Goal: Task Accomplishment & Management: Manage account settings

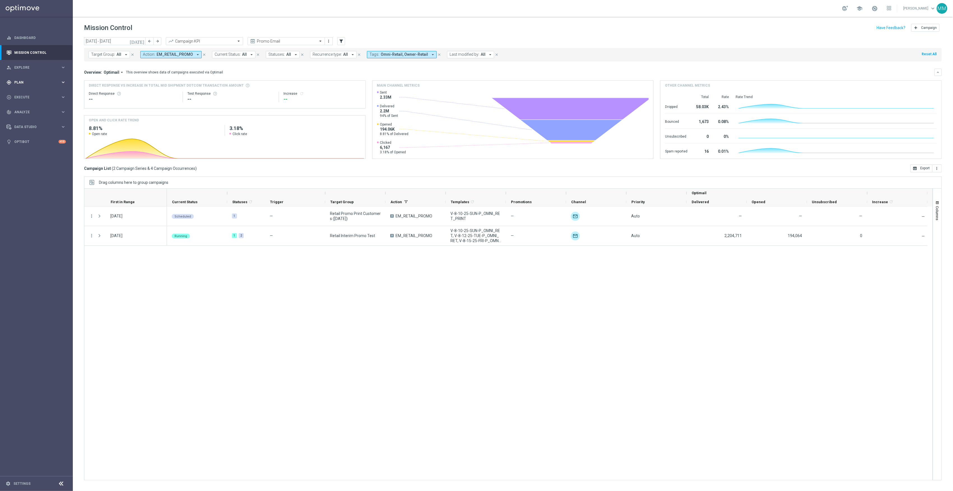
click at [43, 88] on div "gps_fixed Plan keyboard_arrow_right" at bounding box center [36, 82] width 72 height 15
click at [27, 109] on span "Templates" at bounding box center [35, 110] width 40 height 3
click at [27, 118] on link "Optimail" at bounding box center [37, 119] width 41 height 4
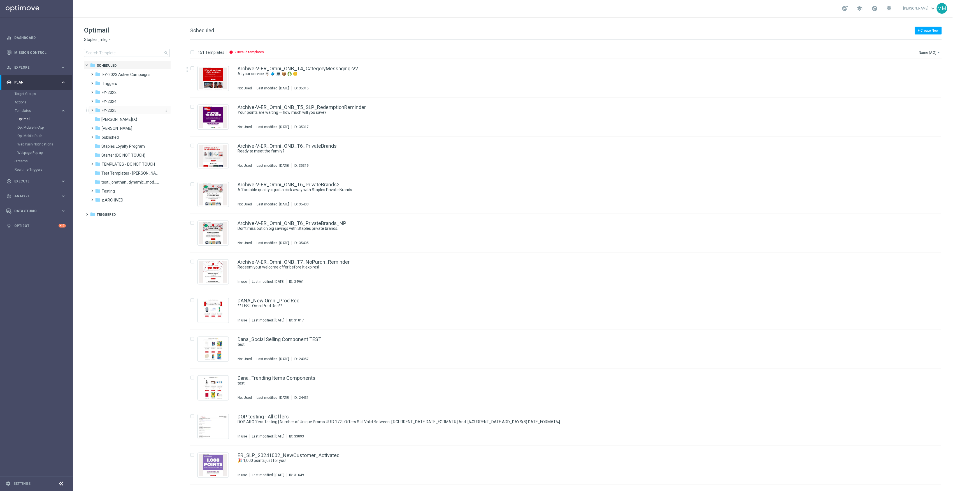
click at [126, 113] on div "folder FY-2025" at bounding box center [127, 110] width 64 height 6
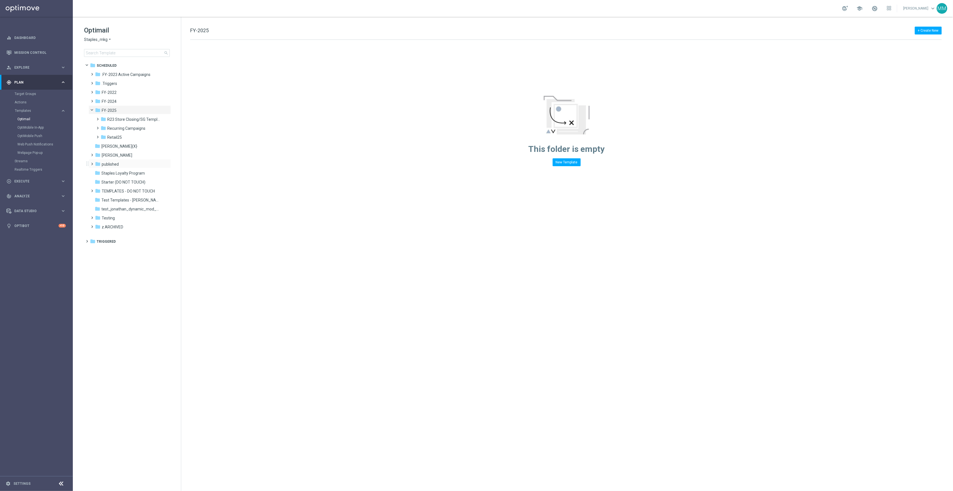
click at [114, 160] on div "folder published more_vert" at bounding box center [130, 163] width 82 height 9
click at [92, 163] on span at bounding box center [91, 161] width 3 height 2
click at [118, 173] on span "dotcom" at bounding box center [114, 173] width 14 height 5
click at [122, 208] on span "2025" at bounding box center [117, 209] width 9 height 5
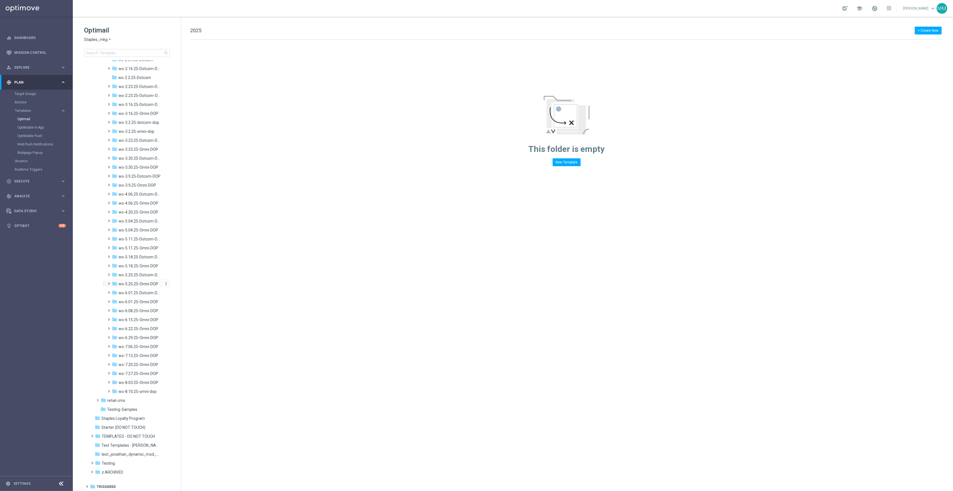
scroll to position [285, 0]
click at [137, 389] on span "wo-8.10.25-omni-dop" at bounding box center [138, 390] width 38 height 5
click at [131, 339] on span "8.10.25-Sunday-Omni-DOP_{X}" at bounding box center [143, 336] width 38 height 5
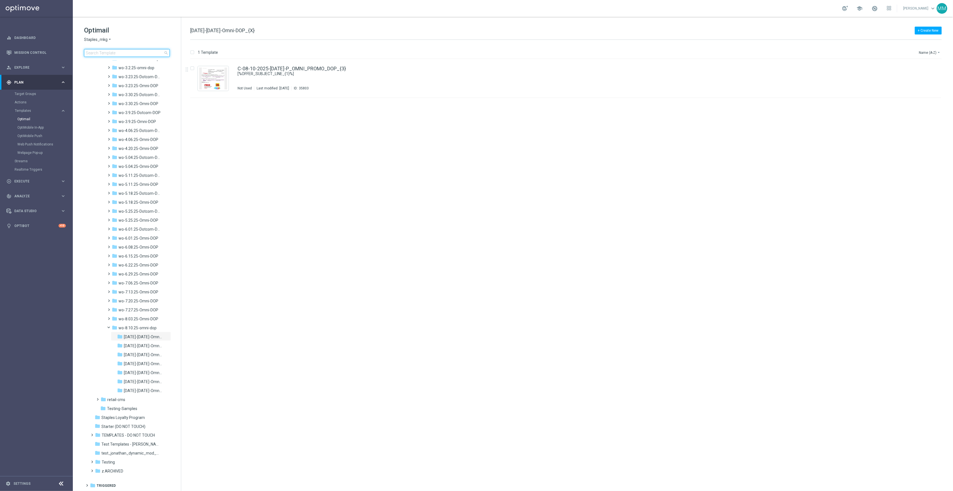
click at [117, 50] on input at bounding box center [127, 53] width 86 height 8
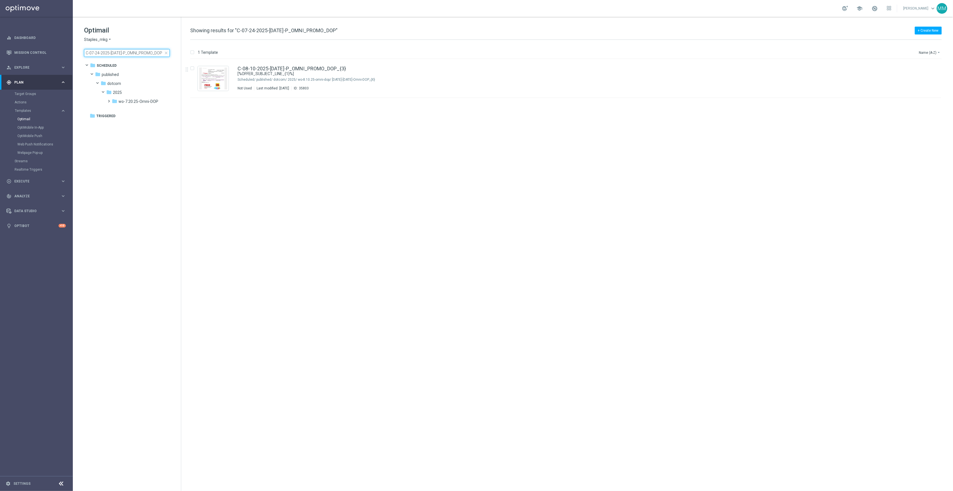
type input "C-07-24-2025-Thursday-P_OMNI_PROMO_DOP"
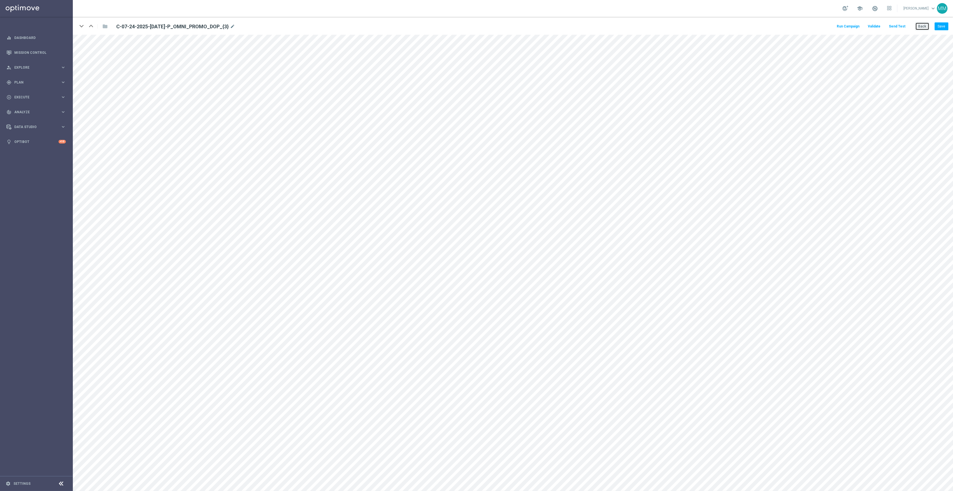
click at [923, 27] on button "Back" at bounding box center [923, 26] width 14 height 8
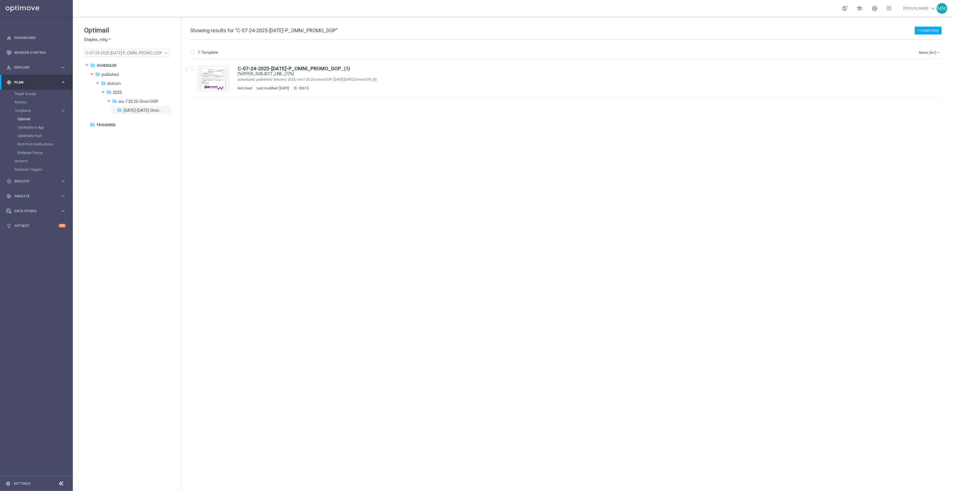
click at [150, 48] on div "Optimail Staples_mkg arrow_drop_down × Staples_mkg C-07-24-2025-Thursday-P_OMNI…" at bounding box center [132, 41] width 97 height 31
click at [166, 52] on span "close" at bounding box center [166, 53] width 4 height 4
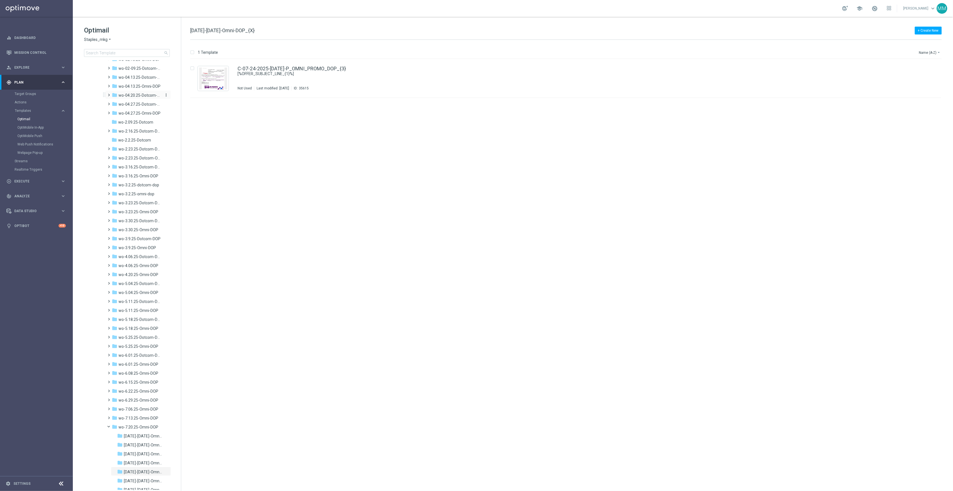
scroll to position [261, 0]
click at [138, 395] on span "07.23.25-Wednesday-Omni-DOP_{X}" at bounding box center [143, 395] width 38 height 5
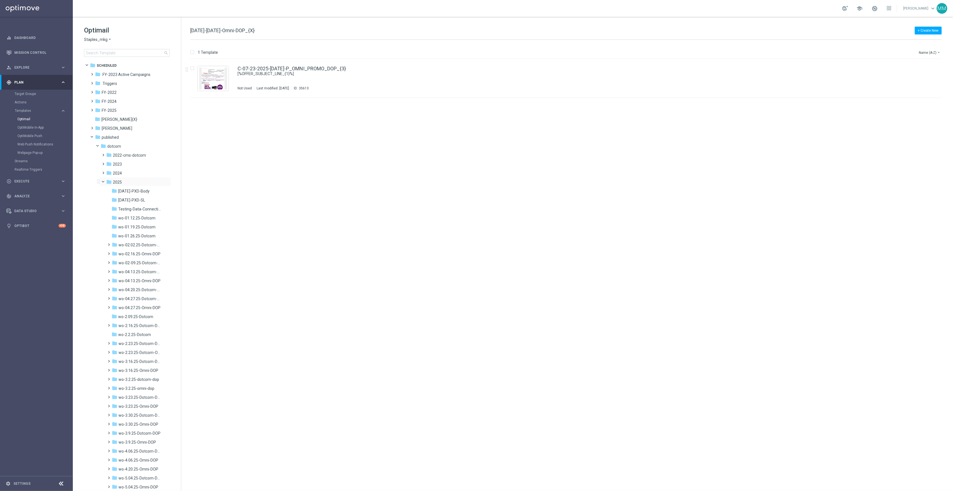
click at [105, 182] on span at bounding box center [106, 180] width 2 height 3
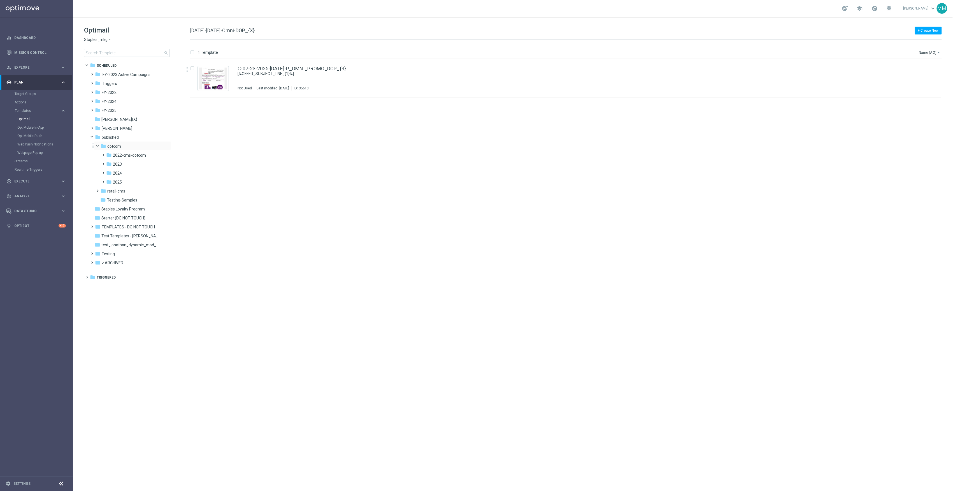
click at [99, 145] on span at bounding box center [100, 144] width 2 height 3
click at [98, 154] on span at bounding box center [97, 152] width 3 height 2
click at [118, 191] on span "2025-cms" at bounding box center [122, 191] width 18 height 5
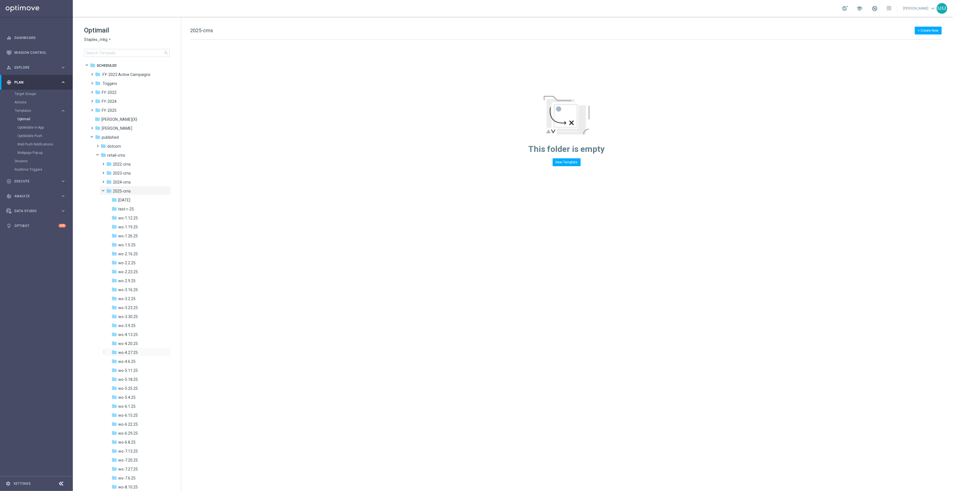
scroll to position [132, 0]
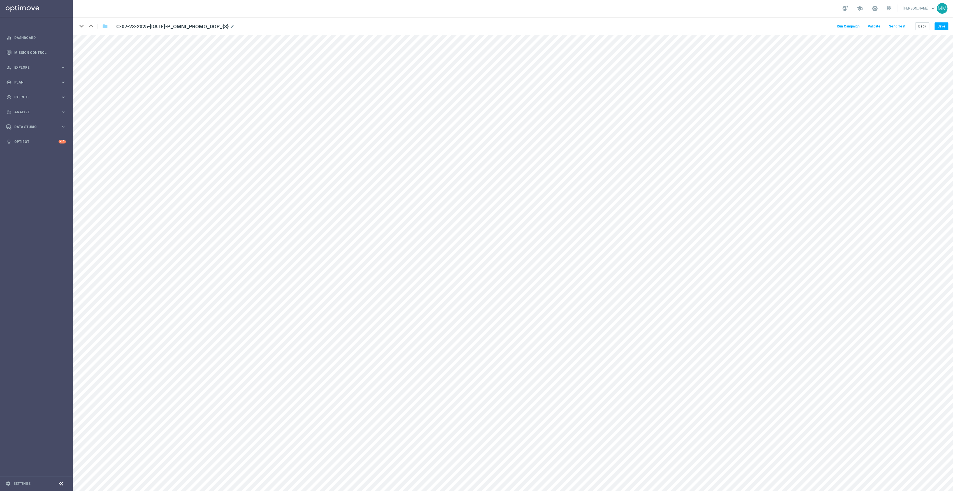
drag, startPoint x: 238, startPoint y: 28, endPoint x: 113, endPoint y: 27, distance: 124.4
click at [113, 27] on div "C-07-23-2025-Wednesday-P_OMNI_PROMO_DOP_{3} mode_edit" at bounding box center [181, 26] width 139 height 8
copy h2 "C-07-23-2025-Wednesday-P_OMNI_PROMO_DOP_{3}"
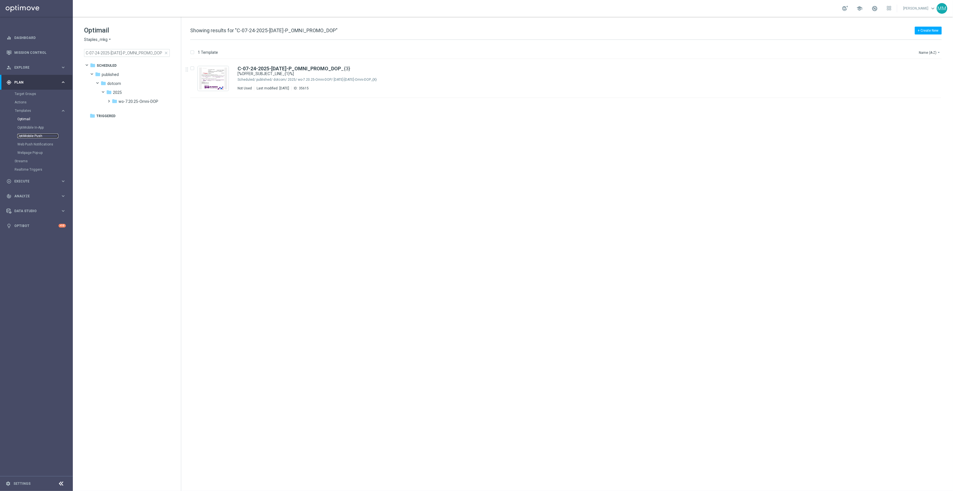
drag, startPoint x: 37, startPoint y: 135, endPoint x: 1, endPoint y: 154, distance: 40.2
click at [37, 135] on link "OptiMobile Push" at bounding box center [37, 136] width 41 height 4
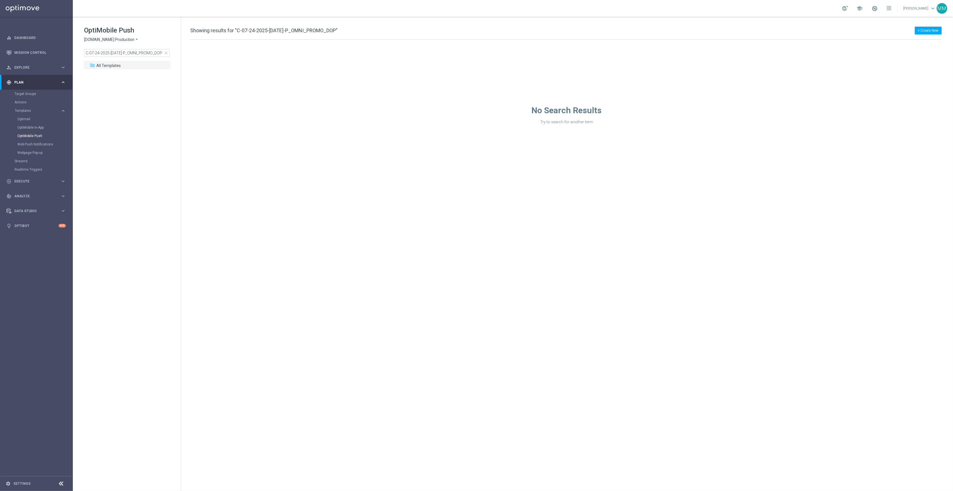
click at [167, 52] on span "close" at bounding box center [166, 53] width 4 height 4
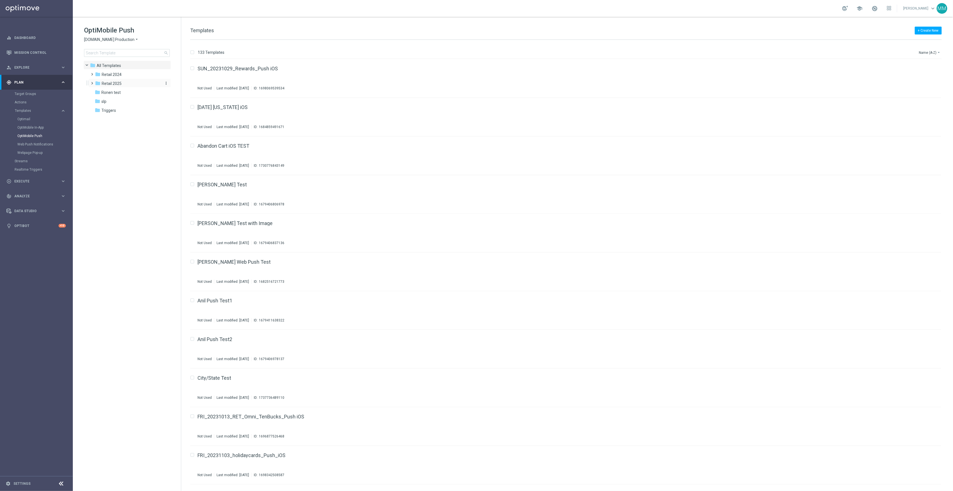
click at [121, 81] on div "folder Retail 2025" at bounding box center [127, 83] width 64 height 6
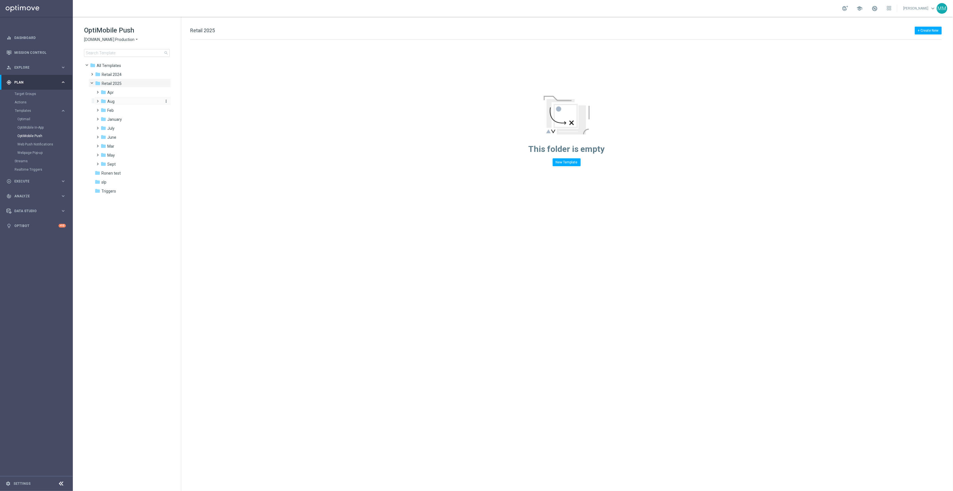
click at [127, 103] on div "folder Aug" at bounding box center [131, 101] width 60 height 6
click at [136, 119] on div "folder WO 8.17" at bounding box center [133, 119] width 55 height 6
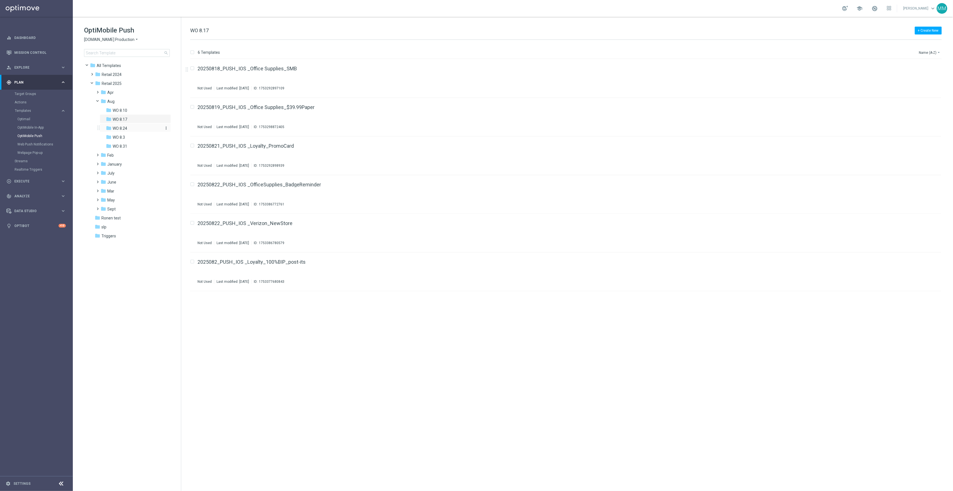
click at [136, 128] on div "folder WO 8.24" at bounding box center [133, 128] width 55 height 6
click at [152, 143] on div "folder WO 8.31 more_vert" at bounding box center [135, 145] width 71 height 9
click at [125, 149] on div "folder WO 8.31" at bounding box center [133, 146] width 55 height 6
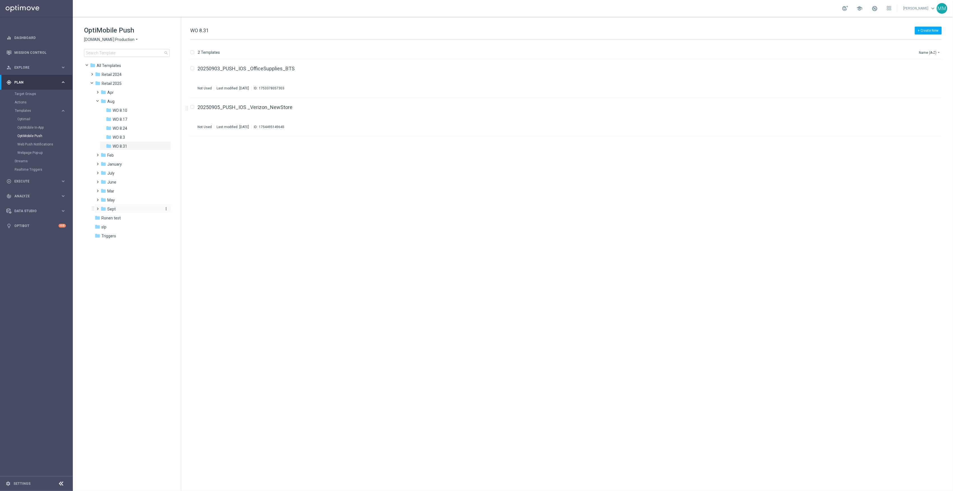
click at [124, 209] on div "folder Sept" at bounding box center [131, 209] width 60 height 6
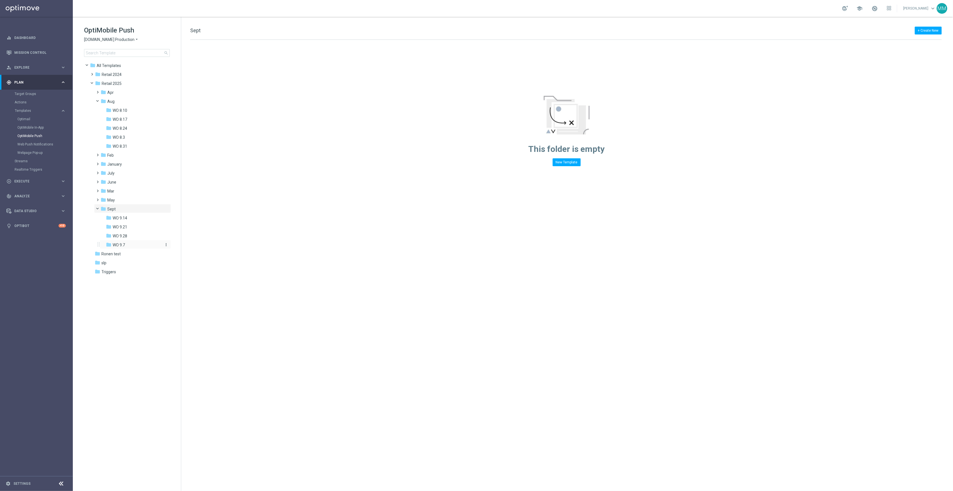
click at [133, 242] on div "folder WO 9.7" at bounding box center [133, 245] width 55 height 6
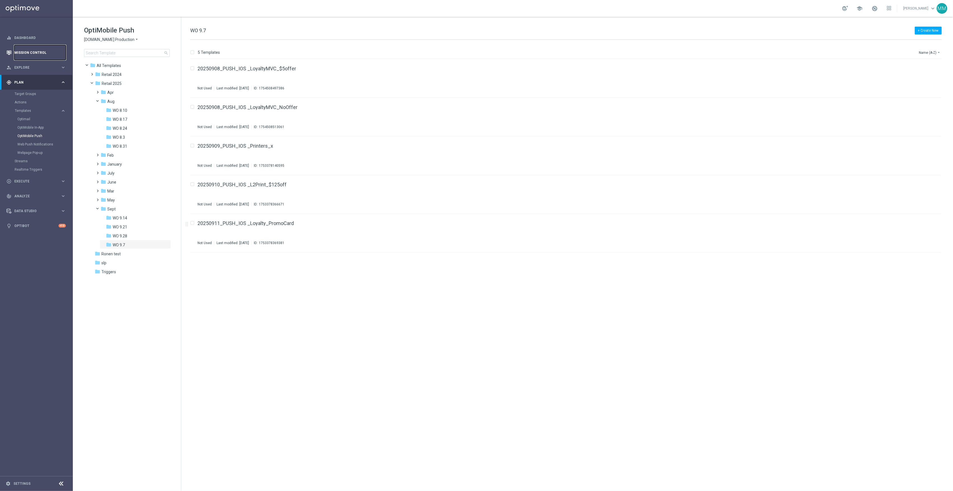
click at [38, 53] on link "Mission Control" at bounding box center [40, 52] width 52 height 15
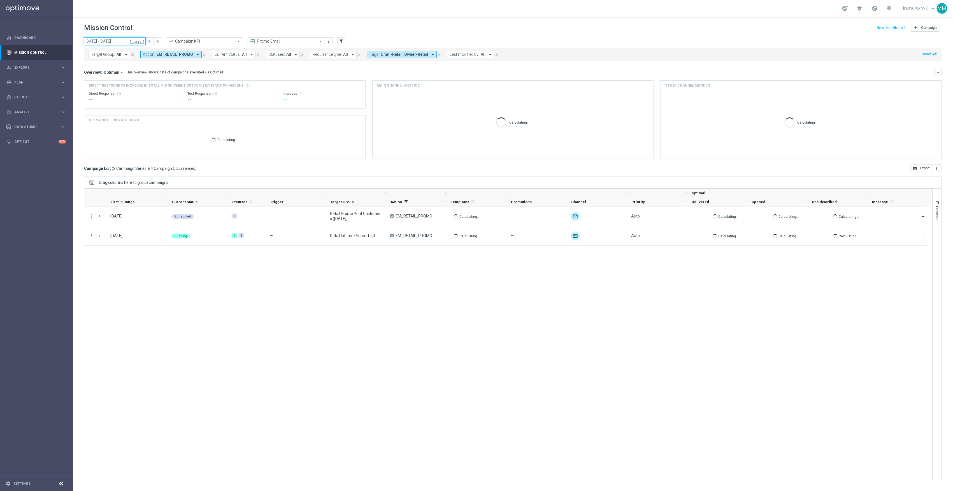
click at [137, 40] on input "11 Aug 2025 - 17 Aug 2025" at bounding box center [115, 41] width 62 height 8
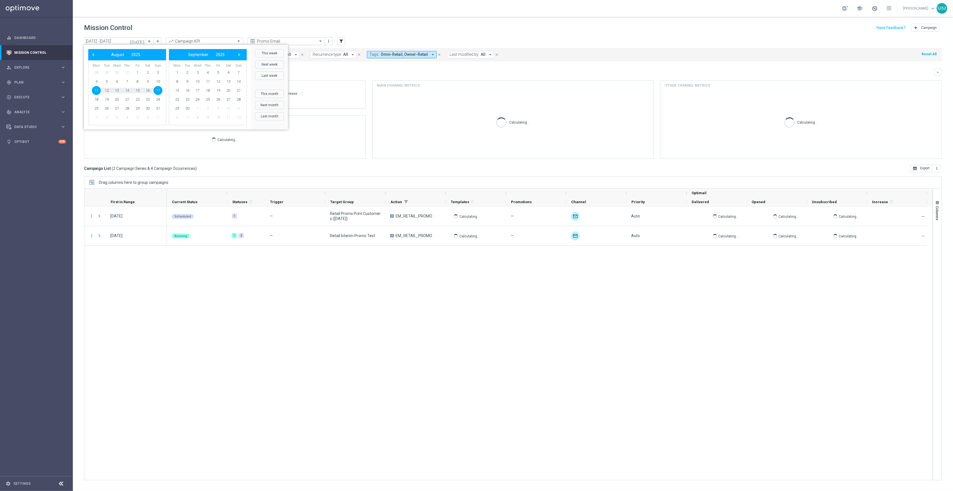
click at [286, 38] on div "Promo Email" at bounding box center [286, 41] width 77 height 8
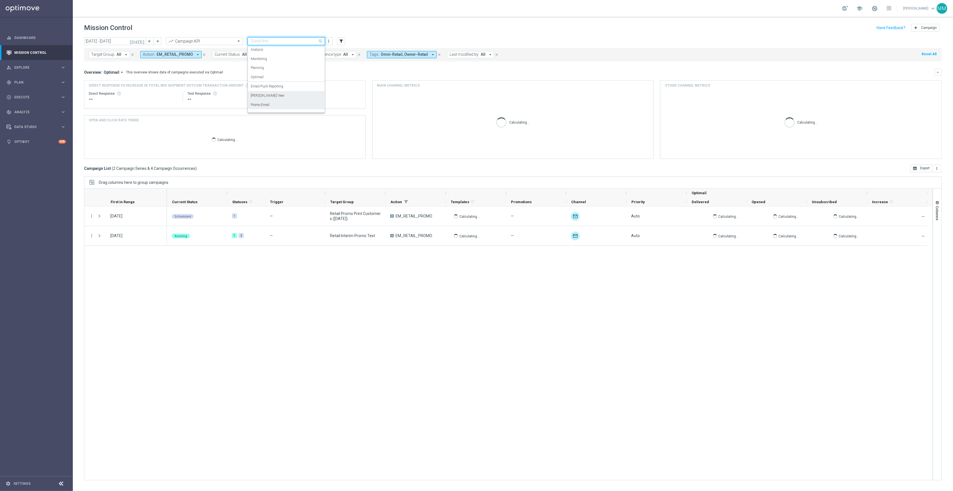
click at [277, 96] on div "Mary Push View" at bounding box center [286, 95] width 71 height 9
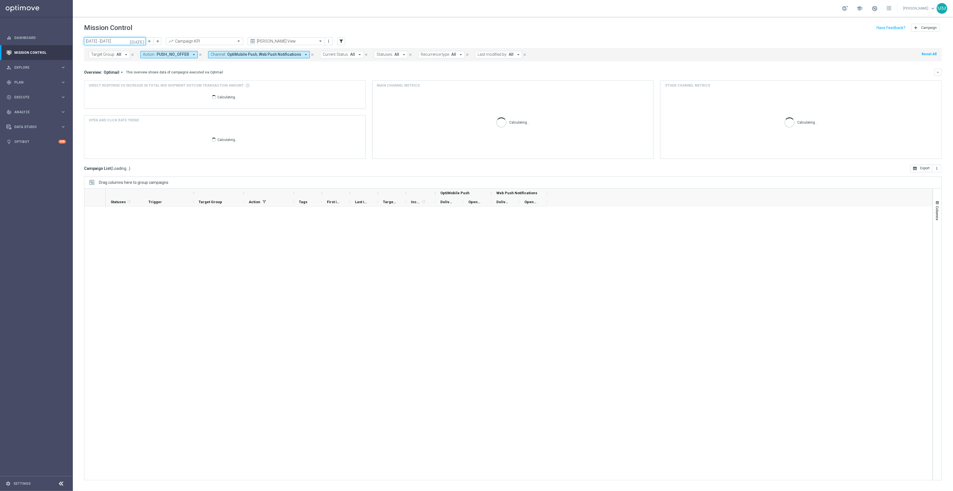
click at [114, 38] on input "11 Aug 2025 - 17 Aug 2025" at bounding box center [115, 41] width 62 height 8
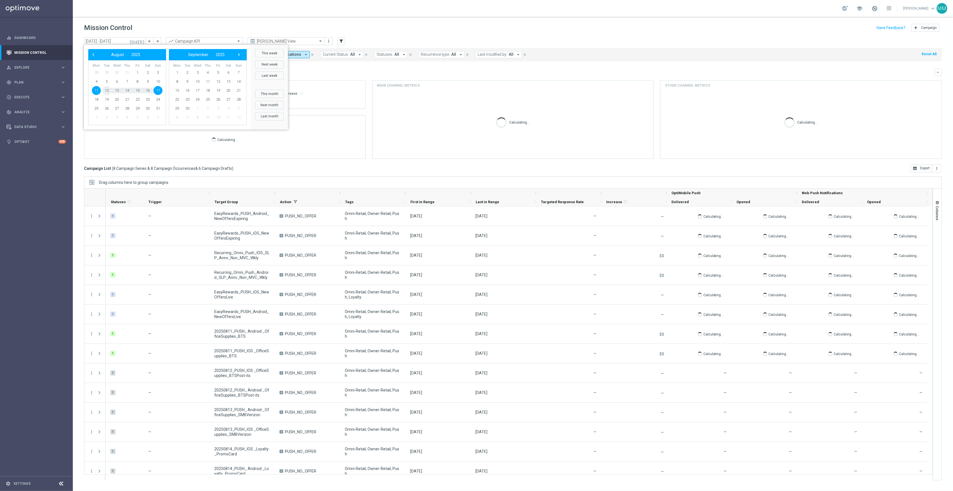
click at [111, 91] on span "12" at bounding box center [106, 90] width 9 height 9
type input "12 Aug 2025 - 12 Aug 2025"
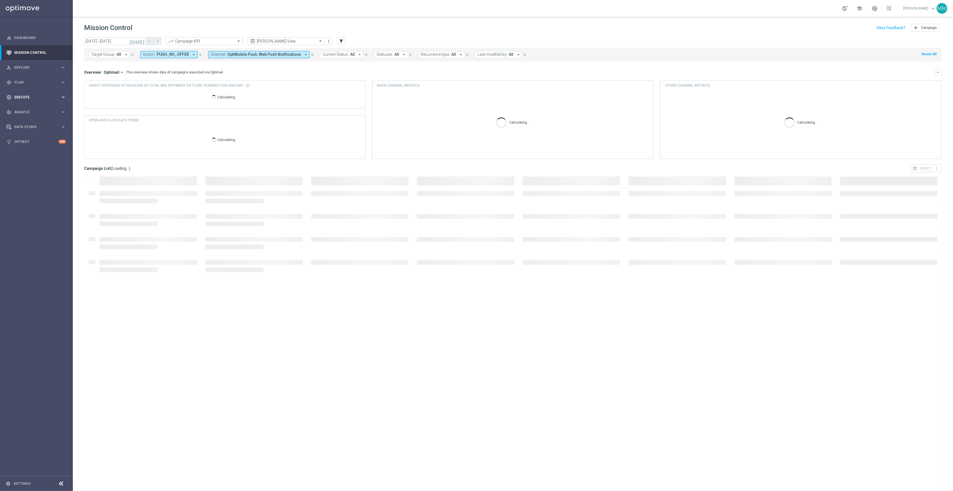
click at [45, 98] on span "Execute" at bounding box center [37, 97] width 46 height 3
click at [41, 83] on span "Plan" at bounding box center [37, 82] width 46 height 3
click at [35, 137] on link "OptiMobile Push" at bounding box center [37, 136] width 41 height 4
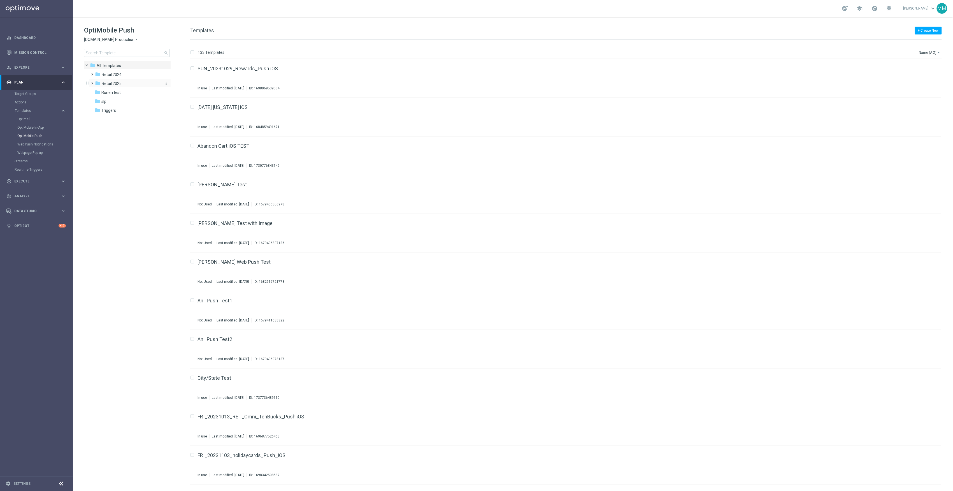
click at [111, 81] on span "Retail 2025" at bounding box center [112, 83] width 20 height 5
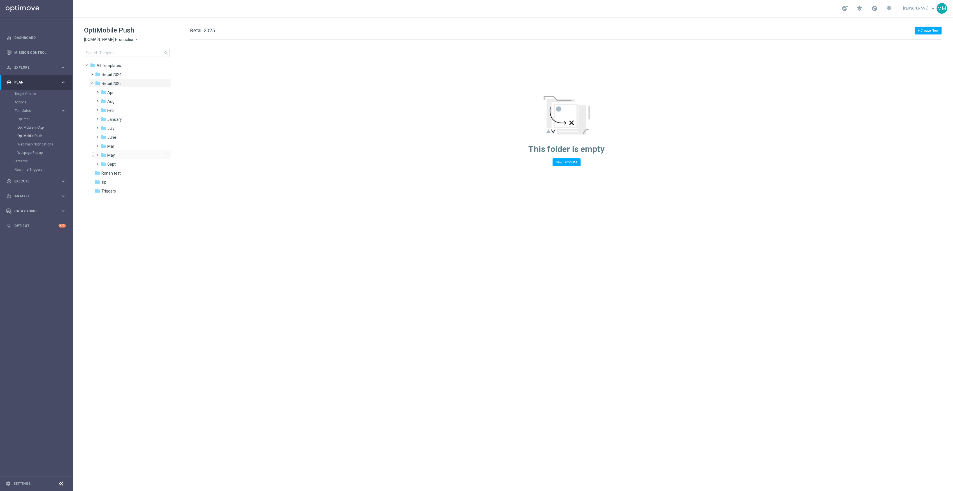
click at [129, 155] on div "folder May" at bounding box center [131, 155] width 60 height 6
click at [135, 191] on div "folder WO 5.4" at bounding box center [133, 191] width 55 height 6
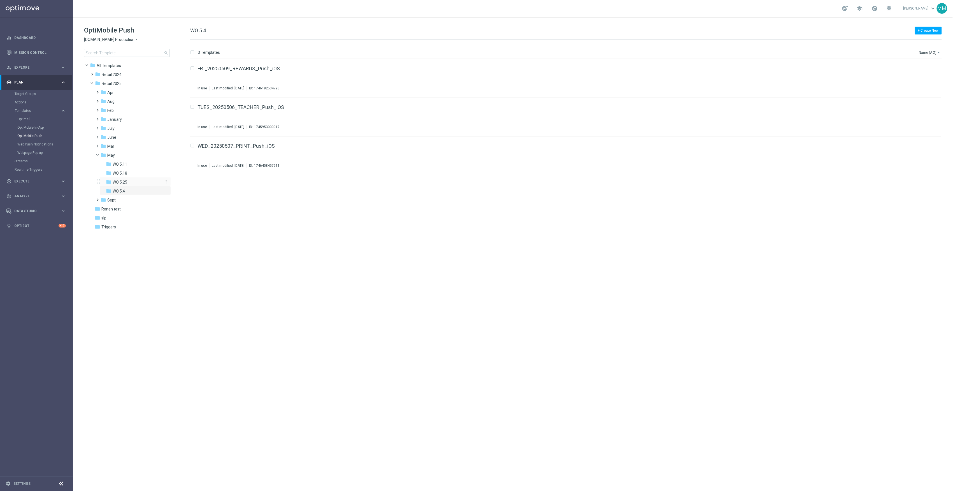
click at [140, 179] on div "folder WO 5.25" at bounding box center [133, 182] width 55 height 6
click at [136, 173] on div "folder WO 5.18" at bounding box center [133, 173] width 55 height 6
click at [137, 163] on div "folder WO 5.11" at bounding box center [133, 164] width 55 height 6
click at [926, 186] on button "file_copy" at bounding box center [926, 183] width 7 height 7
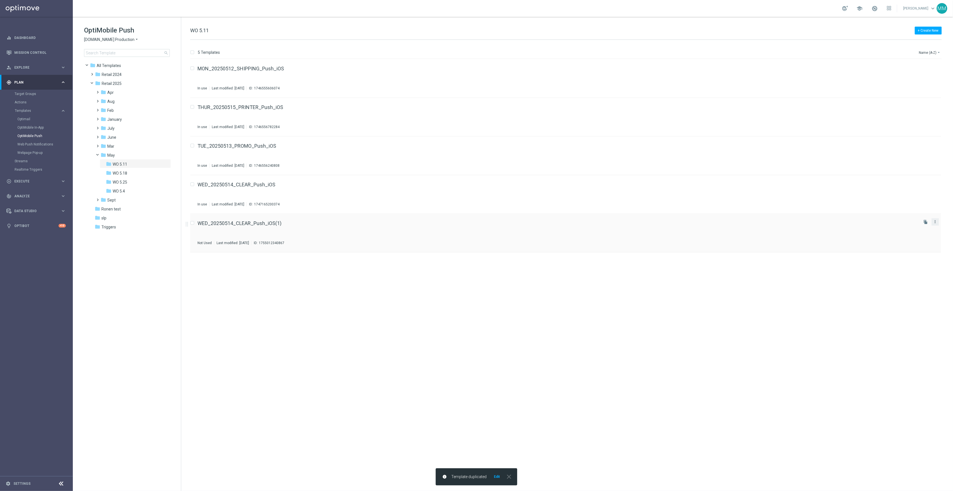
click at [936, 221] on icon "more_vert" at bounding box center [935, 221] width 4 height 4
click at [920, 225] on div "send Move" at bounding box center [910, 228] width 45 height 8
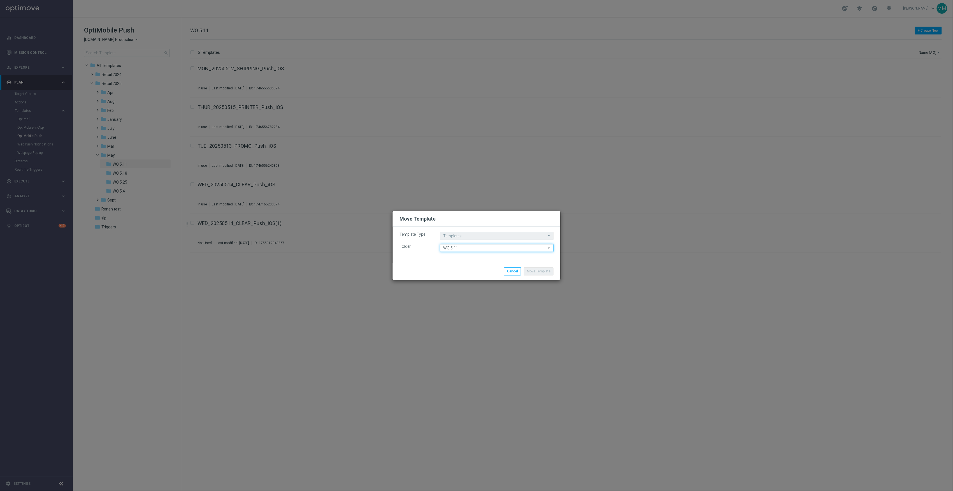
click at [466, 249] on input "WO 5.11" at bounding box center [496, 248] width 113 height 8
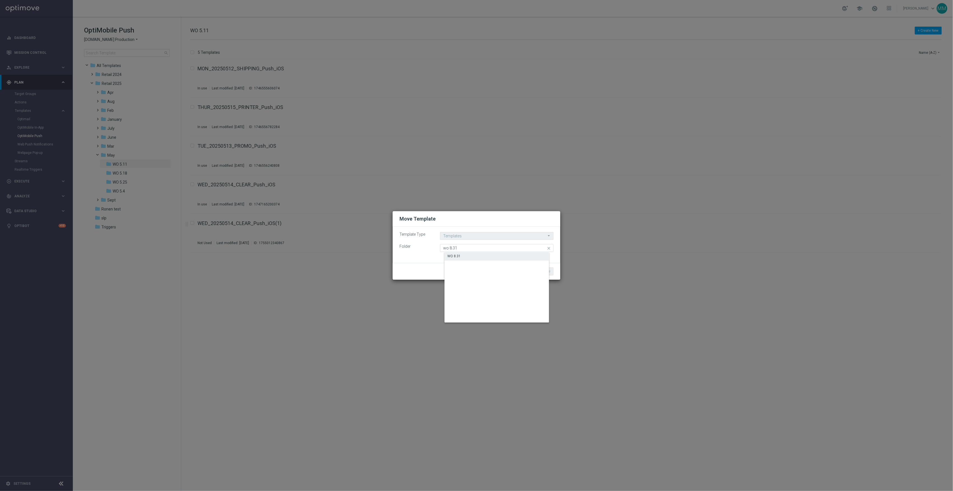
click at [471, 256] on div "WO 8.31" at bounding box center [501, 256] width 113 height 8
type input "WO 8.31"
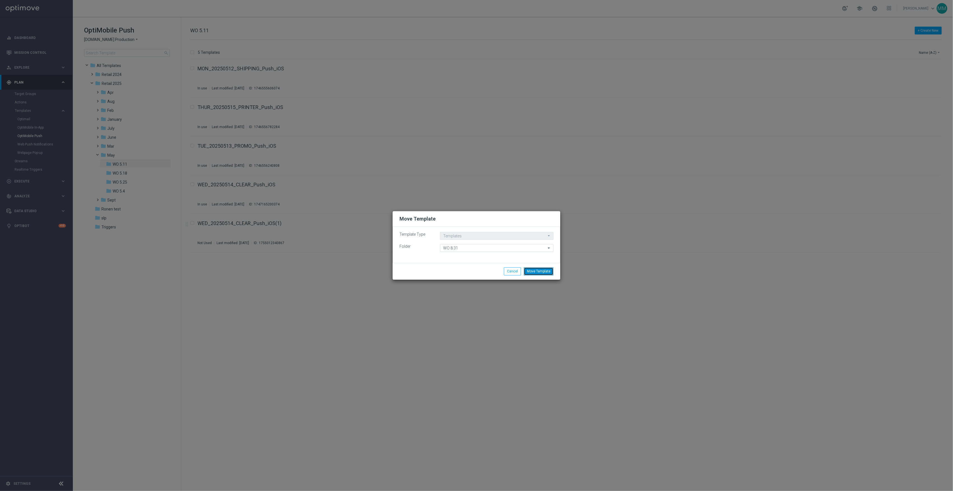
click at [541, 273] on button "Move Template" at bounding box center [539, 271] width 30 height 8
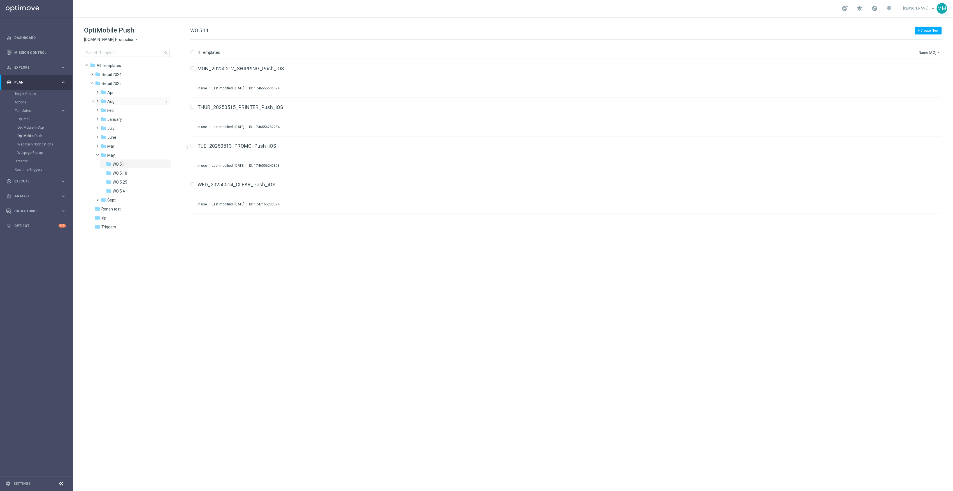
click at [119, 102] on div "folder Aug" at bounding box center [131, 101] width 60 height 6
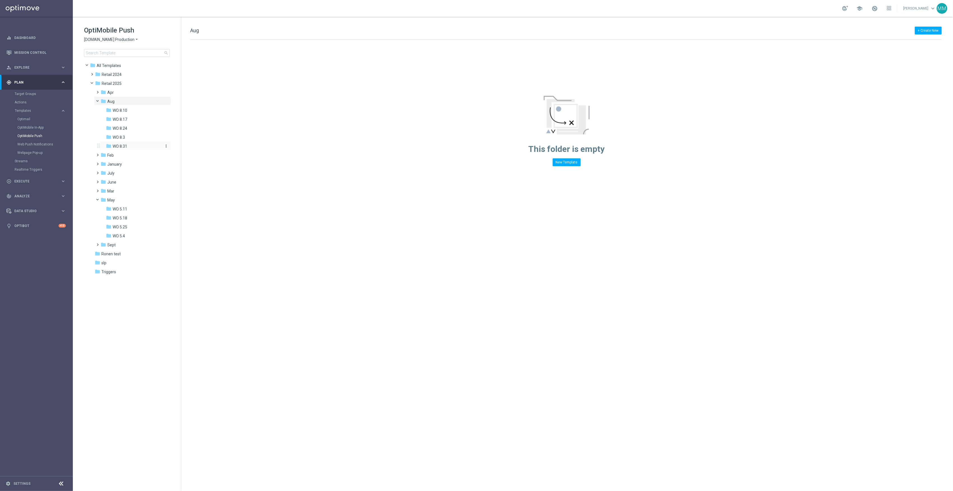
click at [131, 145] on div "folder WO 8.31" at bounding box center [133, 146] width 55 height 6
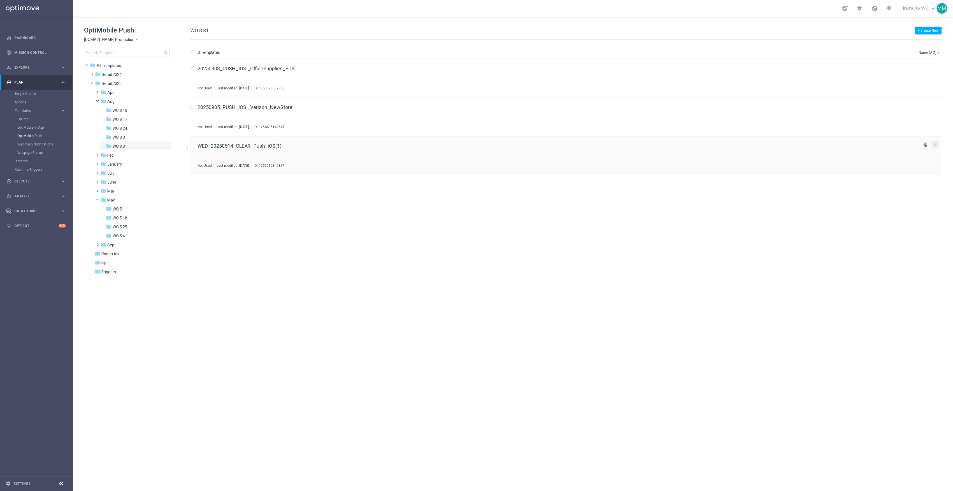
click at [937, 146] on icon "more_vert" at bounding box center [935, 144] width 4 height 4
click at [919, 161] on div "delete_forever Delete" at bounding box center [910, 159] width 45 height 8
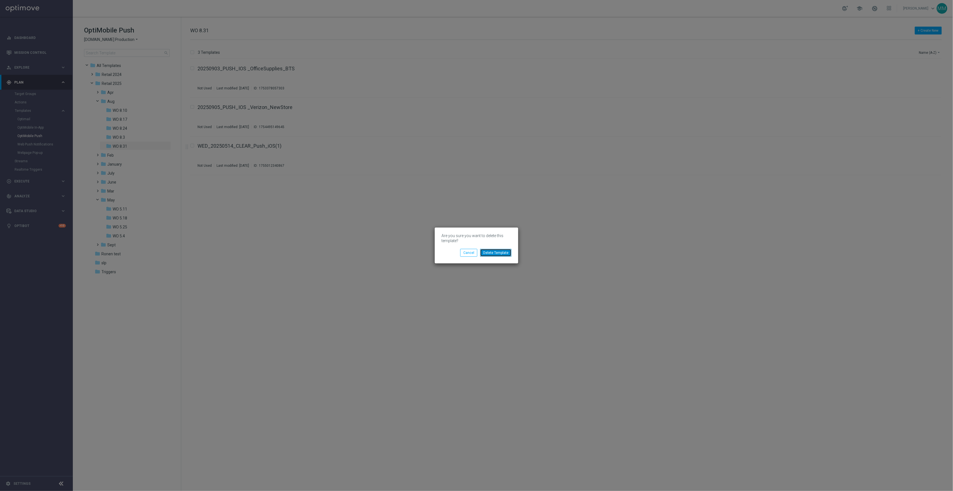
click at [502, 254] on button "Delete Template" at bounding box center [495, 253] width 31 height 8
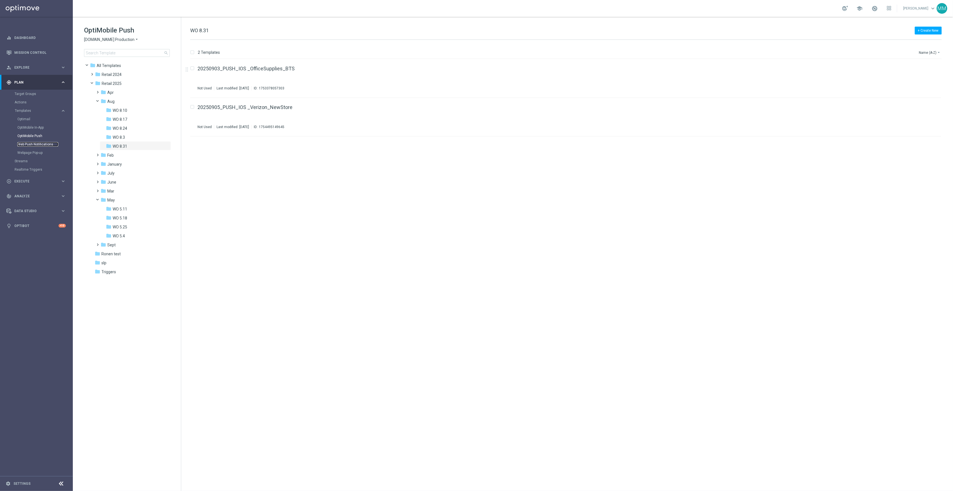
click at [46, 142] on link "Web Push Notifications" at bounding box center [37, 144] width 41 height 4
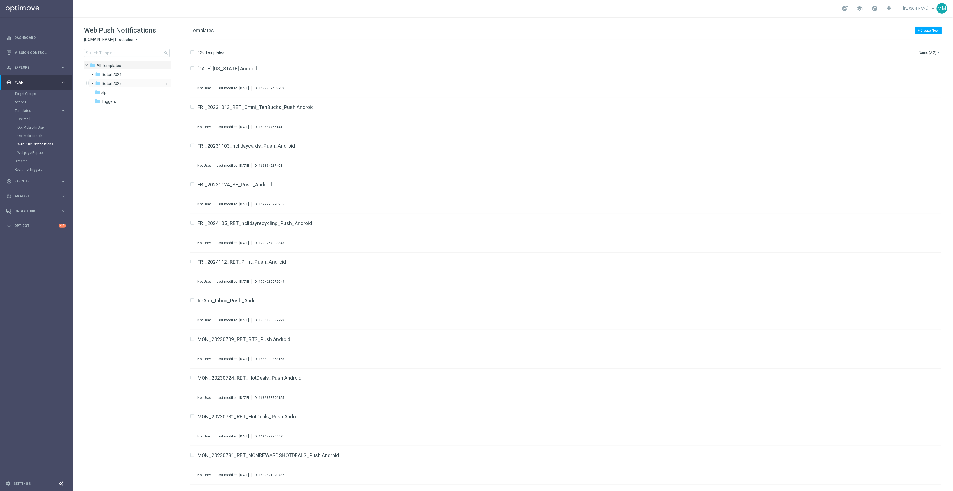
click at [120, 81] on div "folder Retail 2025" at bounding box center [127, 83] width 64 height 6
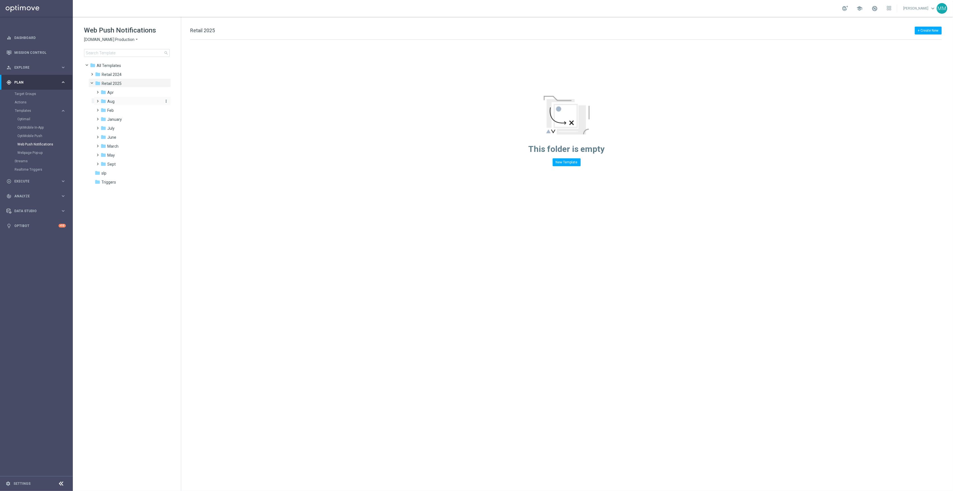
click at [123, 102] on div "folder Aug" at bounding box center [131, 101] width 60 height 6
click at [137, 108] on div "folder WO 8.10" at bounding box center [133, 110] width 55 height 6
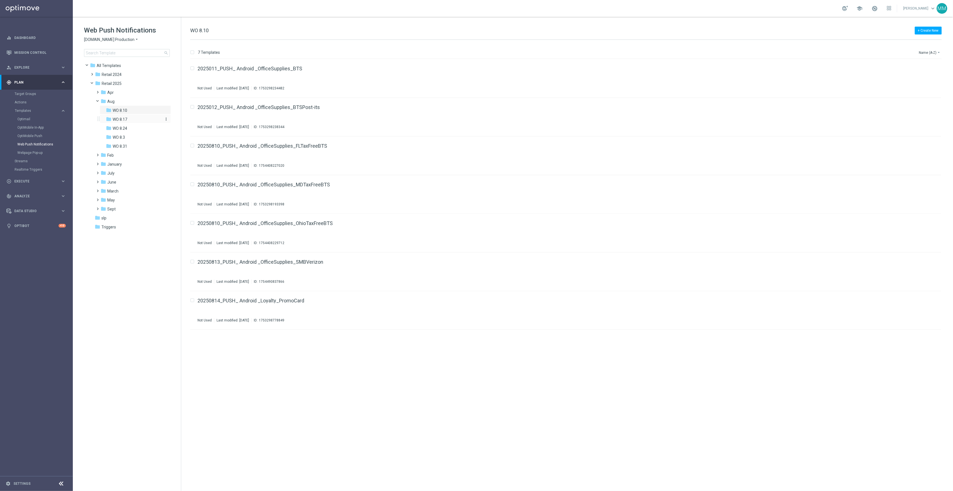
click at [136, 120] on div "folder WO 8.17" at bounding box center [133, 119] width 55 height 6
click at [131, 124] on div "folder WO 8.24 more_vert" at bounding box center [135, 127] width 71 height 9
click at [123, 131] on span "WO 8.24" at bounding box center [120, 128] width 15 height 5
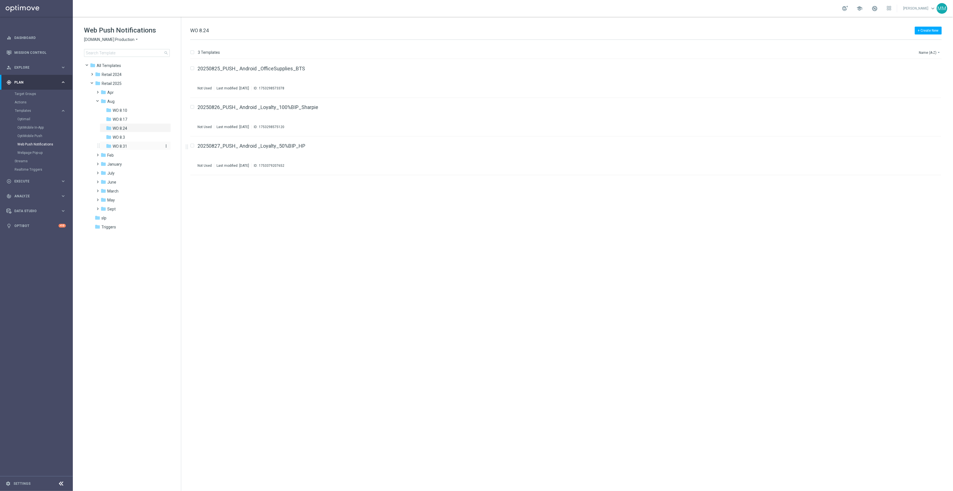
click at [138, 150] on div "folder Feb more_vert" at bounding box center [132, 154] width 77 height 9
click at [138, 148] on div "folder WO 8.31" at bounding box center [133, 146] width 55 height 6
click at [116, 209] on div "folder Sept" at bounding box center [131, 209] width 60 height 6
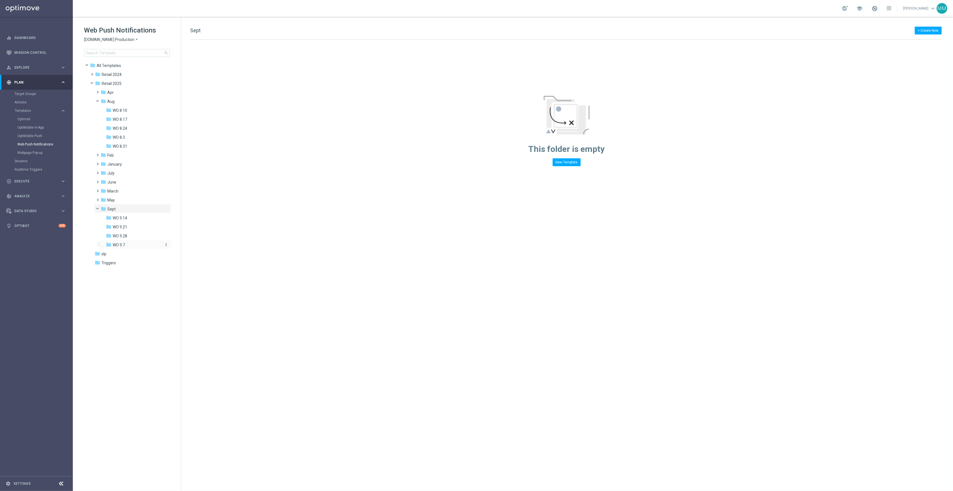
click at [134, 243] on div "folder WO 9.7" at bounding box center [133, 245] width 55 height 6
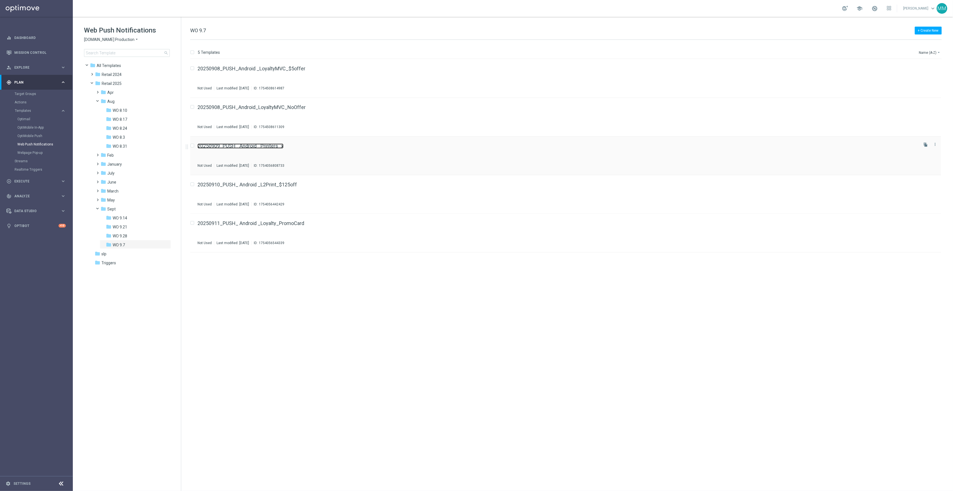
drag, startPoint x: 240, startPoint y: 143, endPoint x: 213, endPoint y: 146, distance: 26.8
click at [44, 50] on link "Mission Control" at bounding box center [40, 52] width 52 height 15
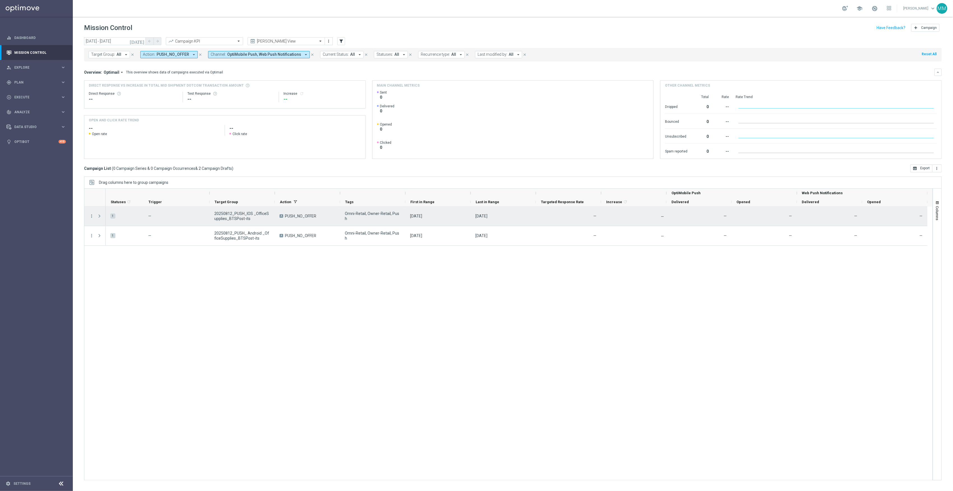
drag, startPoint x: 91, startPoint y: 217, endPoint x: 93, endPoint y: 228, distance: 11.4
click at [91, 217] on icon "more_vert" at bounding box center [91, 216] width 5 height 5
click at [107, 239] on span "Edit" at bounding box center [106, 238] width 6 height 4
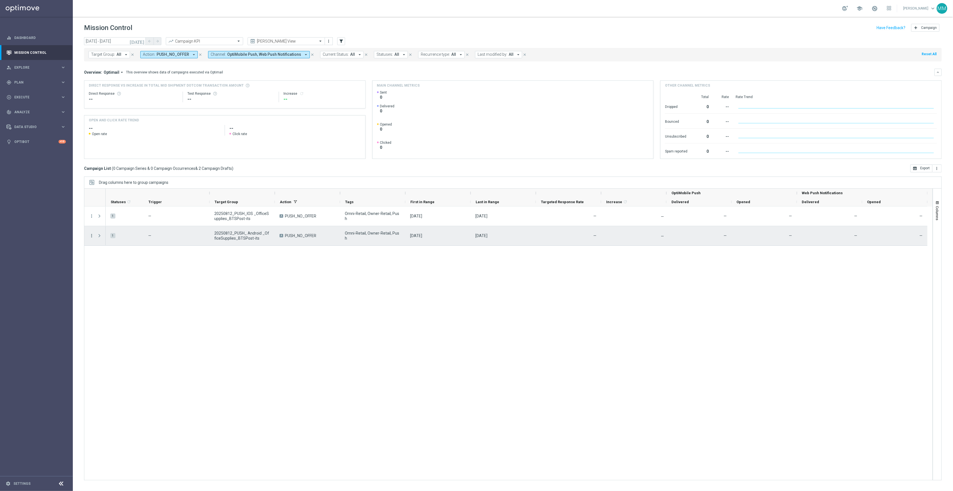
click at [92, 236] on icon "more_vert" at bounding box center [91, 235] width 5 height 5
click at [108, 257] on span "Edit" at bounding box center [106, 258] width 6 height 4
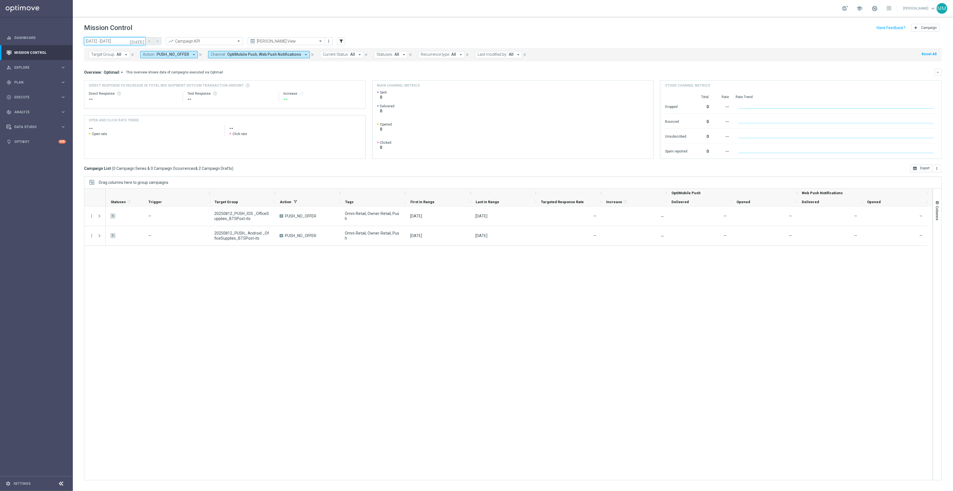
click at [136, 40] on input "12 Aug 2025 - 12 Aug 2025" at bounding box center [115, 41] width 62 height 8
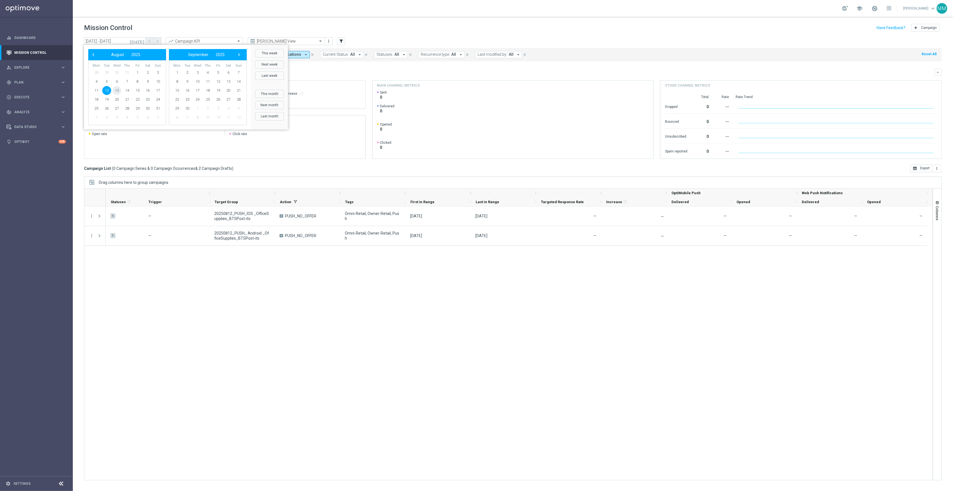
click at [116, 88] on span "13" at bounding box center [116, 90] width 9 height 9
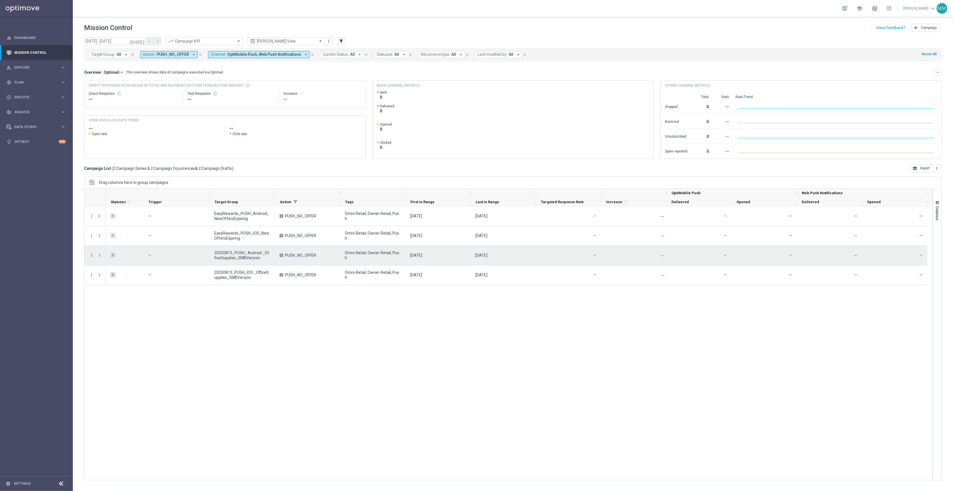
click at [91, 255] on icon "more_vert" at bounding box center [91, 255] width 5 height 5
click at [113, 280] on div "edit Edit" at bounding box center [125, 278] width 63 height 8
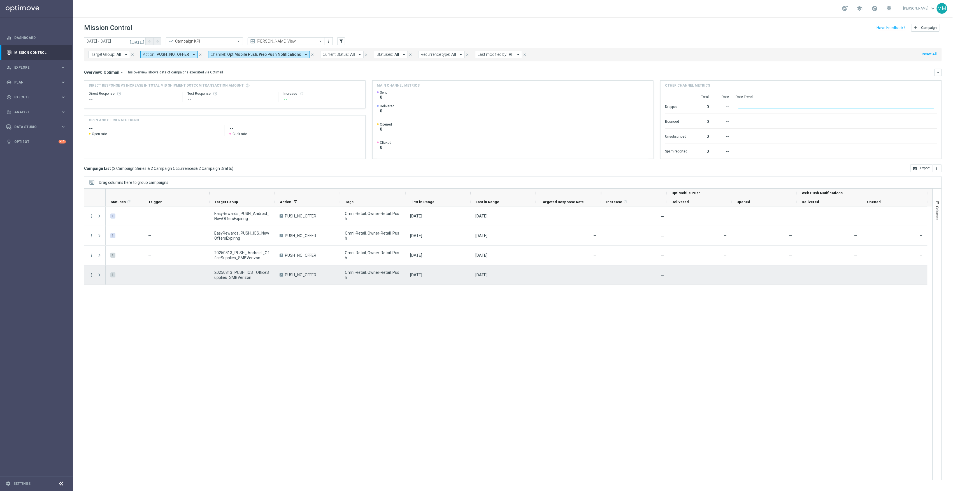
click at [91, 276] on icon "more_vert" at bounding box center [91, 274] width 5 height 5
click at [116, 297] on div "Edit" at bounding box center [129, 297] width 52 height 4
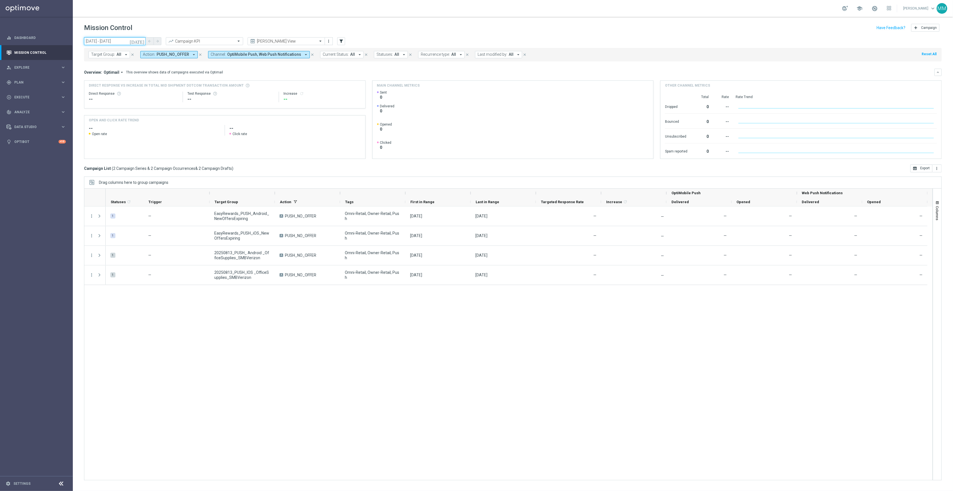
click at [127, 40] on input "13 Aug 2025 - 13 Aug 2025" at bounding box center [115, 41] width 62 height 8
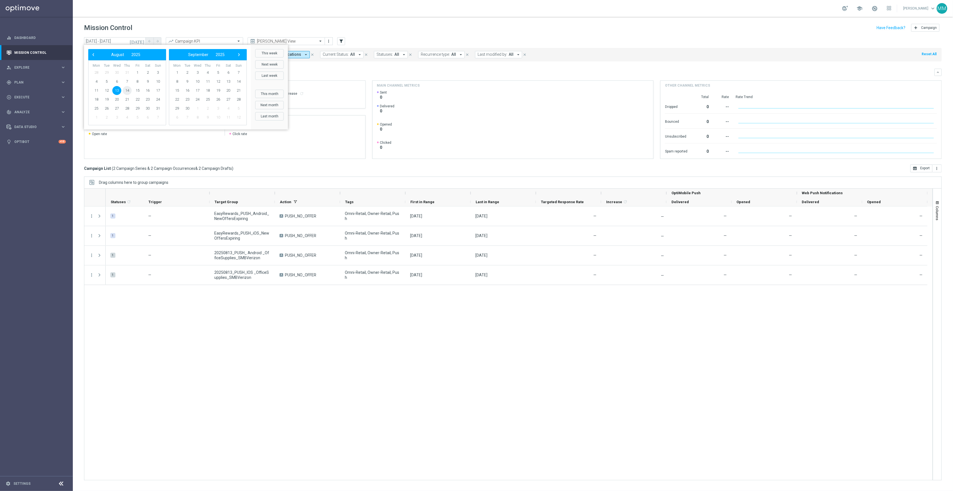
click at [130, 90] on span "14" at bounding box center [127, 90] width 9 height 9
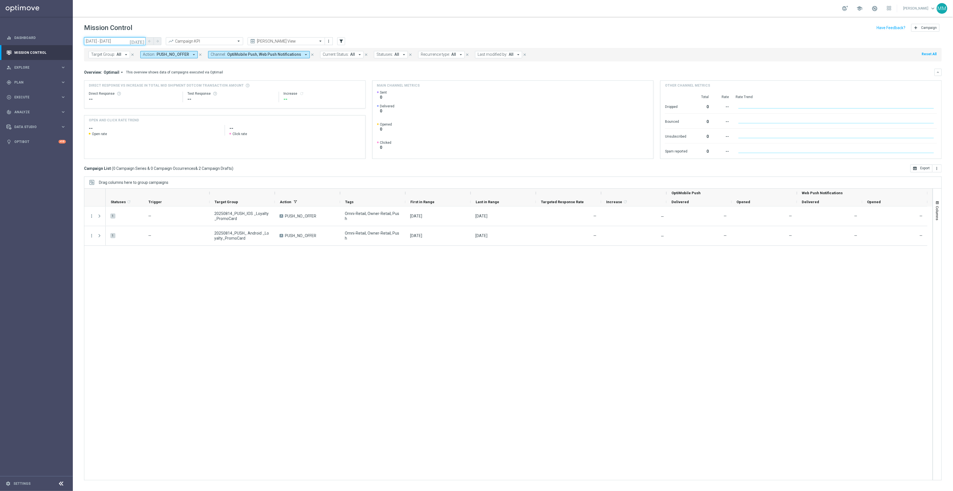
click at [120, 41] on input "14 Aug 2025 - 14 Aug 2025" at bounding box center [115, 41] width 62 height 8
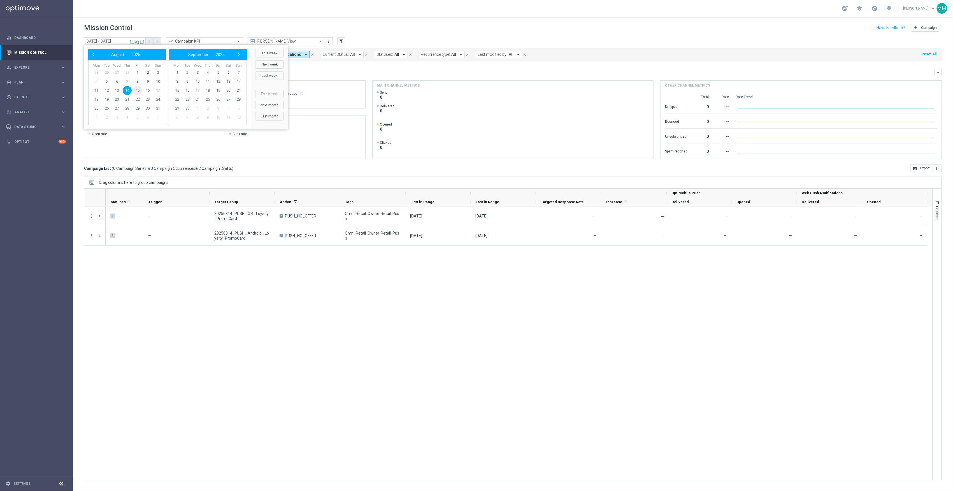
click at [138, 92] on span "15" at bounding box center [137, 90] width 9 height 9
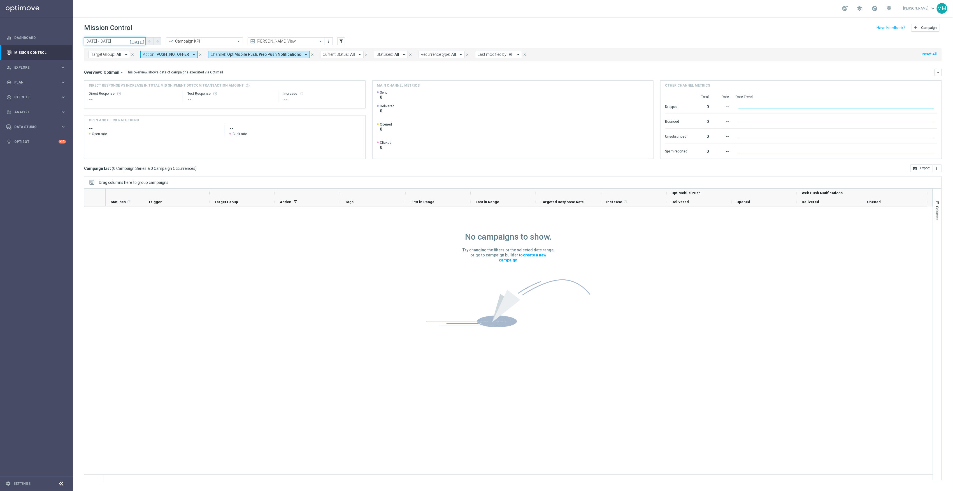
drag, startPoint x: 109, startPoint y: 41, endPoint x: 116, endPoint y: 44, distance: 7.9
click at [109, 41] on input "15 Aug 2025 - 15 Aug 2025" at bounding box center [115, 41] width 62 height 8
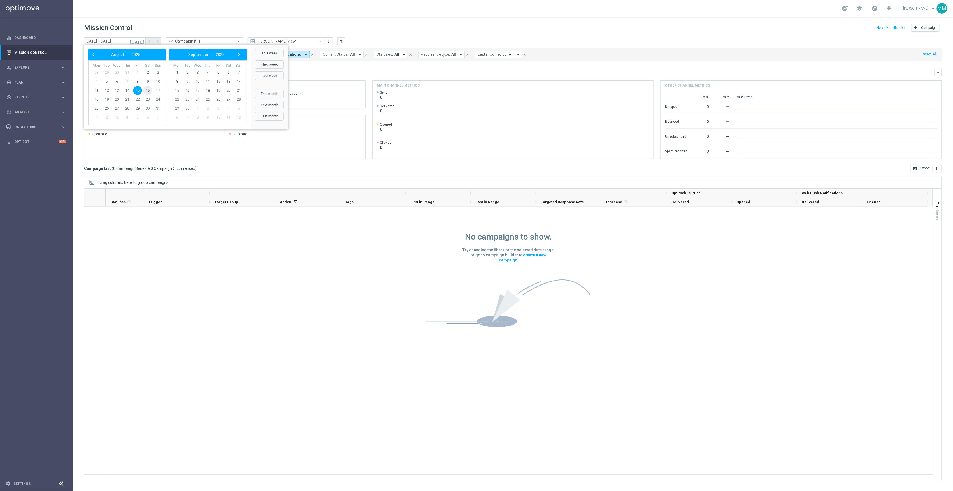
click at [146, 91] on span "16" at bounding box center [147, 90] width 9 height 9
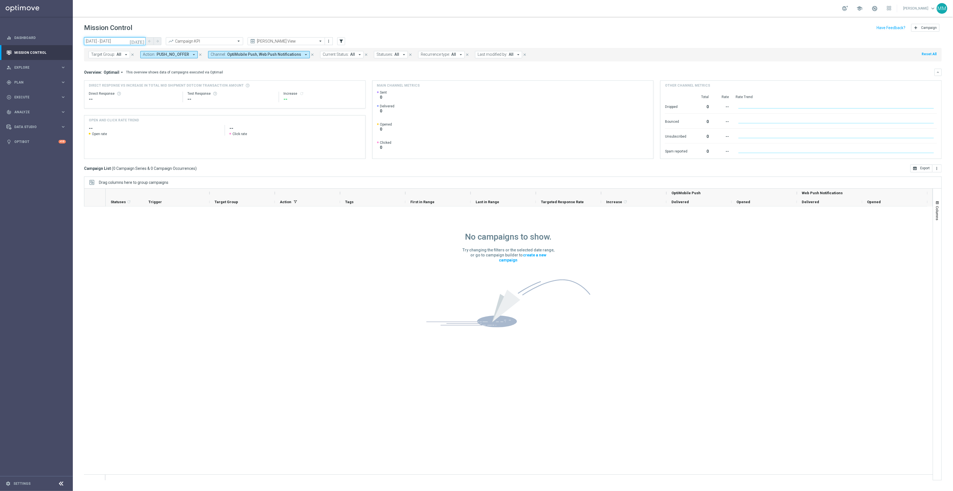
click at [113, 39] on input "16 Aug 2025 - 16 Aug 2025" at bounding box center [115, 41] width 62 height 8
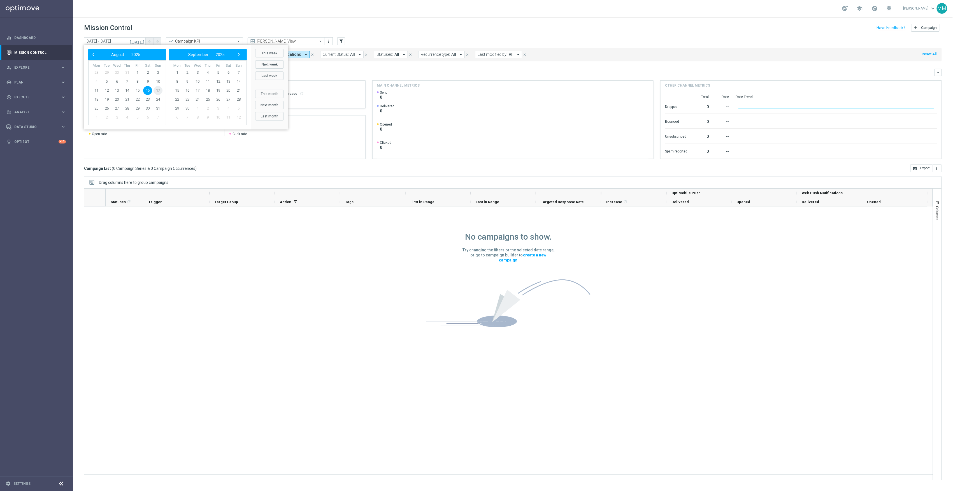
click at [161, 92] on span "17" at bounding box center [158, 90] width 9 height 9
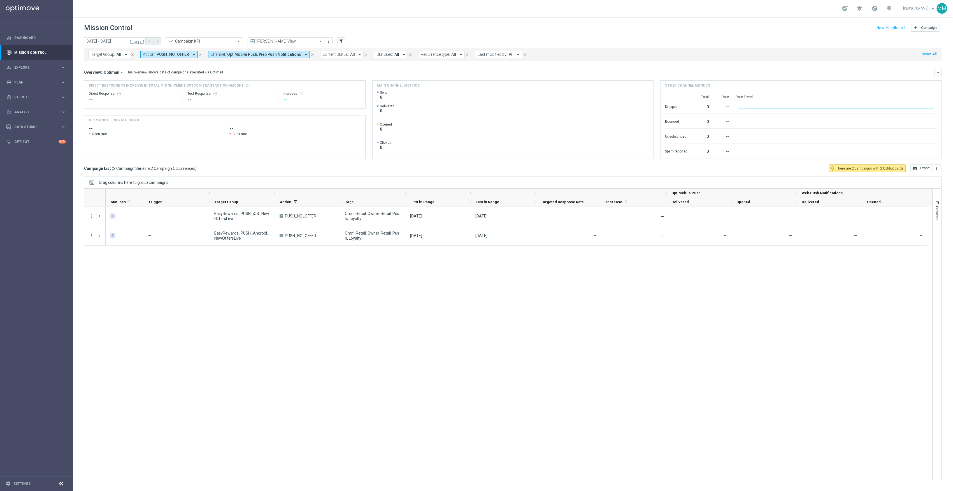
click at [139, 37] on button "today" at bounding box center [137, 41] width 17 height 8
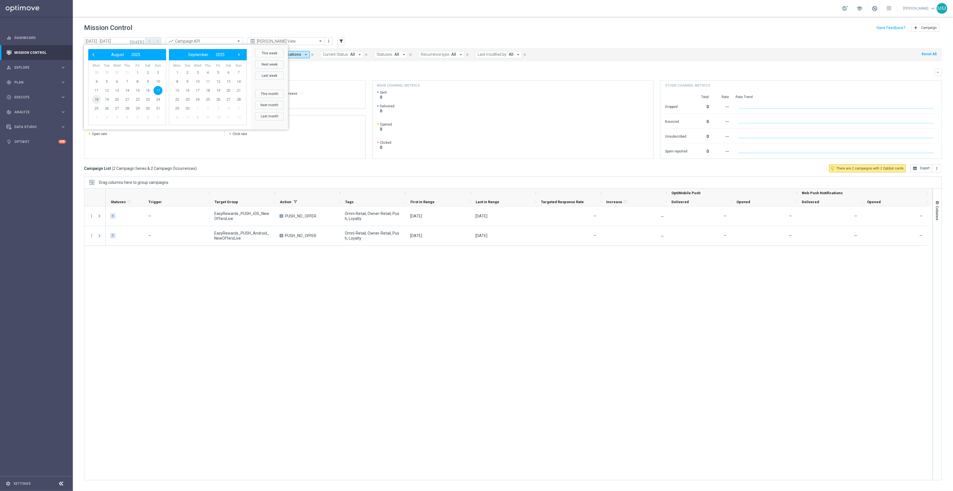
click at [97, 103] on span "18" at bounding box center [96, 99] width 9 height 9
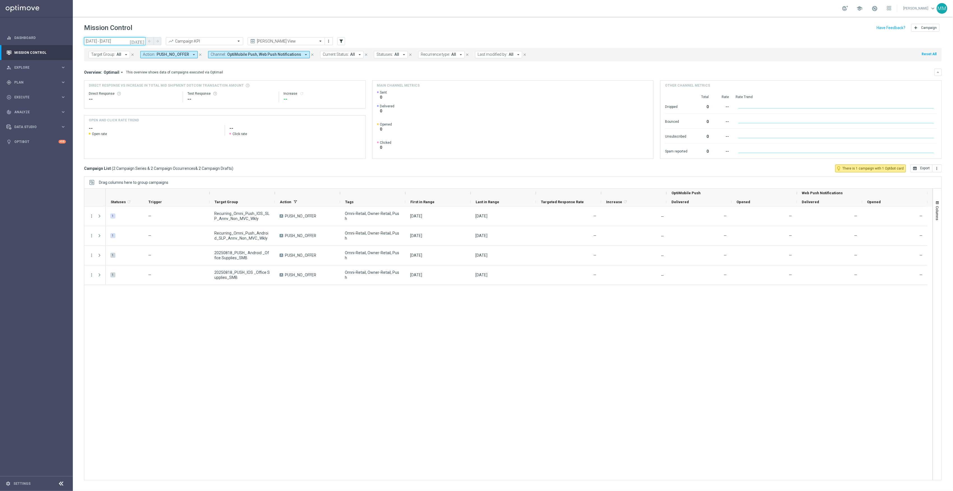
click at [106, 40] on input "18 Aug 2025 - 18 Aug 2025" at bounding box center [115, 41] width 62 height 8
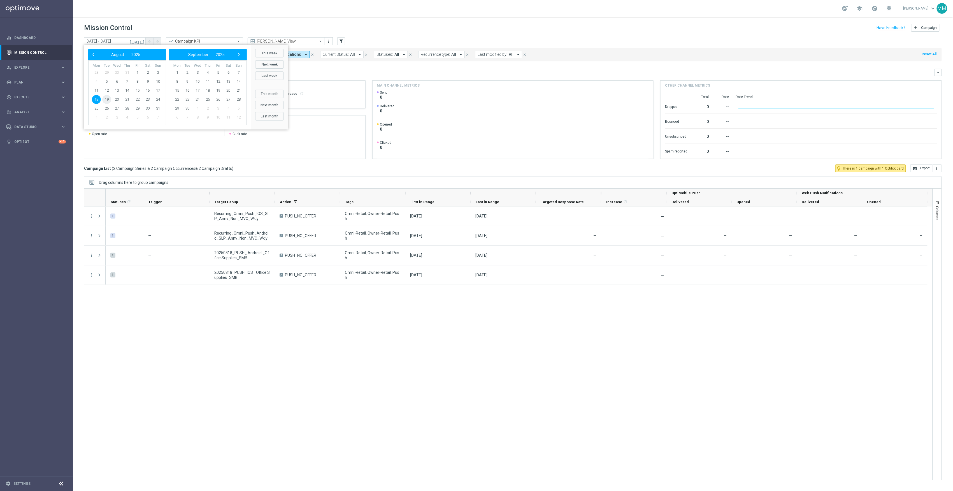
click at [105, 98] on span "19" at bounding box center [106, 99] width 9 height 9
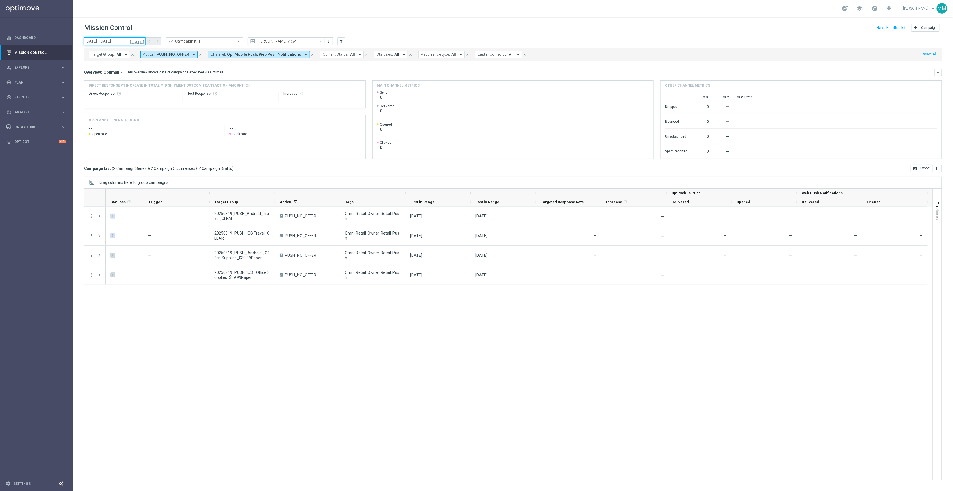
click at [128, 42] on input "19 Aug 2025 - 19 Aug 2025" at bounding box center [115, 41] width 62 height 8
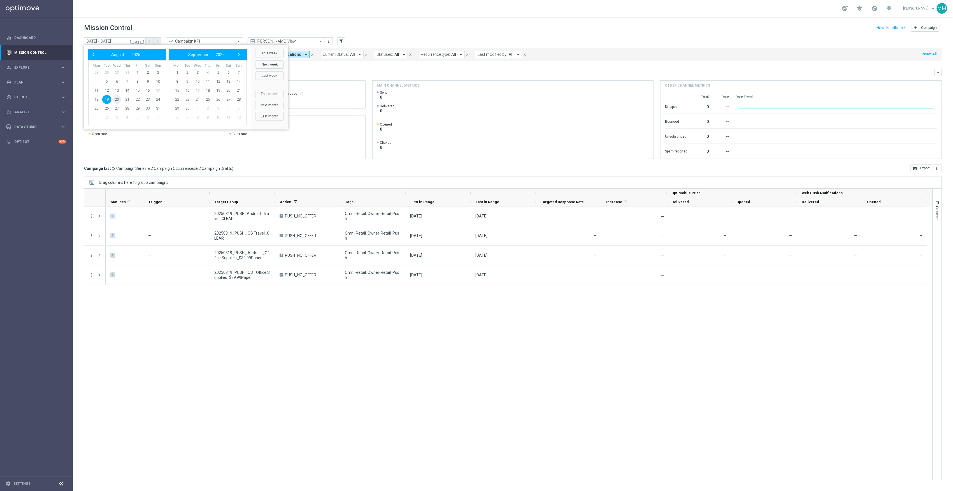
click at [117, 100] on span "20" at bounding box center [116, 99] width 9 height 9
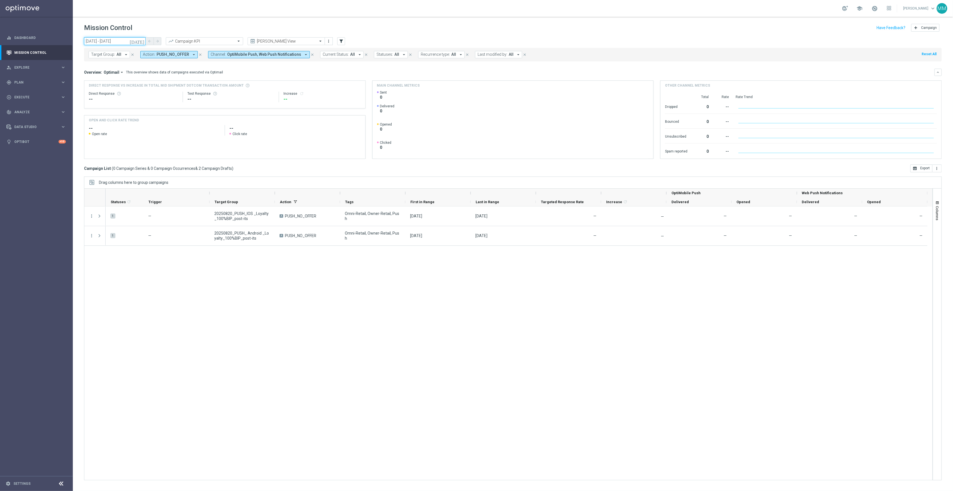
click at [101, 42] on input "20 Aug 2025 - 20 Aug 2025" at bounding box center [115, 41] width 62 height 8
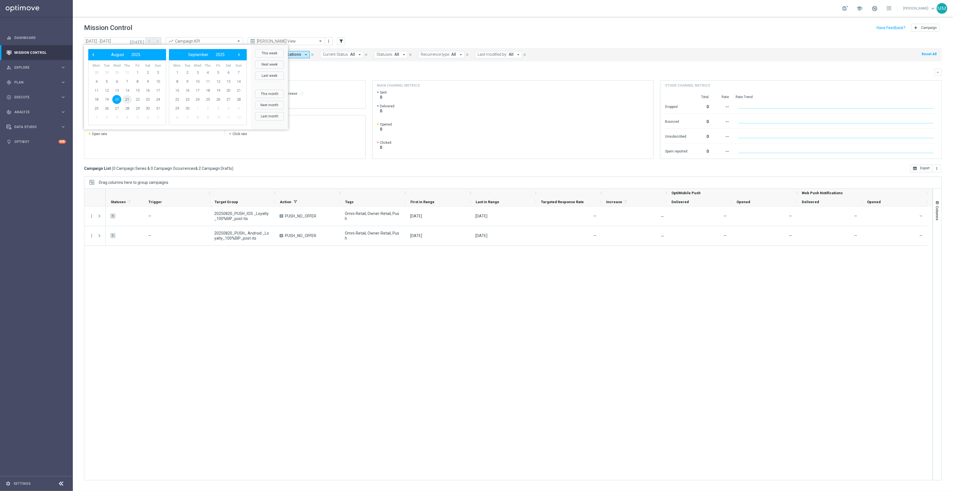
click at [125, 100] on span "21" at bounding box center [127, 99] width 9 height 9
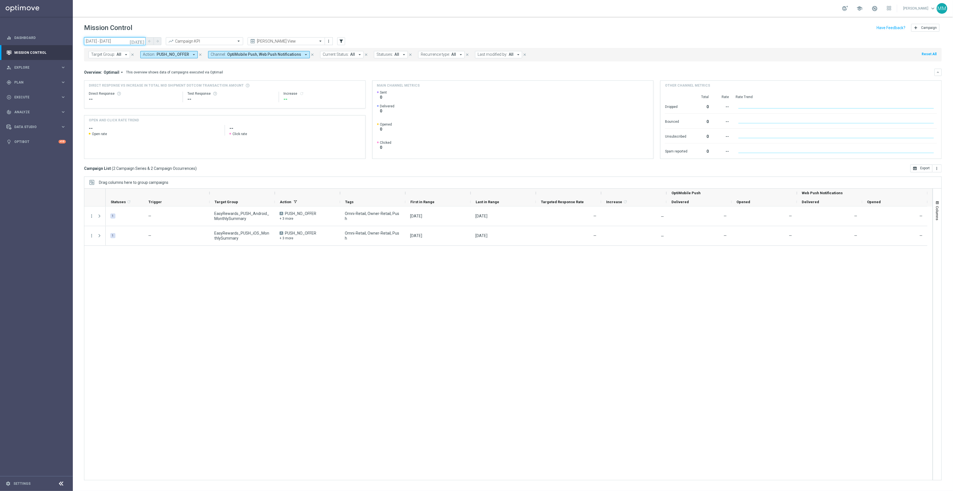
click at [117, 38] on input "21 Aug 2025 - 21 Aug 2025" at bounding box center [115, 41] width 62 height 8
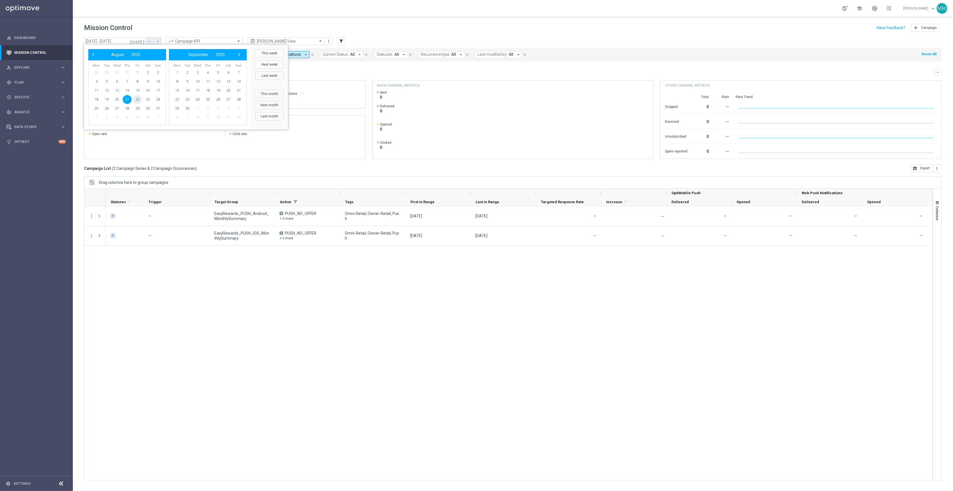
click at [136, 99] on span "22" at bounding box center [137, 99] width 9 height 9
click at [136, 98] on span "22" at bounding box center [137, 99] width 9 height 9
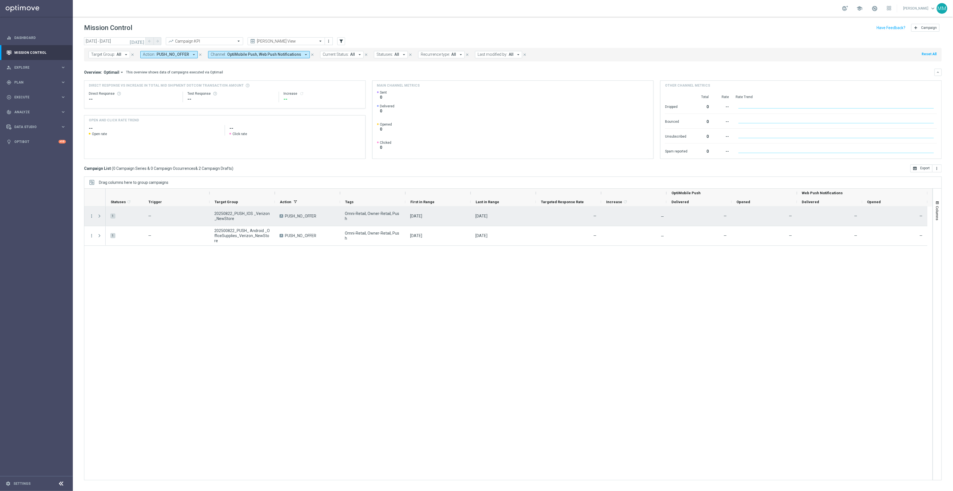
click at [91, 212] on div "more_vert" at bounding box center [89, 216] width 10 height 19
click at [92, 217] on icon "more_vert" at bounding box center [91, 216] width 5 height 5
click at [182, 228] on div "Duplicate & Edit" at bounding box center [185, 230] width 56 height 8
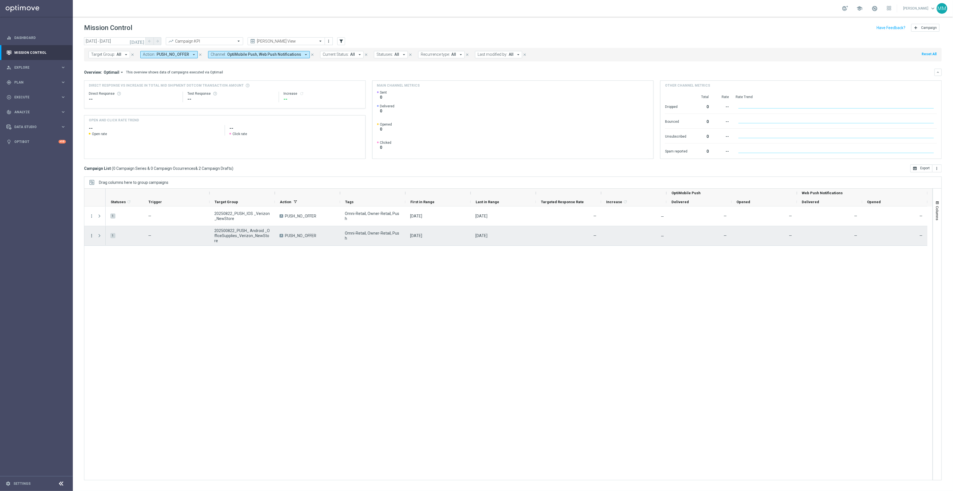
click at [92, 238] on icon "more_vert" at bounding box center [91, 235] width 5 height 5
click at [164, 250] on span "Duplicate & Edit" at bounding box center [174, 250] width 25 height 4
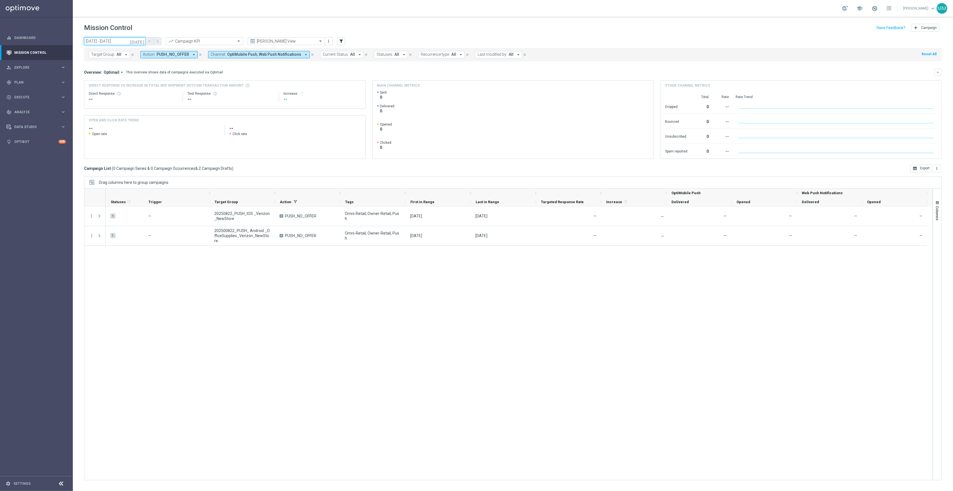
click at [114, 42] on input "22 Aug 2025 - 22 Aug 2025" at bounding box center [115, 41] width 62 height 8
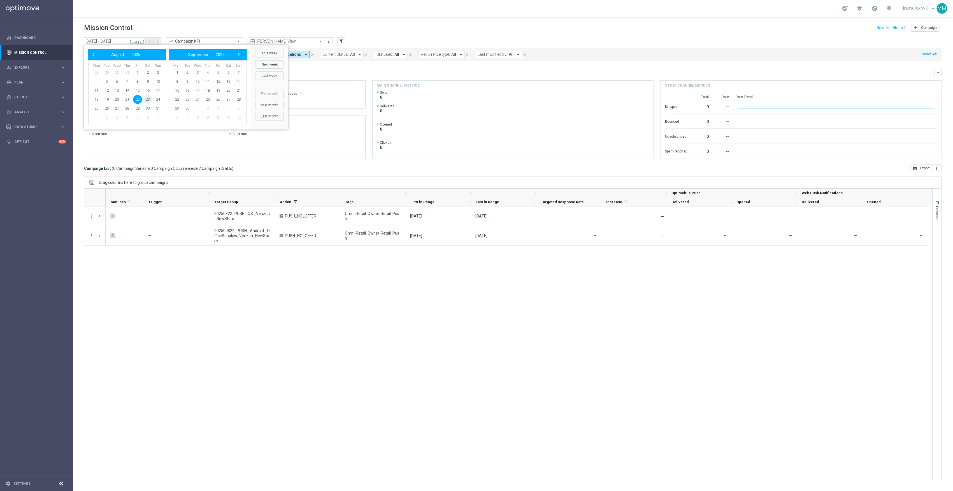
click at [146, 99] on span "23" at bounding box center [147, 99] width 9 height 9
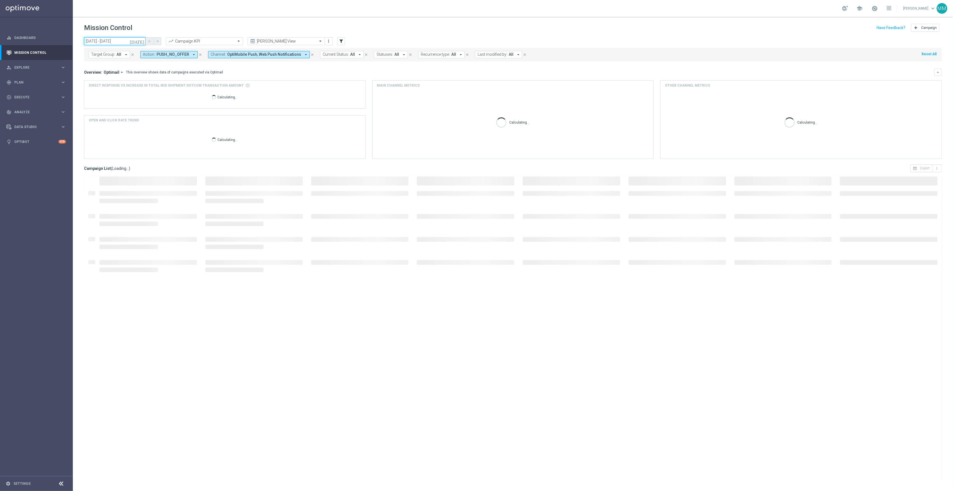
click at [106, 45] on input "23 Aug 2025 - 23 Aug 2025" at bounding box center [115, 41] width 62 height 8
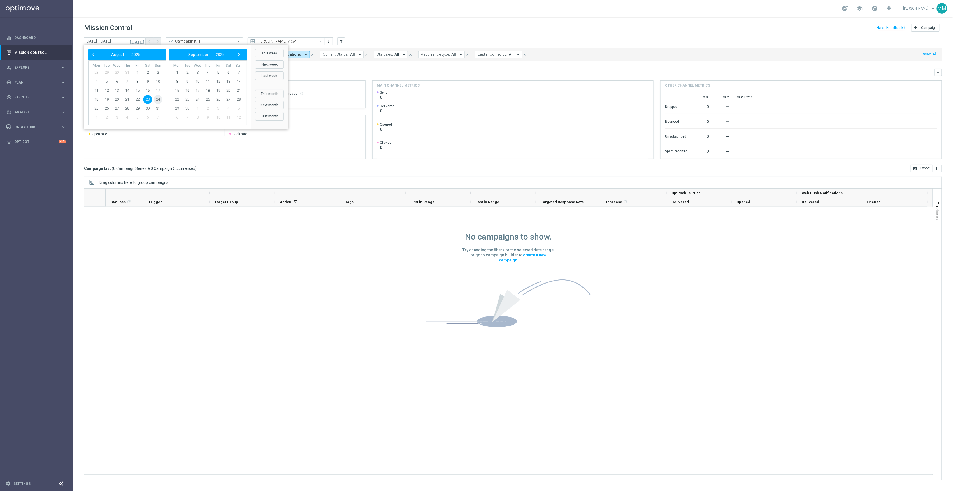
click at [159, 97] on span "24" at bounding box center [158, 99] width 9 height 9
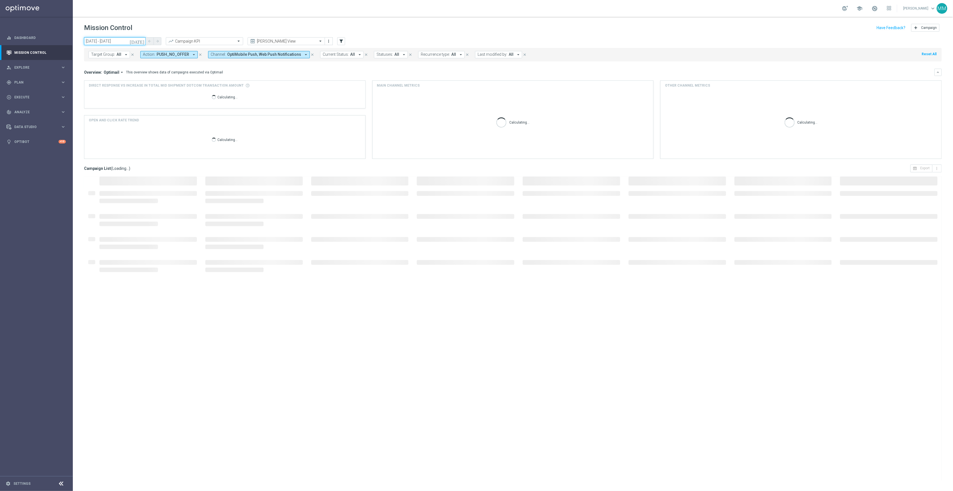
click at [115, 43] on input "24 Aug 2025 - 24 Aug 2025" at bounding box center [115, 41] width 62 height 8
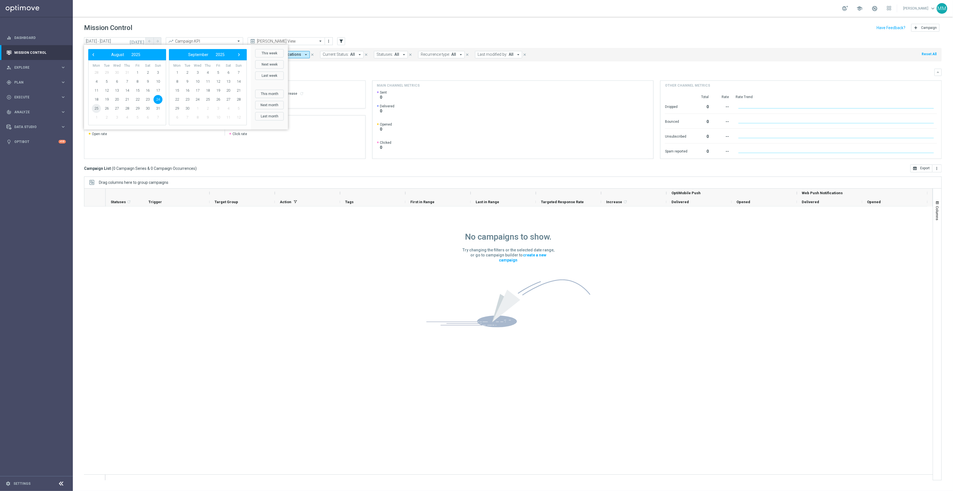
click at [94, 108] on span "25" at bounding box center [96, 108] width 9 height 9
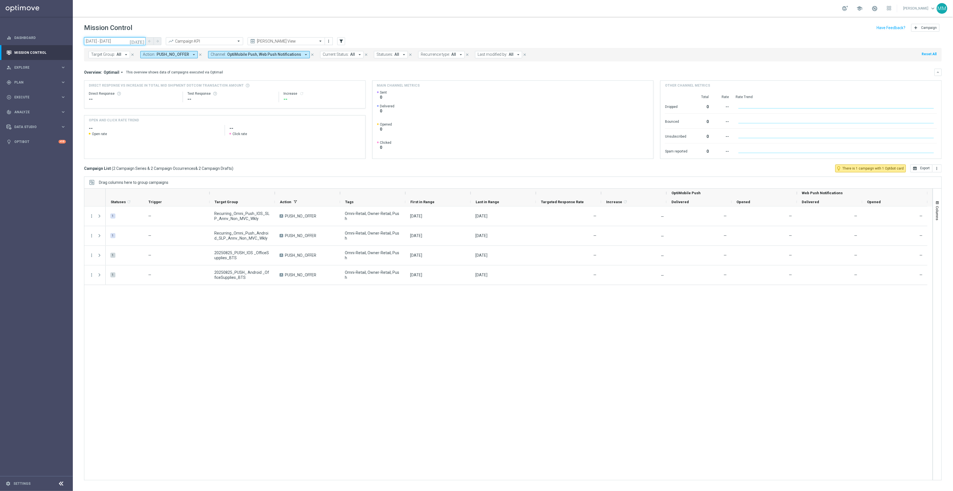
click at [127, 41] on input "25 Aug 2025 - 25 Aug 2025" at bounding box center [115, 41] width 62 height 8
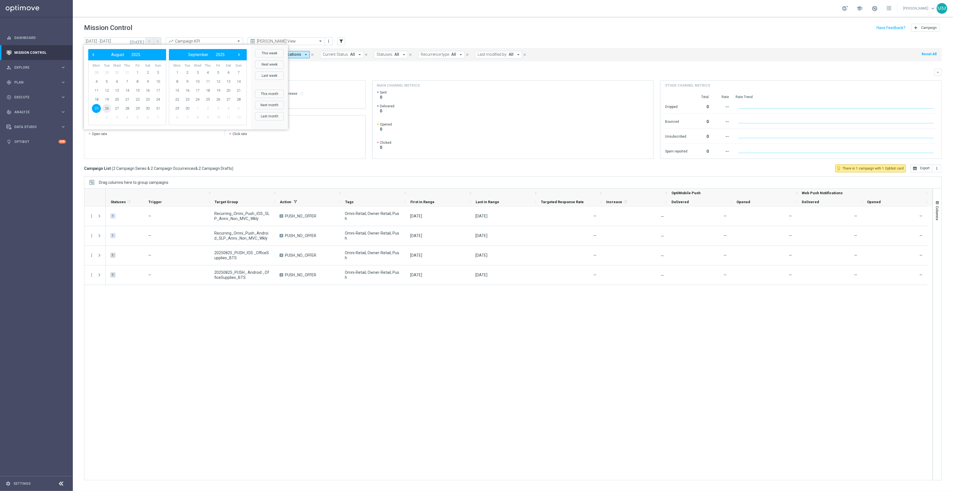
click at [103, 107] on span "26" at bounding box center [106, 108] width 9 height 9
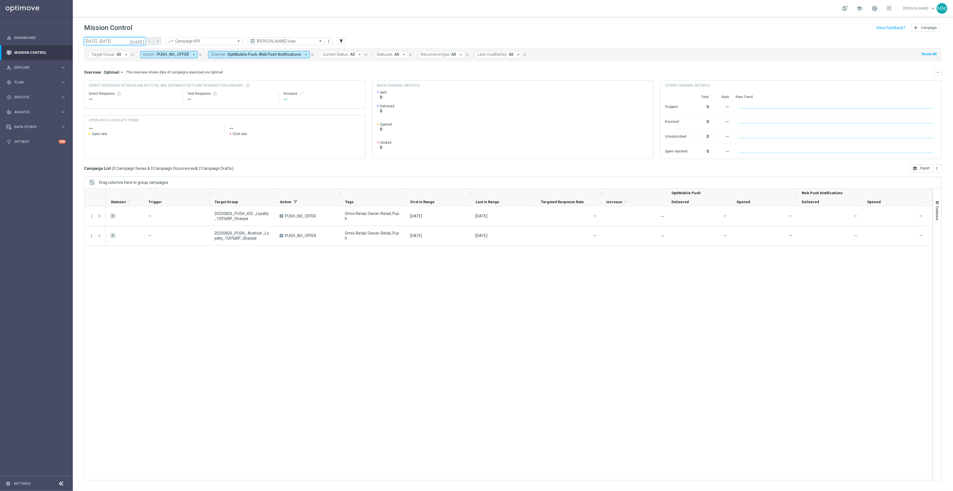
click at [122, 41] on input "26 Aug 2025 - 26 Aug 2025" at bounding box center [115, 41] width 62 height 8
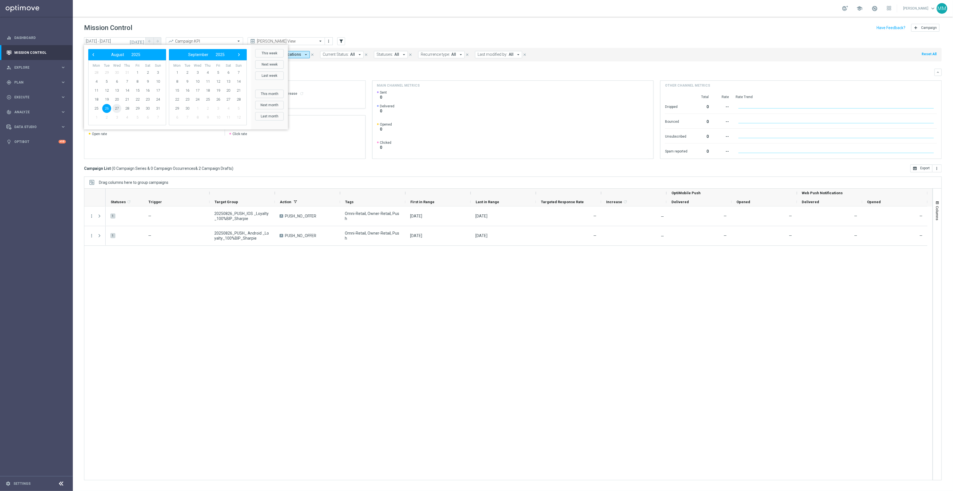
click at [117, 108] on span "27" at bounding box center [116, 108] width 9 height 9
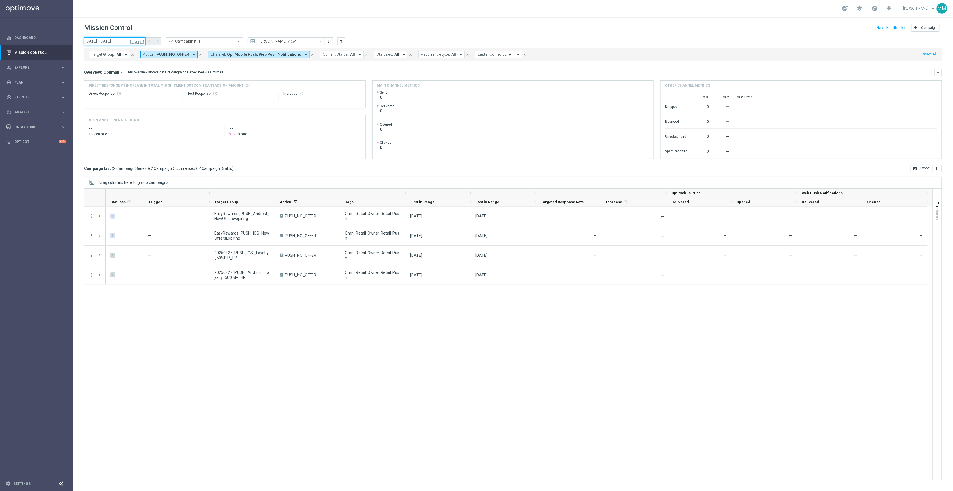
click at [126, 42] on input "27 Aug 2025 - 27 Aug 2025" at bounding box center [115, 41] width 62 height 8
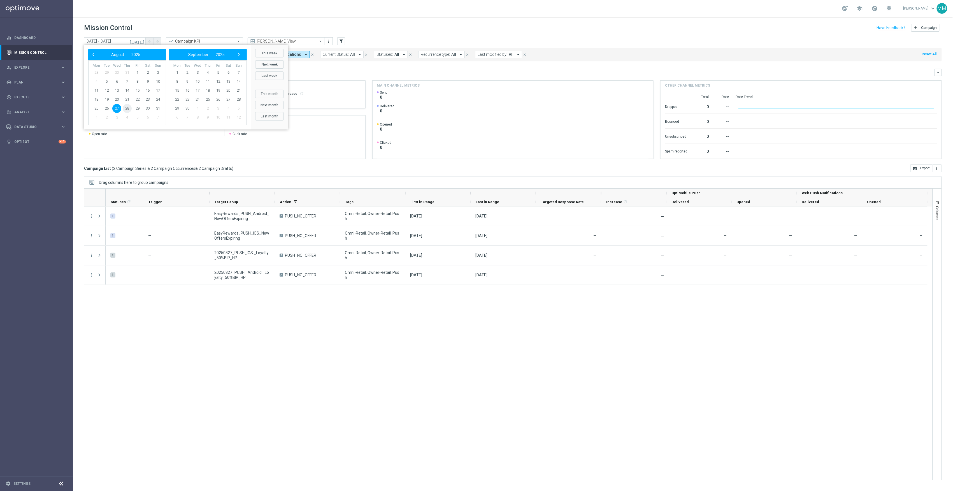
click at [125, 107] on span "28" at bounding box center [127, 108] width 9 height 9
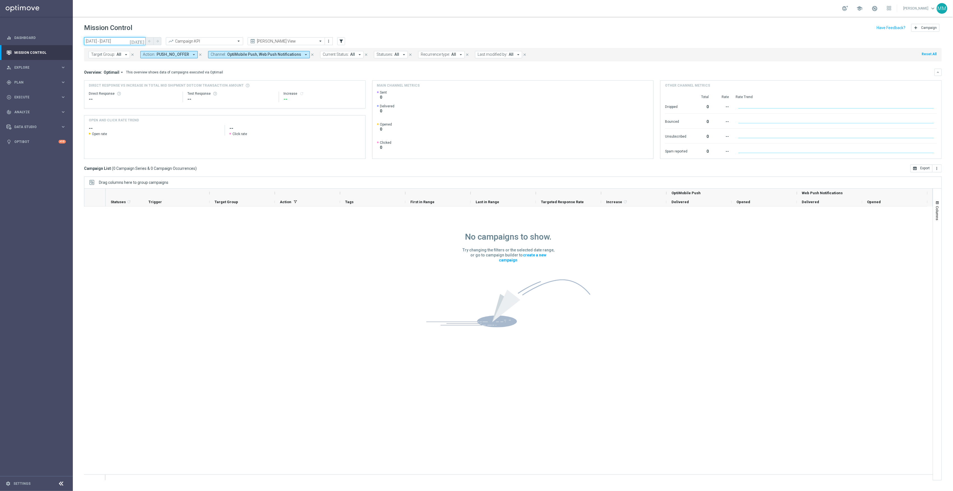
click at [131, 41] on input "28 Aug 2025 - 28 Aug 2025" at bounding box center [115, 41] width 62 height 8
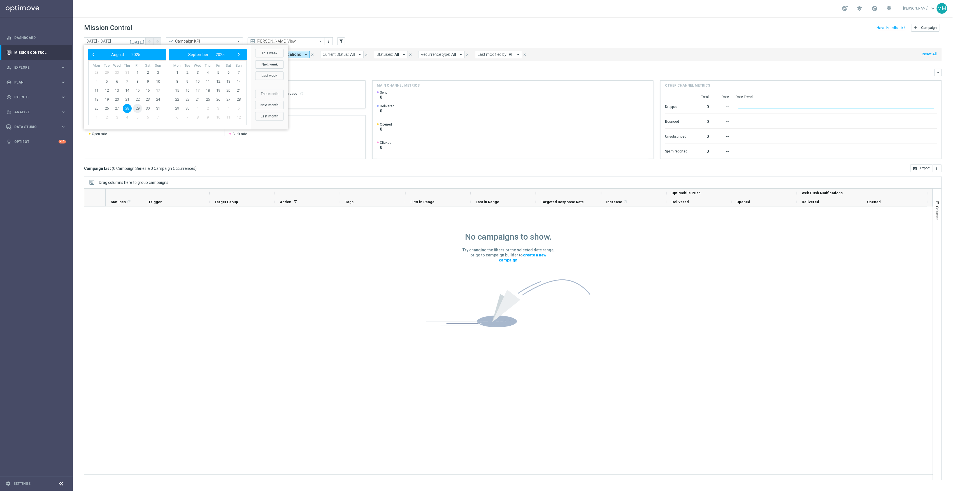
click at [135, 107] on span "29" at bounding box center [137, 108] width 9 height 9
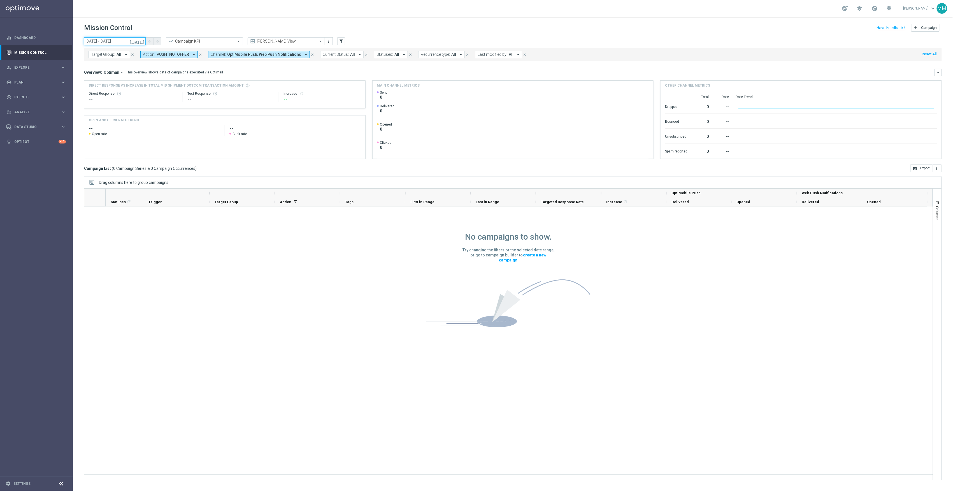
click at [124, 39] on input "29 Aug 2025 - 29 Aug 2025" at bounding box center [115, 41] width 62 height 8
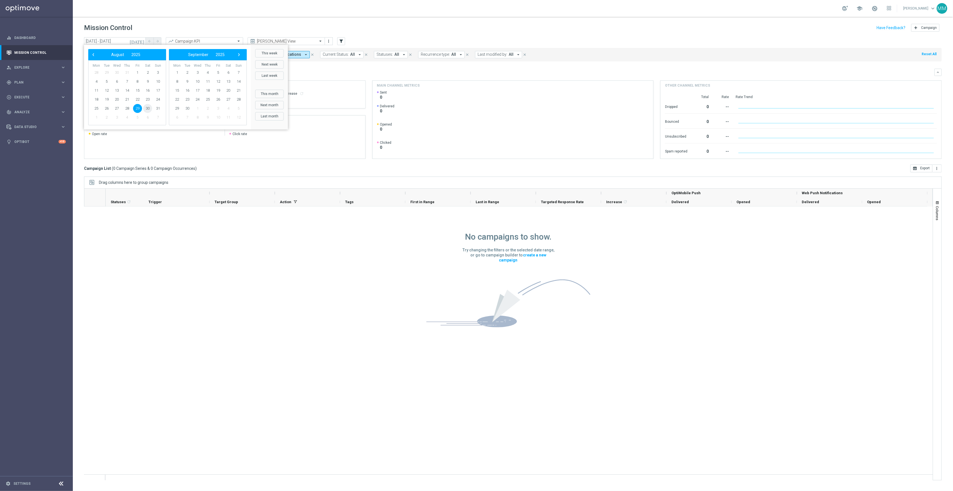
click at [147, 109] on span "30" at bounding box center [147, 108] width 9 height 9
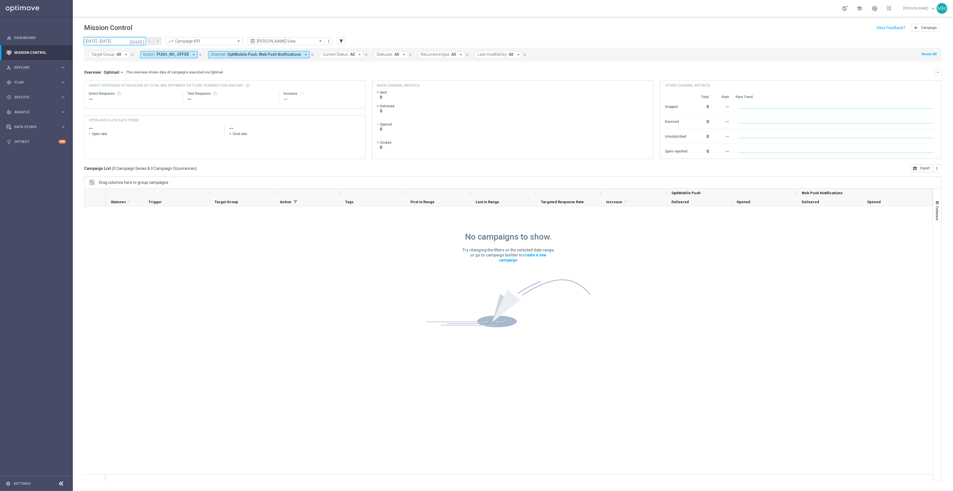
click at [112, 40] on input "30 Aug 2025 - 30 Aug 2025" at bounding box center [115, 41] width 62 height 8
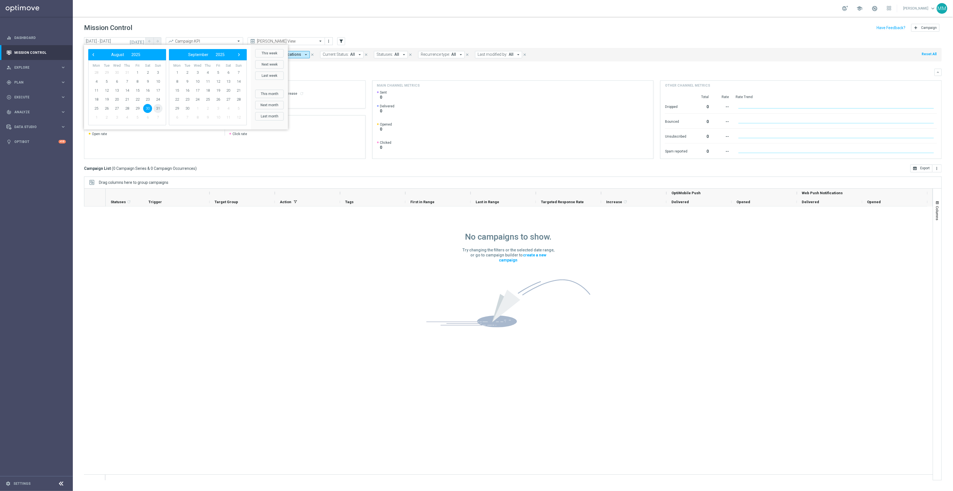
click at [155, 109] on span "31" at bounding box center [158, 108] width 9 height 9
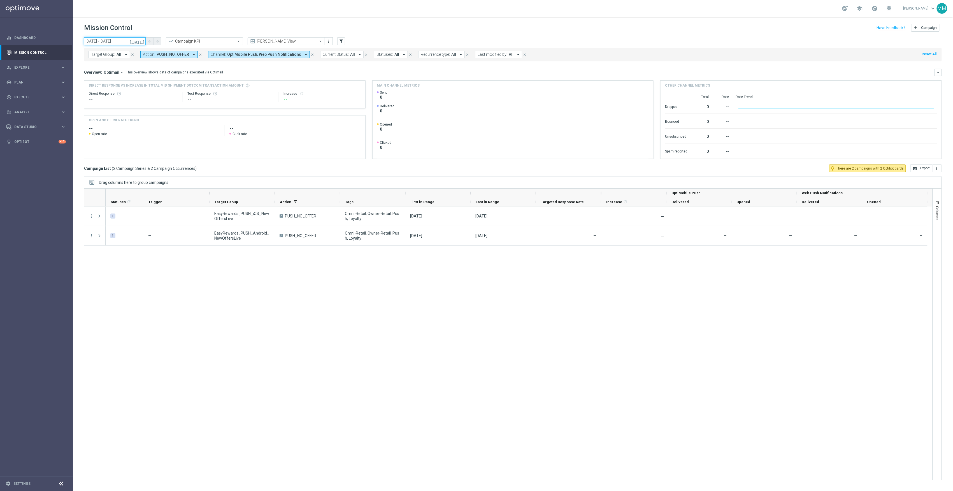
click at [113, 41] on input "31 Aug 2025 - 31 Aug 2025" at bounding box center [115, 41] width 62 height 8
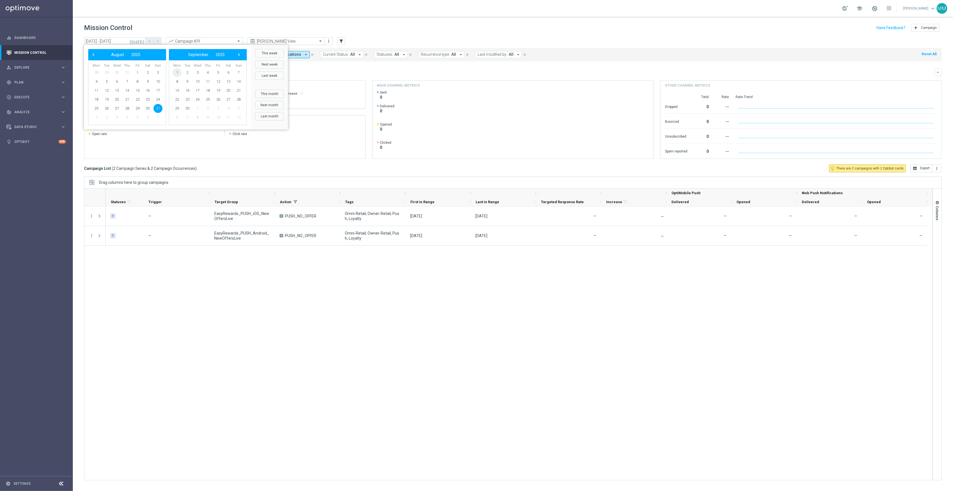
click at [175, 73] on span "1" at bounding box center [177, 72] width 9 height 9
click at [93, 72] on span "1" at bounding box center [96, 72] width 9 height 9
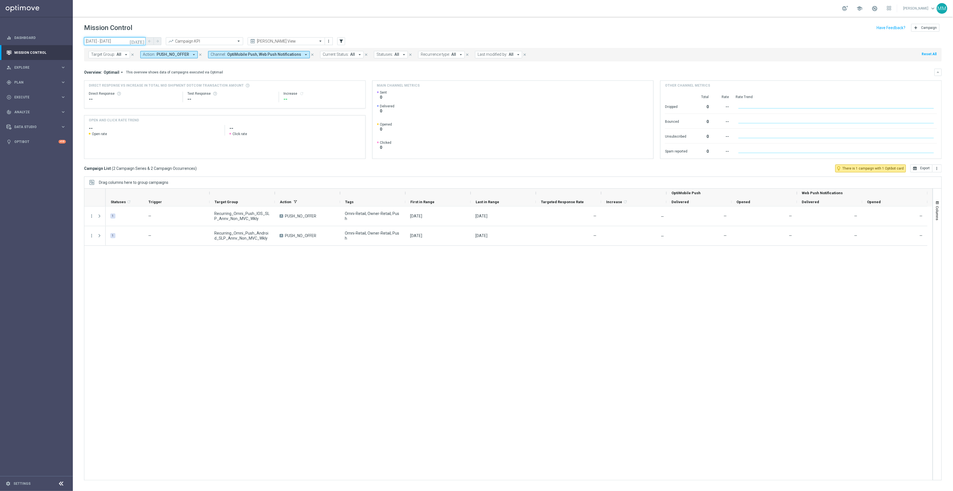
click at [131, 43] on input "01 Sep 2025 - 01 Sep 2025" at bounding box center [115, 41] width 62 height 8
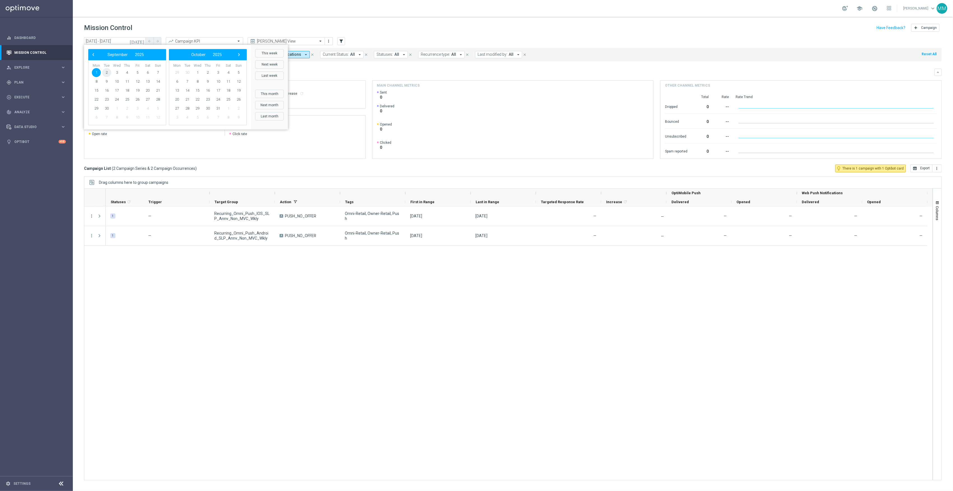
click at [107, 72] on span "2" at bounding box center [106, 72] width 9 height 9
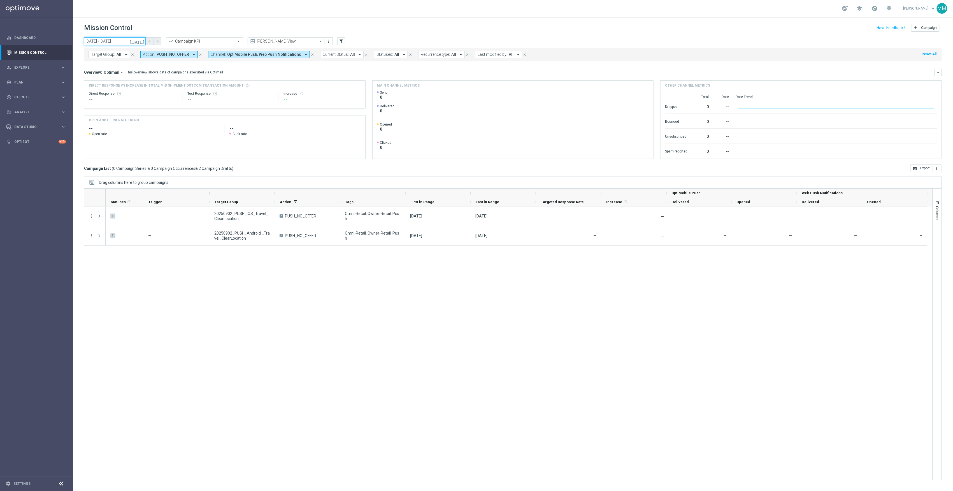
click at [102, 41] on input "02 Sep 2025 - 02 Sep 2025" at bounding box center [115, 41] width 62 height 8
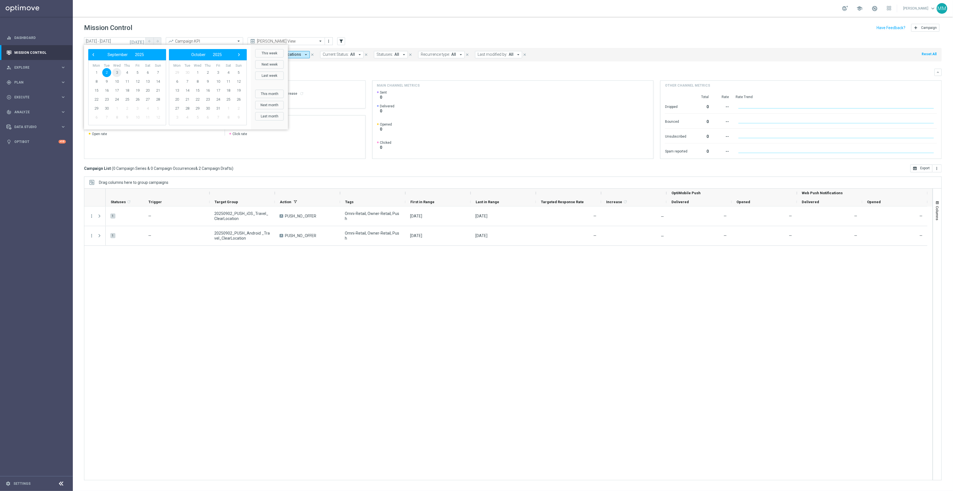
click at [119, 72] on span "3" at bounding box center [116, 72] width 9 height 9
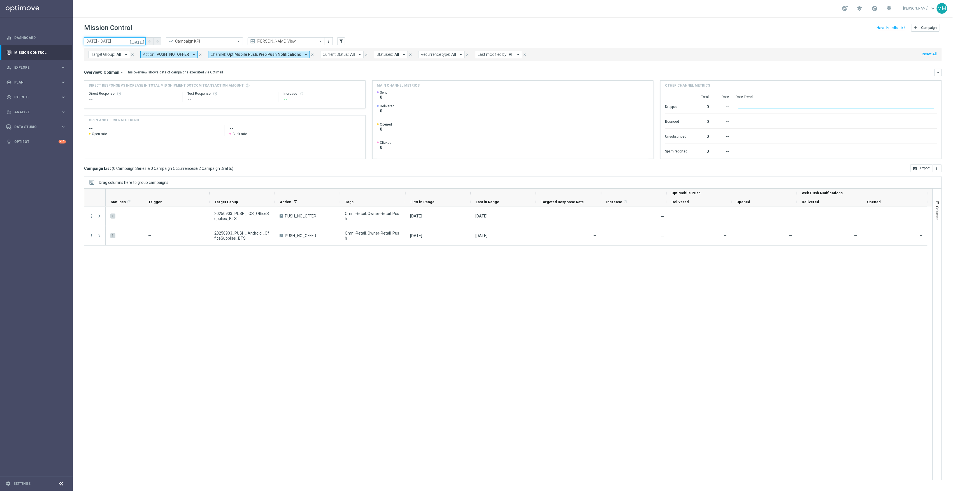
click at [110, 41] on input "03 Sep 2025 - 03 Sep 2025" at bounding box center [115, 41] width 62 height 8
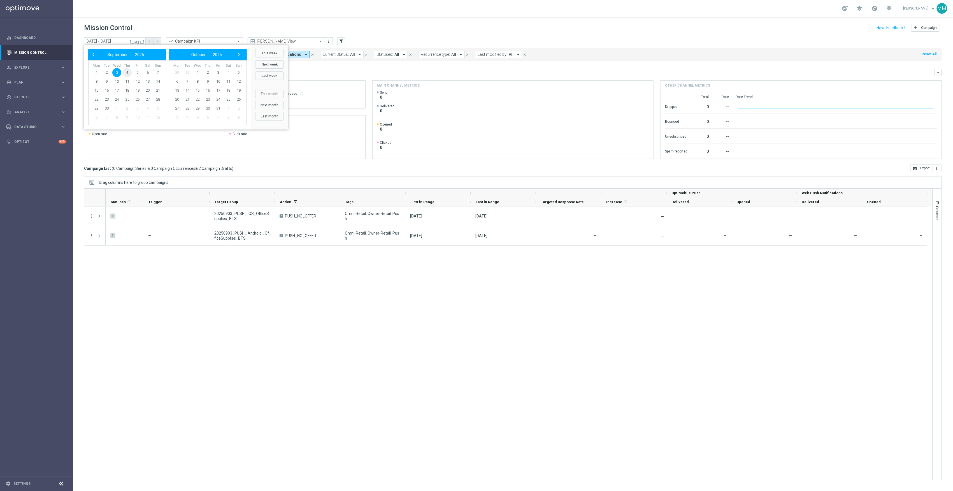
click at [127, 73] on span "4" at bounding box center [127, 72] width 9 height 9
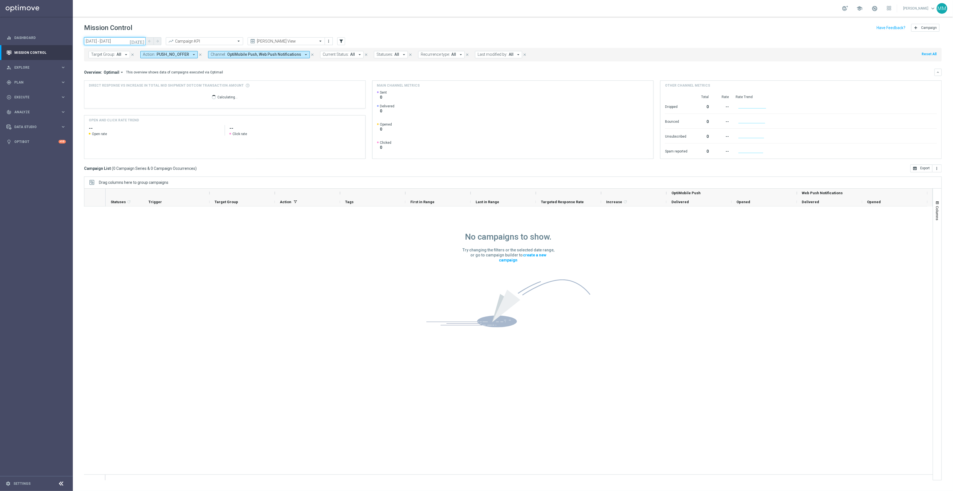
click at [127, 41] on input "04 Sep 2025 - 04 Sep 2025" at bounding box center [115, 41] width 62 height 8
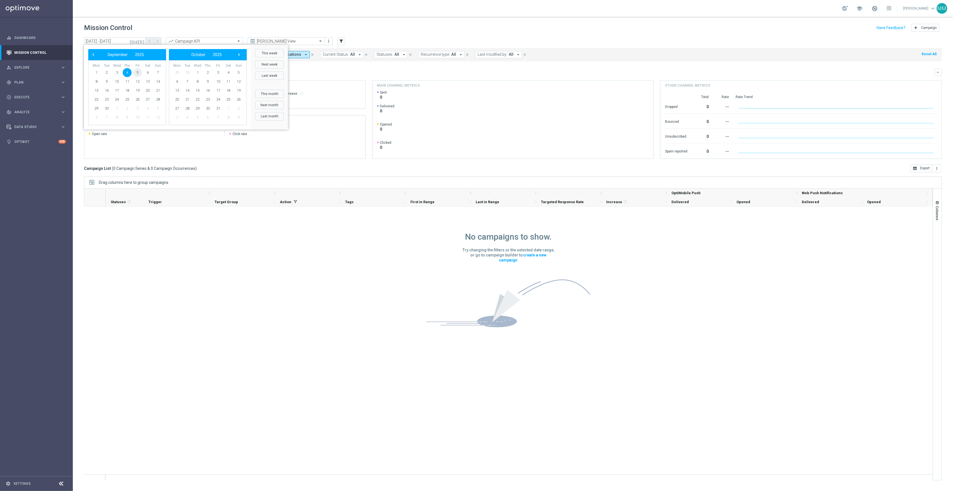
click at [138, 72] on span "5" at bounding box center [137, 72] width 9 height 9
type input "05 Sep 2025 - 05 Sep 2025"
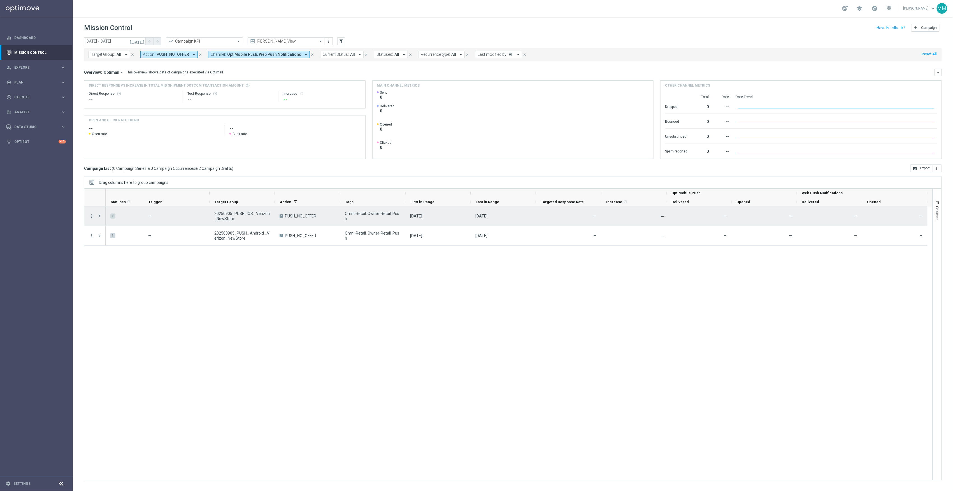
click at [91, 216] on icon "more_vert" at bounding box center [91, 216] width 5 height 5
click at [173, 229] on span "Duplicate & Edit" at bounding box center [174, 230] width 25 height 4
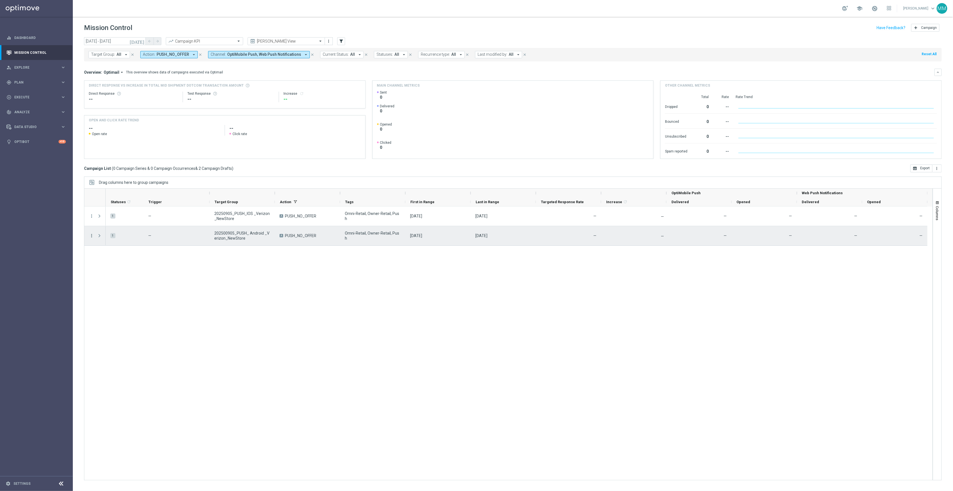
click at [93, 236] on icon "more_vert" at bounding box center [91, 235] width 5 height 5
click at [160, 252] on div "Duplicate & Edit" at bounding box center [185, 250] width 56 height 8
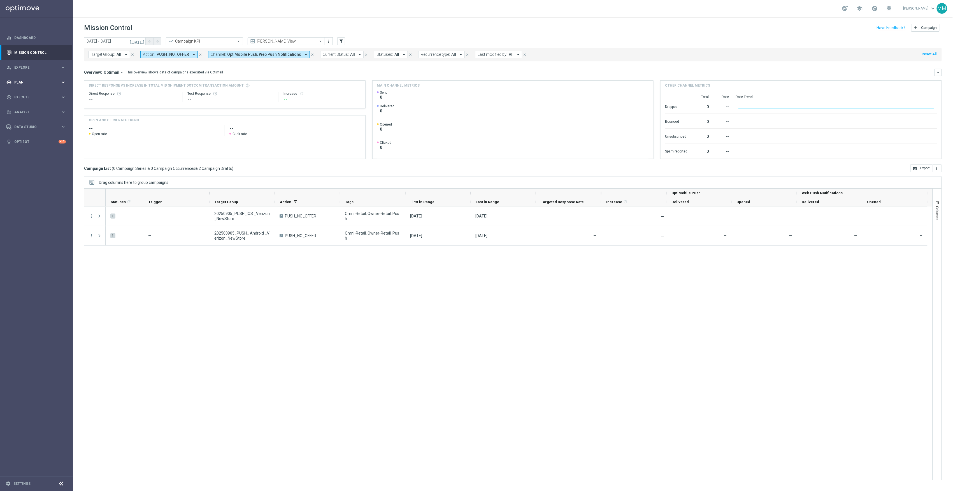
click at [33, 83] on span "Plan" at bounding box center [37, 82] width 46 height 3
click at [29, 137] on link "OptiMobile Push" at bounding box center [37, 136] width 41 height 4
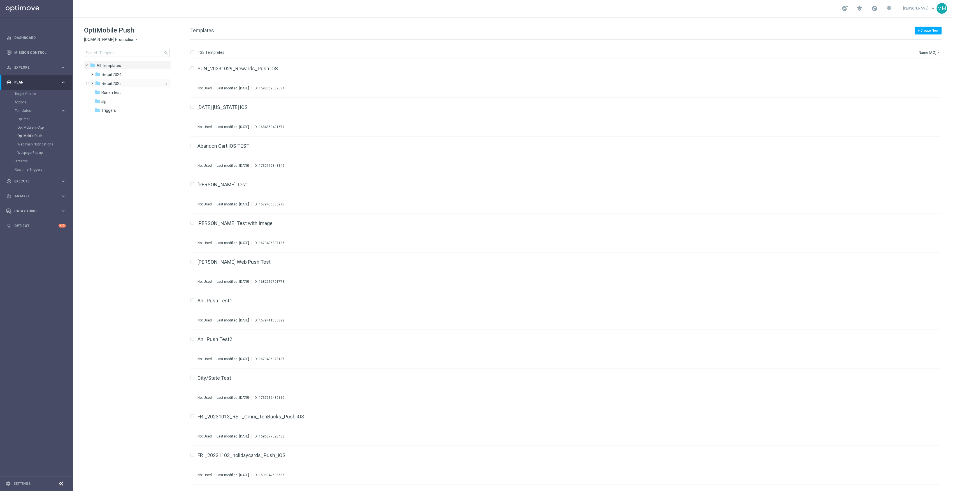
click at [139, 82] on div "folder Retail 2025" at bounding box center [127, 83] width 64 height 6
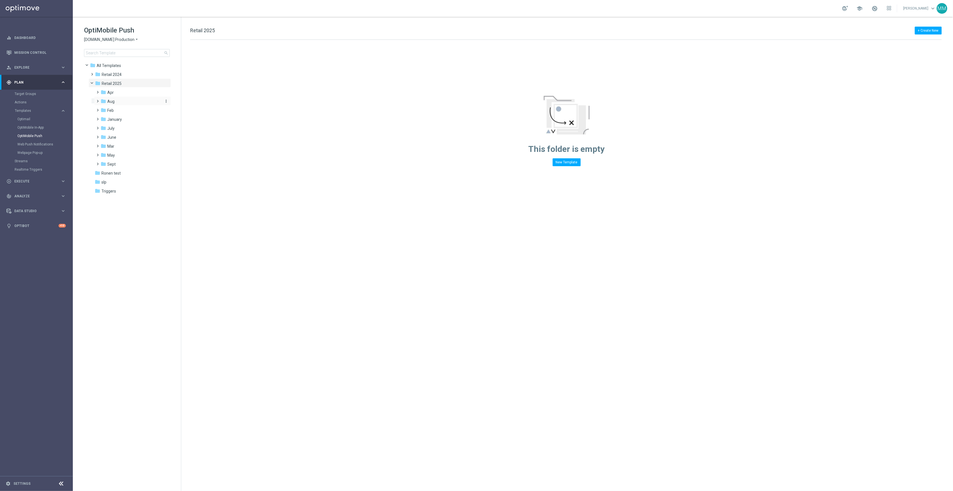
click at [134, 102] on div "folder Aug" at bounding box center [131, 101] width 60 height 6
click at [133, 128] on div "folder WO 8.24" at bounding box center [133, 128] width 55 height 6
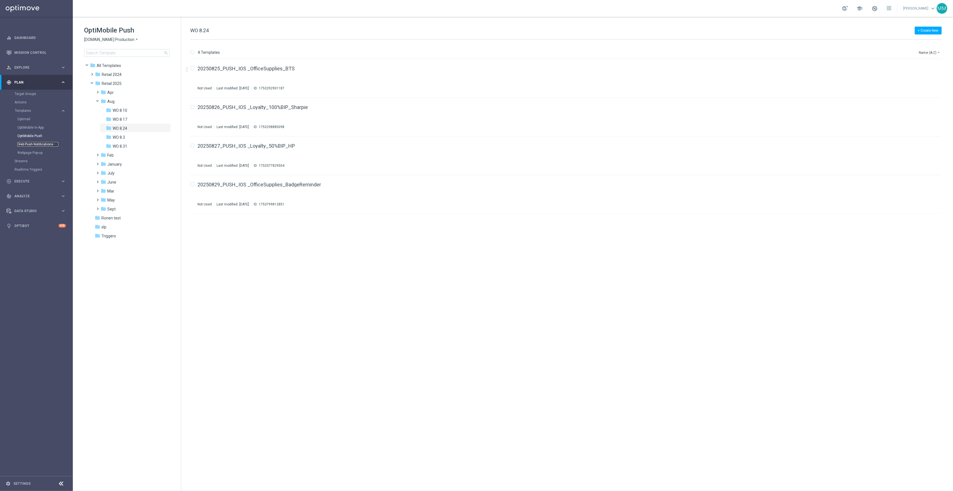
click at [36, 143] on link "Web Push Notifications" at bounding box center [37, 144] width 41 height 4
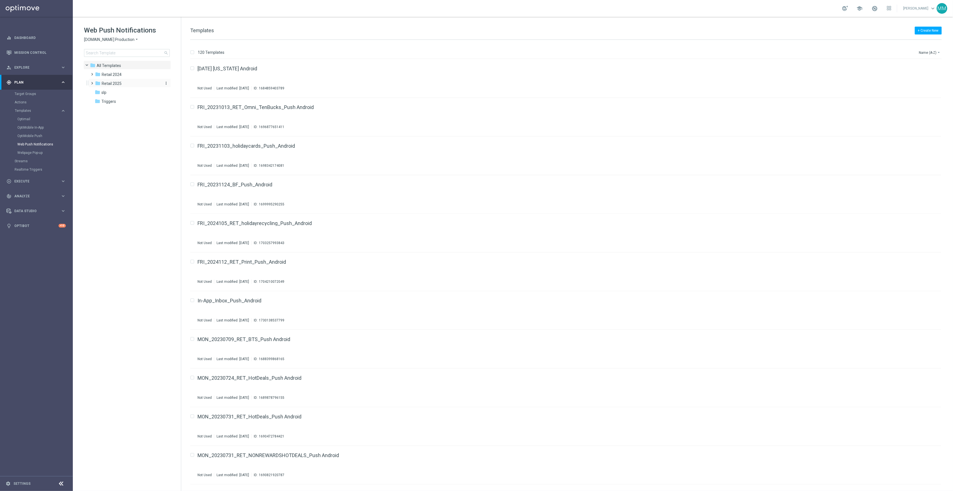
click at [119, 85] on span "Retail 2025" at bounding box center [112, 83] width 20 height 5
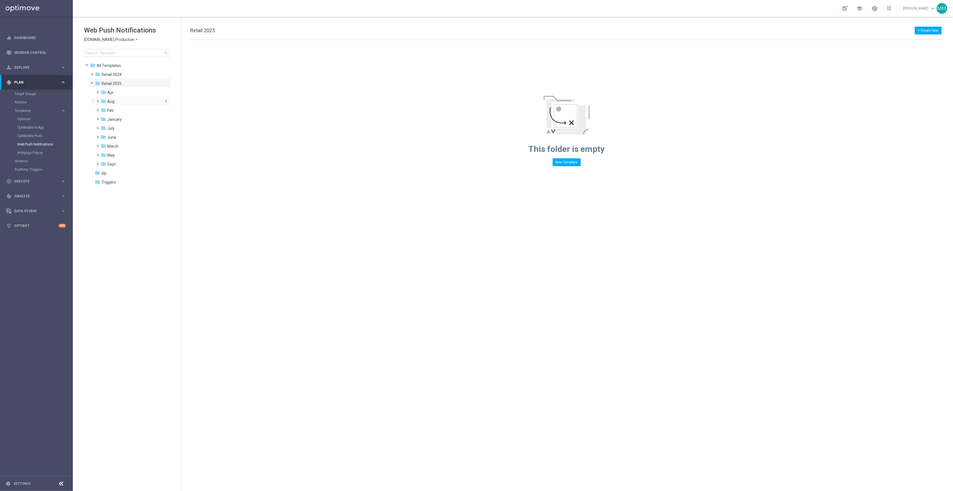
click at [122, 101] on div "folder Aug" at bounding box center [131, 101] width 60 height 6
click at [134, 127] on div "folder WO 8.24" at bounding box center [133, 128] width 55 height 6
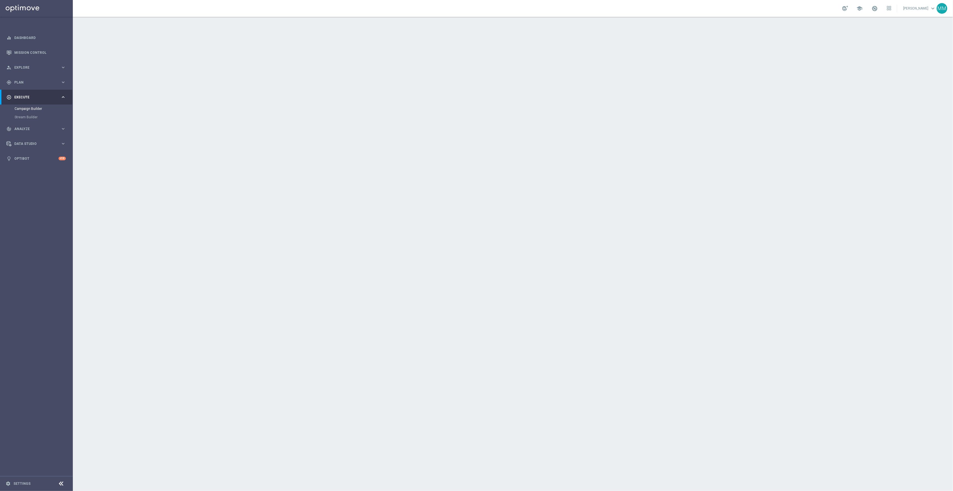
click at [620, 153] on div "done Execution Details keyboard_arrow_down" at bounding box center [513, 151] width 313 height 11
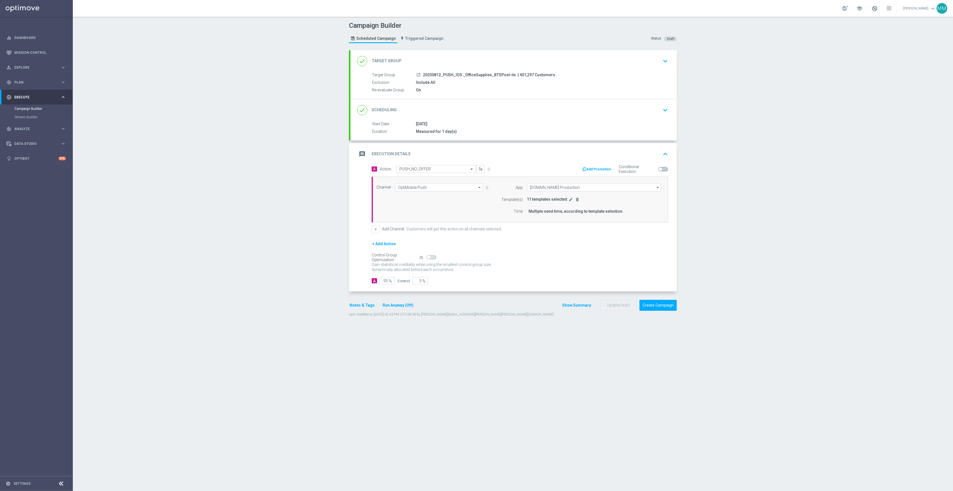
click at [569, 202] on button "edit" at bounding box center [572, 199] width 6 height 5
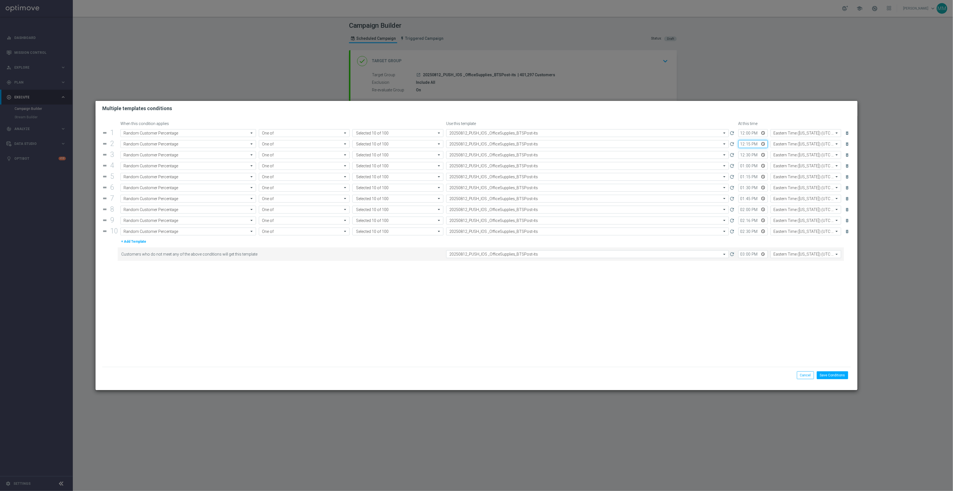
click at [762, 143] on input "12:15" at bounding box center [753, 144] width 29 height 8
type input "12:20"
drag, startPoint x: 762, startPoint y: 111, endPoint x: 762, endPoint y: 114, distance: 3.4
click at [762, 111] on div "Multiple templates conditions" at bounding box center [476, 108] width 757 height 7
click at [763, 132] on input "12:00" at bounding box center [753, 133] width 29 height 8
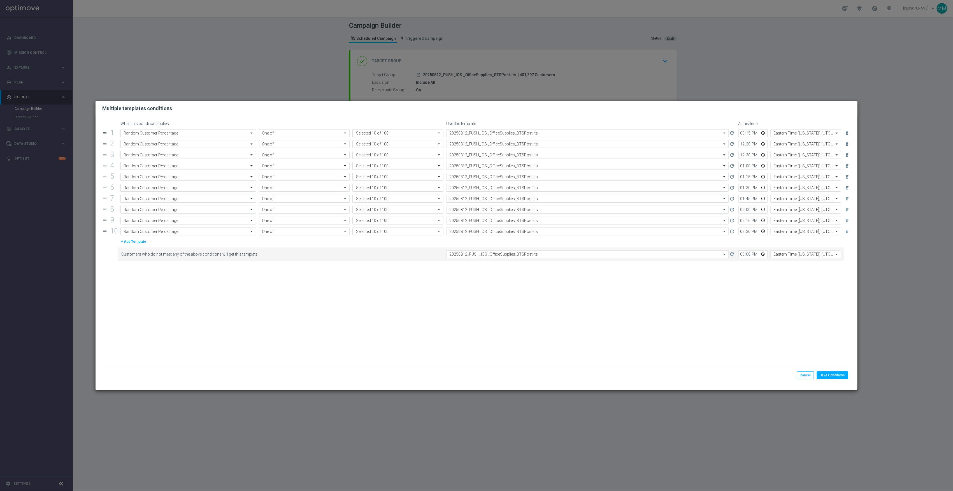
type input "15:15"
click at [746, 320] on form "When this condition applies Use this template At this time drag_handle 1 Attrib…" at bounding box center [476, 243] width 749 height 245
click at [842, 377] on button "Save Conditions" at bounding box center [832, 375] width 31 height 8
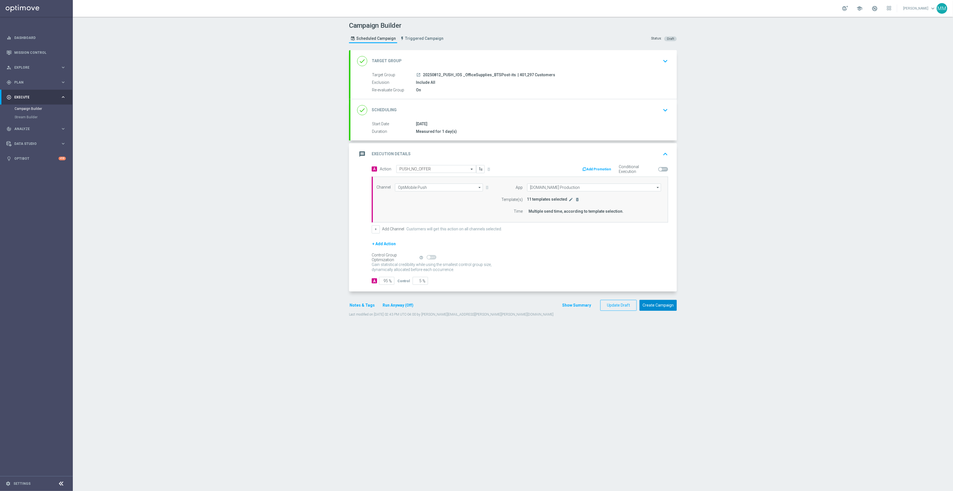
click at [661, 304] on button "Create Campaign" at bounding box center [658, 305] width 37 height 11
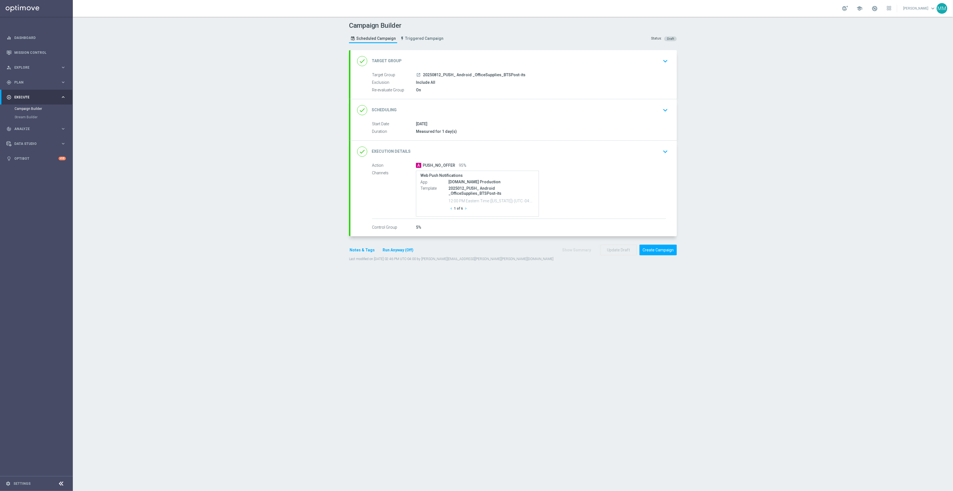
click at [614, 159] on div "done Execution Details keyboard_arrow_down" at bounding box center [514, 152] width 326 height 22
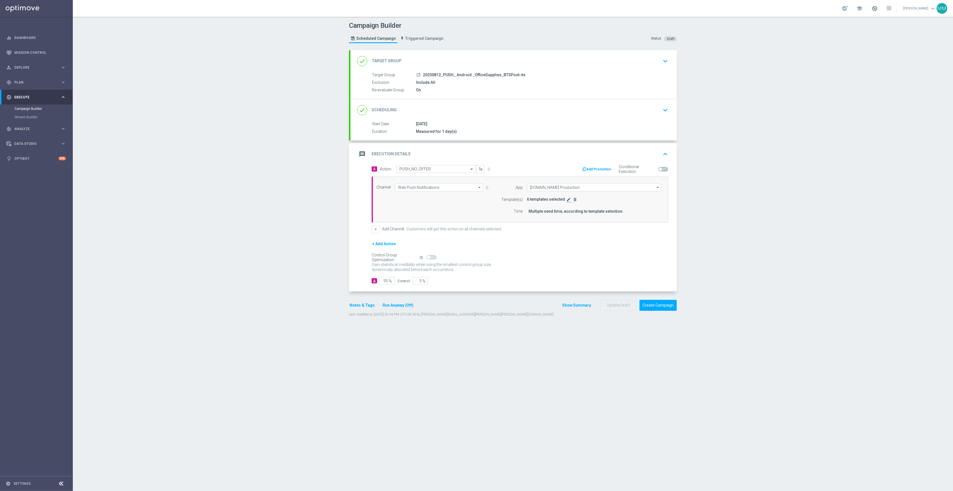
click at [567, 199] on icon "edit" at bounding box center [569, 199] width 4 height 4
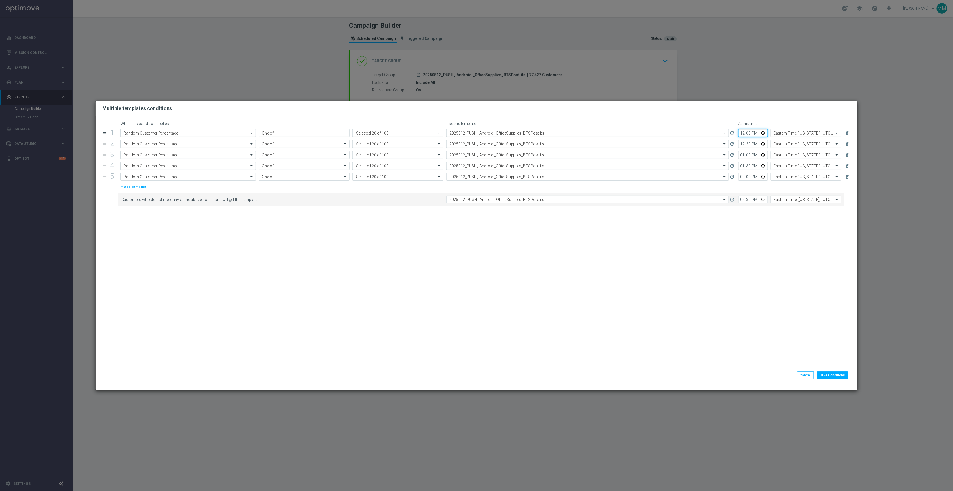
click at [764, 131] on input "12:00" at bounding box center [753, 133] width 29 height 8
type input "15:00"
drag, startPoint x: 704, startPoint y: 313, endPoint x: 719, endPoint y: 307, distance: 15.6
click at [704, 313] on form "When this condition applies Use this template At this time drag_handle 1 Attrib…" at bounding box center [476, 243] width 749 height 245
click at [836, 374] on button "Save Conditions" at bounding box center [832, 375] width 31 height 8
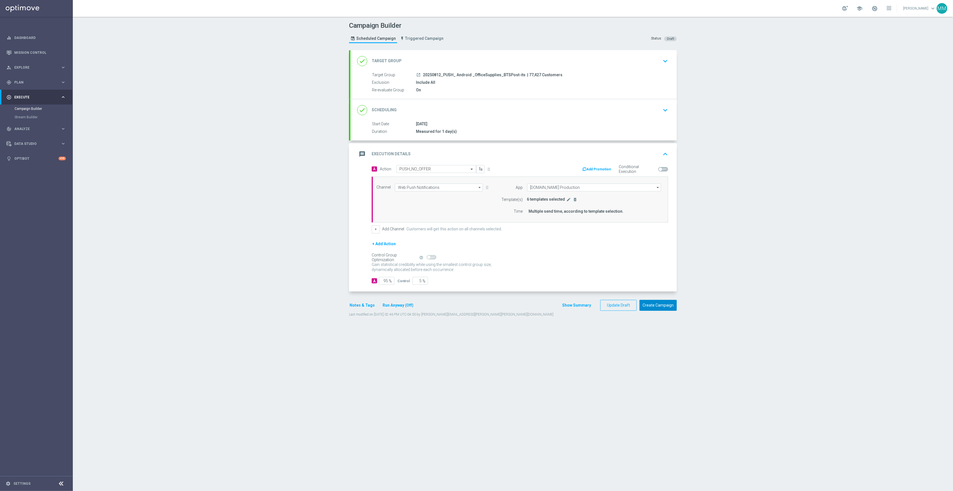
click at [651, 305] on button "Create Campaign" at bounding box center [658, 305] width 37 height 11
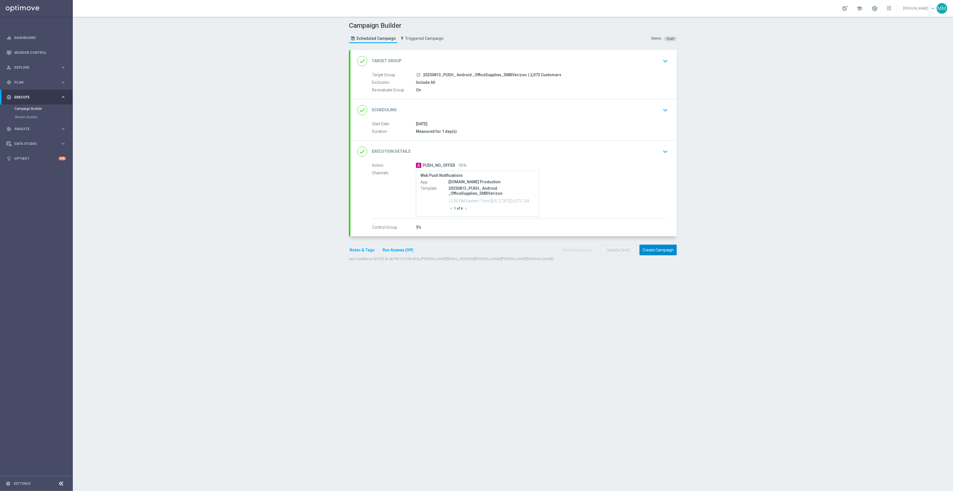
click at [657, 251] on button "Create Campaign" at bounding box center [658, 250] width 37 height 11
click at [668, 253] on button "Create Campaign" at bounding box center [658, 250] width 37 height 11
click at [534, 75] on div "launch 20250822_PUSH_IOS _Verizon_NewStore" at bounding box center [541, 75] width 250 height 6
click at [509, 75] on div "launch 20250822_PUSH_IOS _Verizon_NewStore" at bounding box center [541, 75] width 250 height 6
click at [474, 68] on div "done Target Group keyboard_arrow_down" at bounding box center [514, 61] width 326 height 22
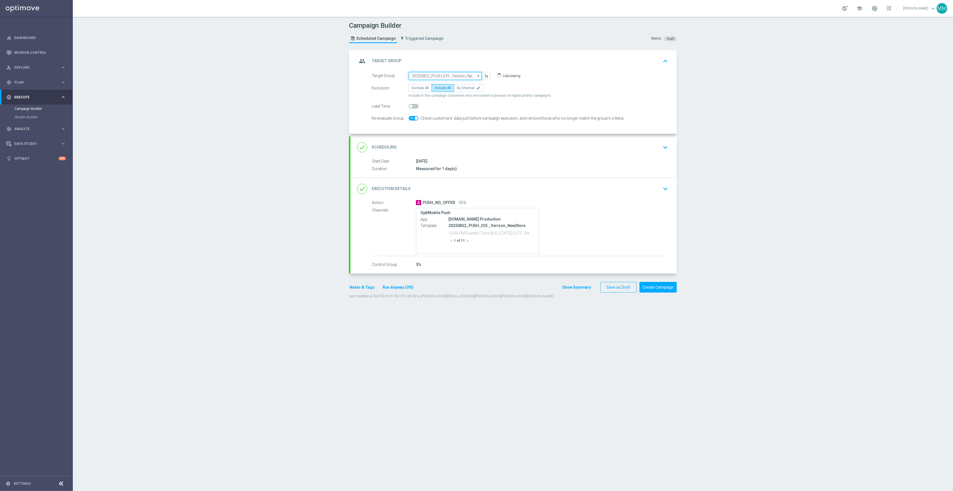
click at [430, 77] on input "20250822_PUSH_IOS _Verizon_NewStore" at bounding box center [445, 76] width 73 height 8
paste input "20250821_PUSH_IOS _Loyalty_PromoCard"
type input "20250821_PUSH_IOS _Loyalty_PromoCard"
click at [425, 73] on input "20250821_PUSH_IOS _Loyalty_PromoCard" at bounding box center [445, 76] width 73 height 8
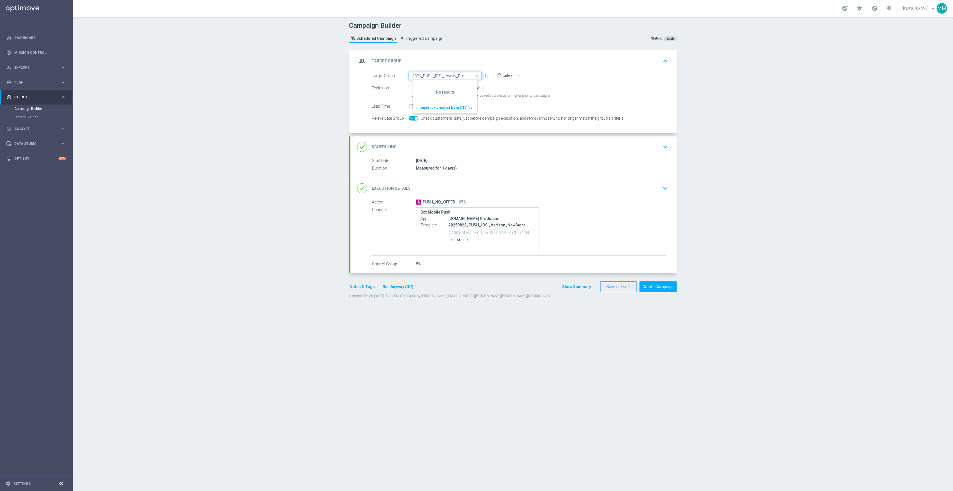
click at [425, 73] on input "20250821_PUSH_IOS _Loyalty_PromoCard" at bounding box center [445, 76] width 73 height 8
click at [582, 73] on div "Target Group 20250822_PUSH_IOS _Verizon_NewStore search Show Selected 0 of NaN …" at bounding box center [520, 76] width 305 height 8
type input "20250822_PUSH_IOS _Verizon_NewStore"
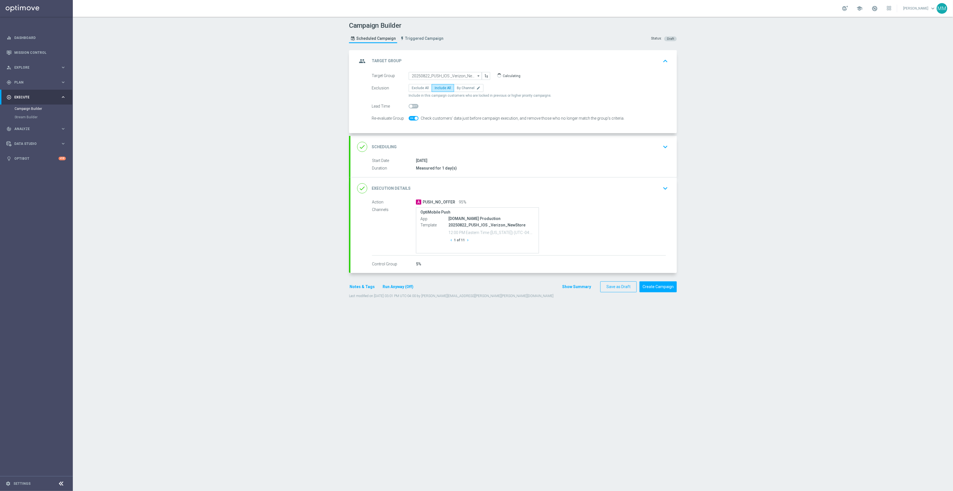
click at [665, 60] on icon "keyboard_arrow_up" at bounding box center [665, 61] width 8 height 8
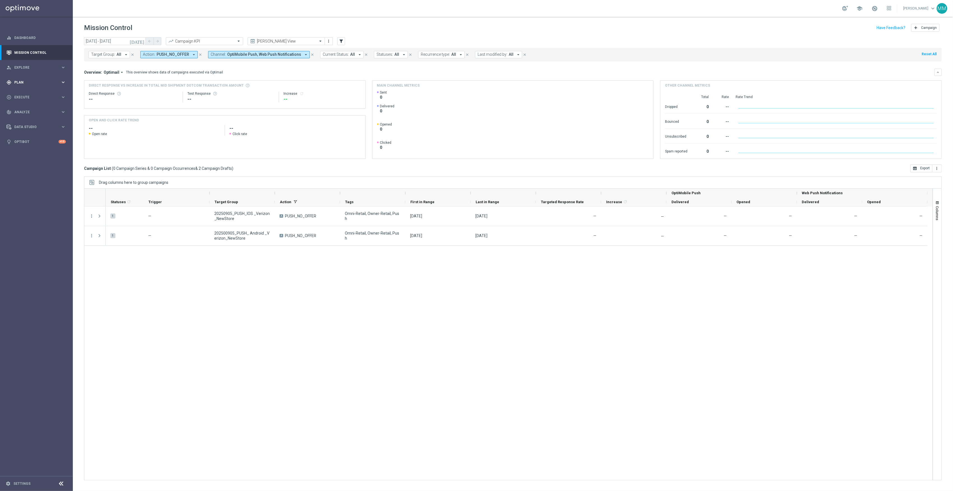
click at [38, 80] on div "gps_fixed Plan" at bounding box center [33, 82] width 54 height 5
click at [30, 93] on link "Target Groups" at bounding box center [37, 94] width 44 height 4
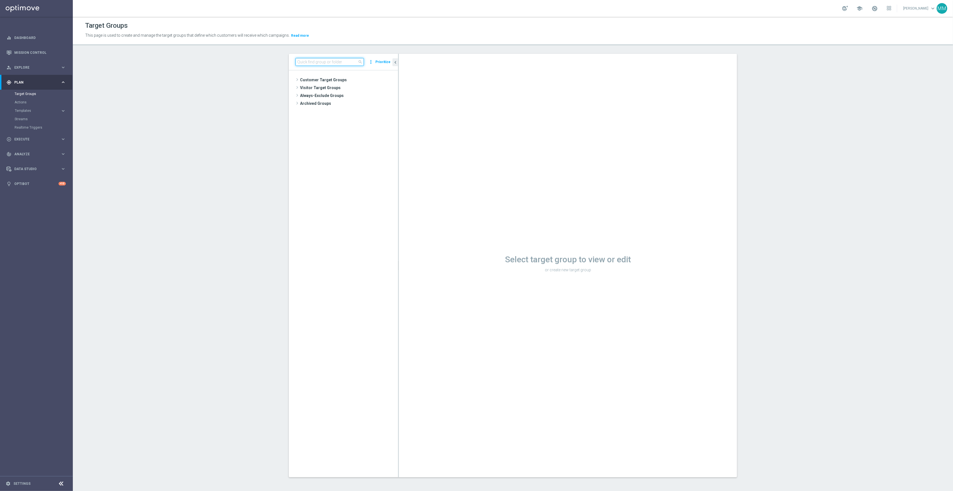
click at [335, 63] on input at bounding box center [330, 62] width 68 height 8
type input "promo"
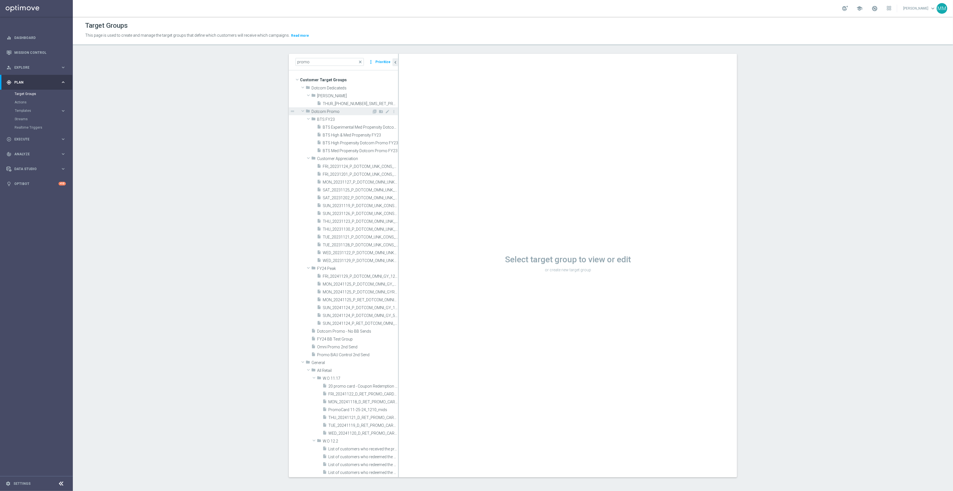
click at [300, 113] on span at bounding box center [303, 111] width 7 height 6
click at [307, 128] on span at bounding box center [308, 127] width 7 height 6
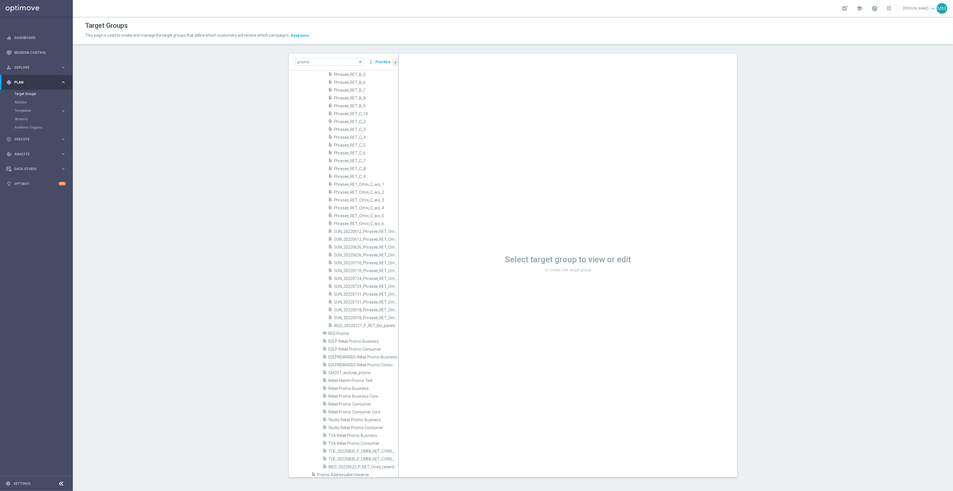
scroll to position [1532, 0]
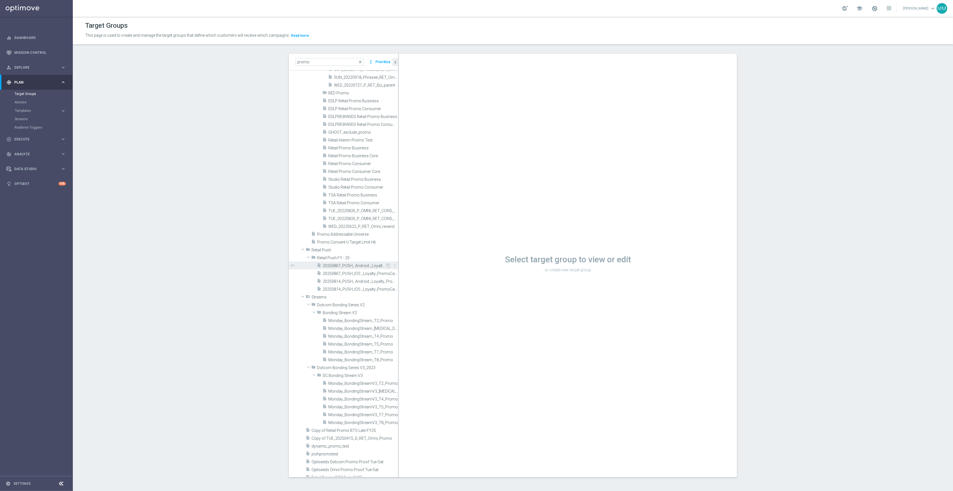
click at [348, 266] on span "20250807_PUSH_ Android _Loyalty_PromoCard" at bounding box center [354, 265] width 63 height 5
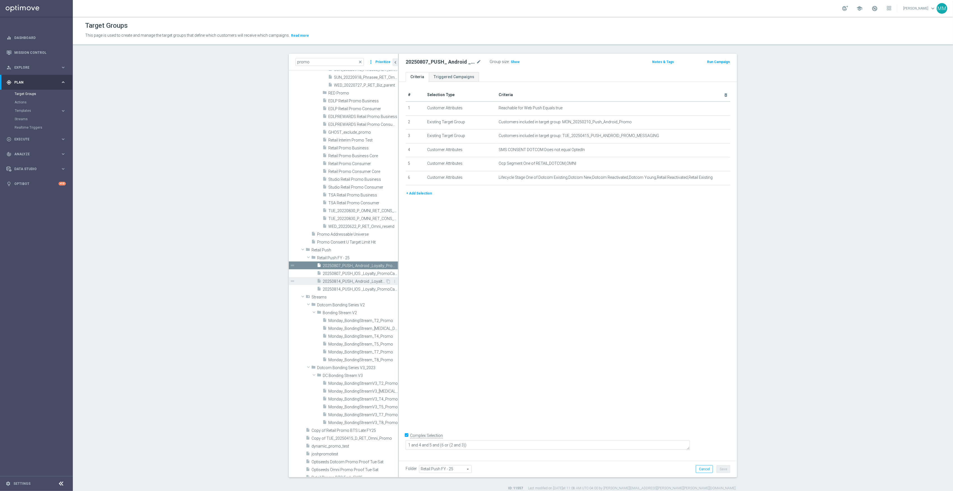
click at [360, 282] on span "20250814_PUSH_ Android _Loyalty_PromoCard" at bounding box center [354, 281] width 63 height 5
click at [386, 282] on icon "content_copy" at bounding box center [388, 281] width 4 height 4
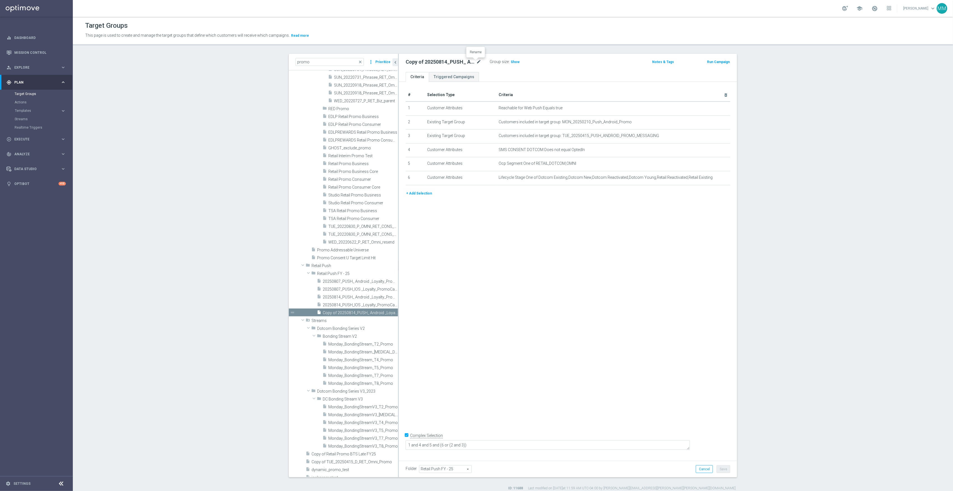
click at [478, 63] on icon "mode_edit" at bounding box center [478, 62] width 5 height 7
type input "20250821_PUSH_ Android _Loyalty_PromoCard"
click at [717, 122] on icon "delete_forever" at bounding box center [719, 122] width 4 height 4
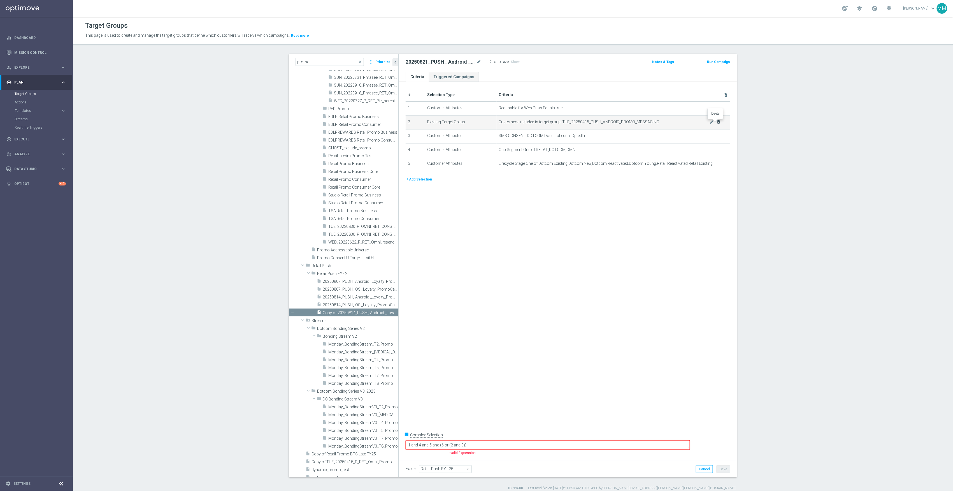
click at [717, 122] on icon "delete_forever" at bounding box center [719, 122] width 4 height 4
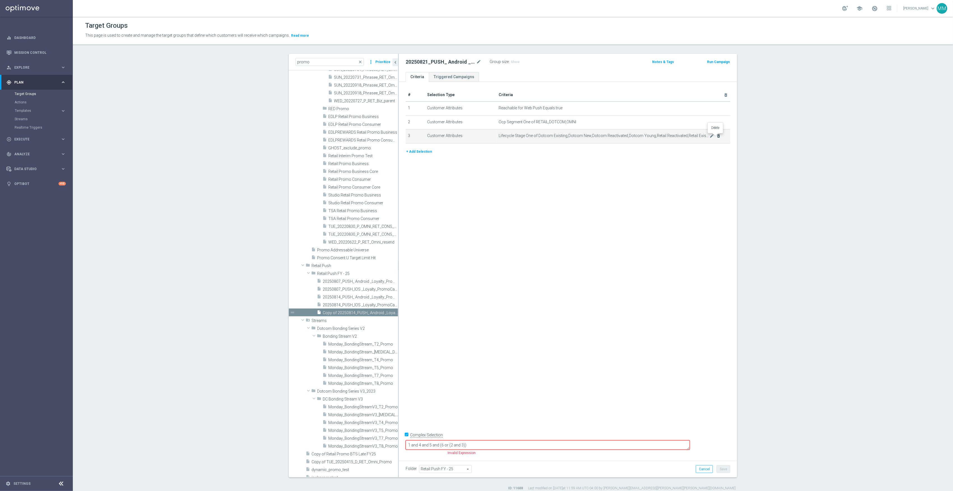
click at [718, 136] on icon "delete_forever" at bounding box center [719, 136] width 4 height 4
click at [717, 122] on icon "delete_forever" at bounding box center [719, 122] width 4 height 4
checkbox input "false"
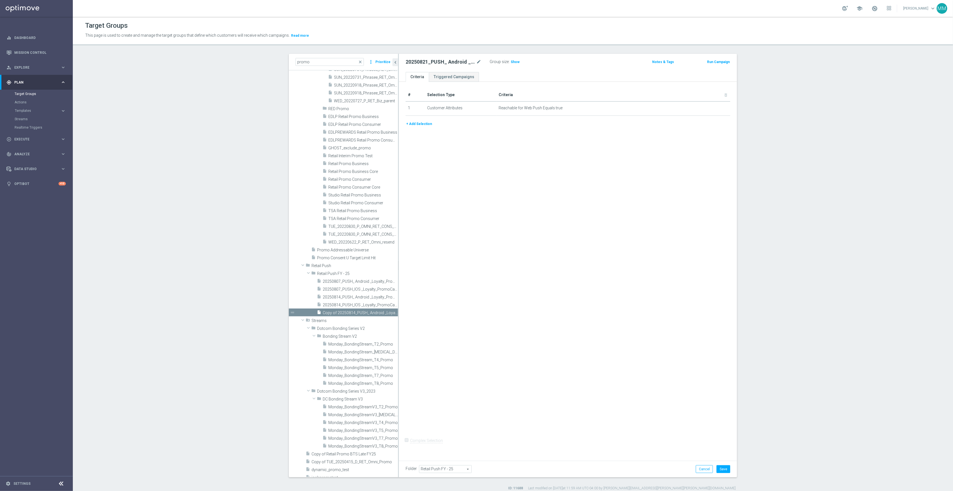
click at [523, 403] on div "# Selection Type Criteria delete_forever 1 Customer Attributes Reachable for We…" at bounding box center [568, 269] width 338 height 375
click at [720, 471] on button "Save" at bounding box center [724, 469] width 14 height 8
click at [386, 312] on icon "content_copy" at bounding box center [388, 312] width 4 height 4
click at [476, 61] on icon "mode_edit" at bounding box center [478, 62] width 5 height 7
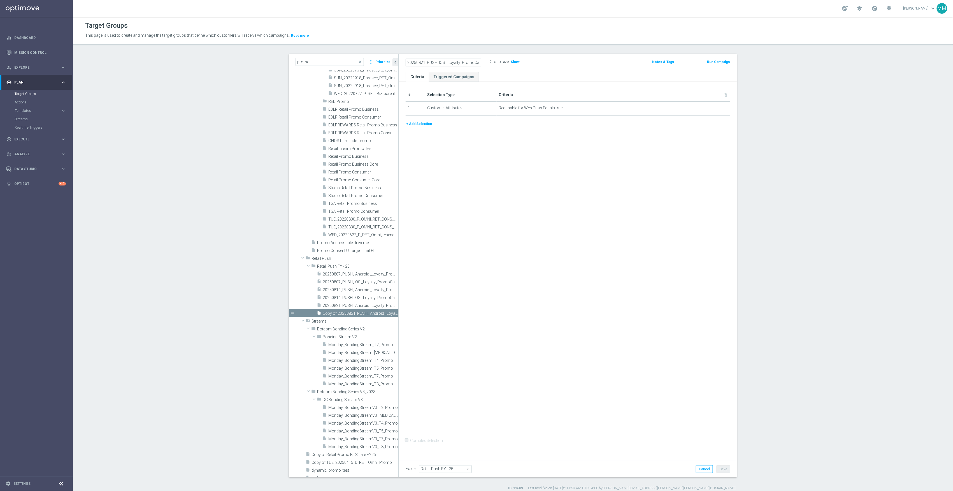
scroll to position [0, 1]
type input "20250821_PUSH_IOS _Loyalty_PromoCard"
click at [710, 110] on icon "mode_edit" at bounding box center [712, 108] width 4 height 4
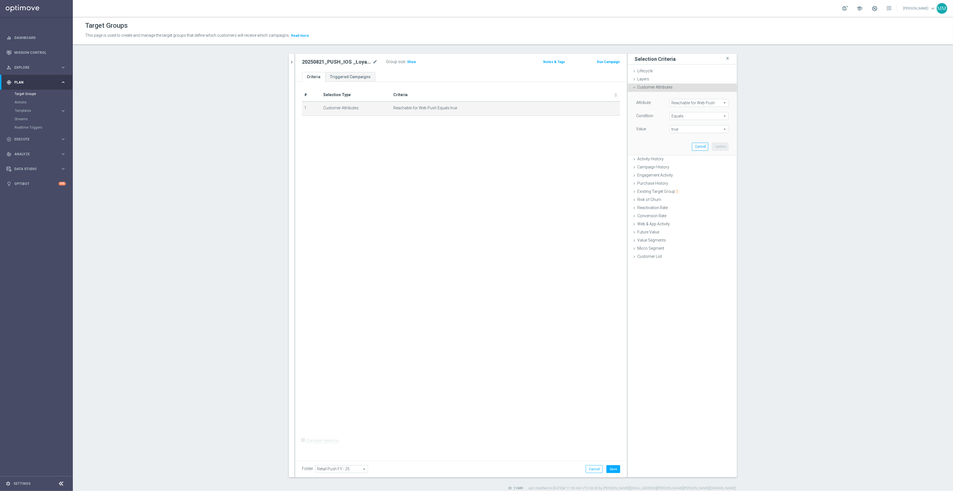
click at [682, 101] on span "Reachable for Web Push" at bounding box center [699, 102] width 58 height 7
click at [692, 107] on input "search" at bounding box center [699, 103] width 59 height 8
type input "reacha"
click at [703, 120] on span "Reachable for Mobile Push" at bounding box center [697, 118] width 48 height 4
type input "Reachable for Mobile Push"
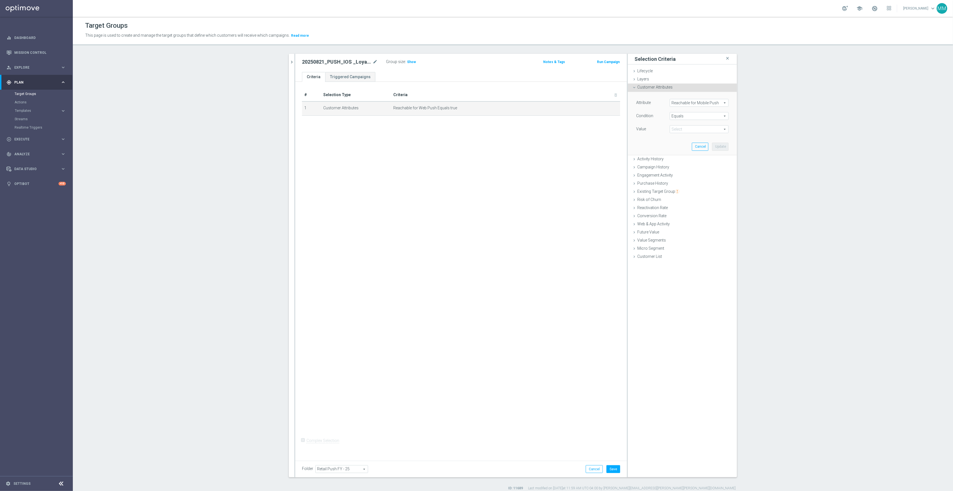
click at [688, 133] on span "true" at bounding box center [699, 129] width 58 height 7
click at [677, 147] on span "true" at bounding box center [699, 145] width 53 height 4
type input "true"
click at [720, 146] on button "Update" at bounding box center [720, 147] width 17 height 8
click at [615, 468] on button "Save" at bounding box center [614, 469] width 14 height 8
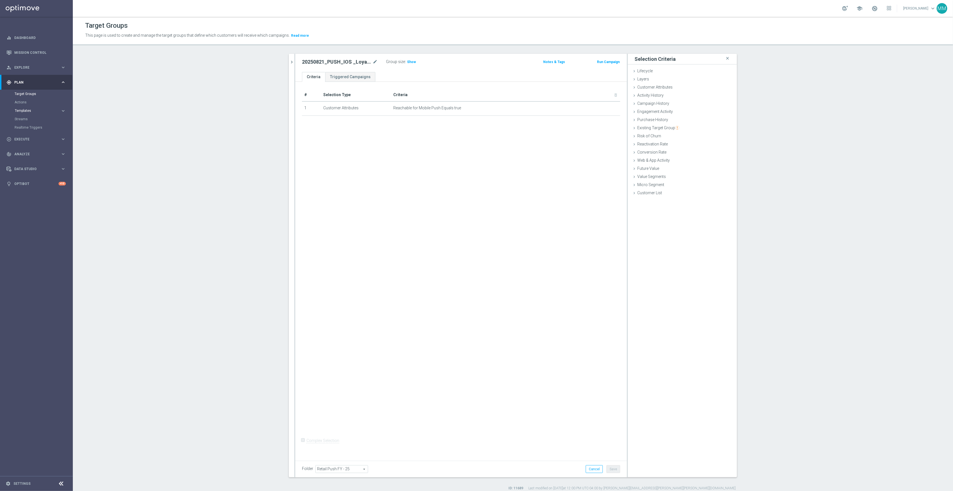
click at [27, 110] on span "Templates" at bounding box center [35, 110] width 40 height 3
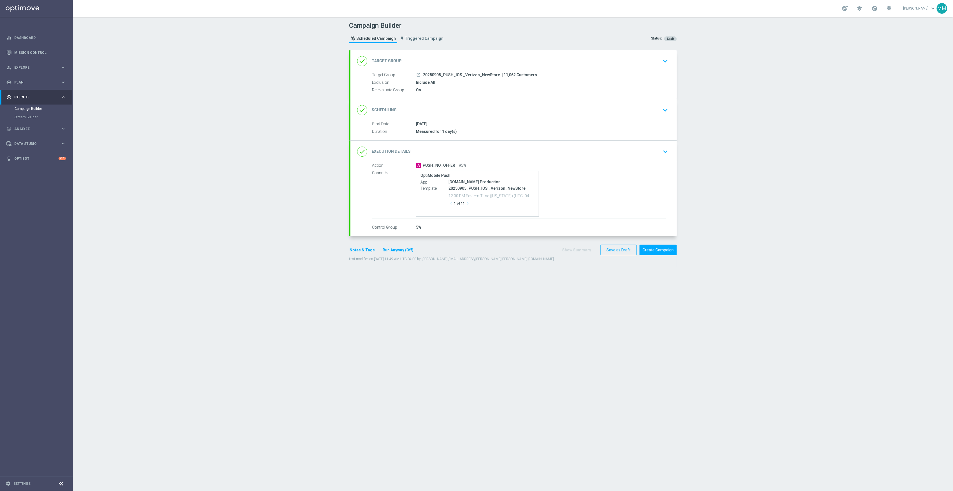
drag, startPoint x: 507, startPoint y: 62, endPoint x: 502, endPoint y: 63, distance: 5.2
click at [507, 62] on div "done Target Group keyboard_arrow_down" at bounding box center [513, 61] width 313 height 11
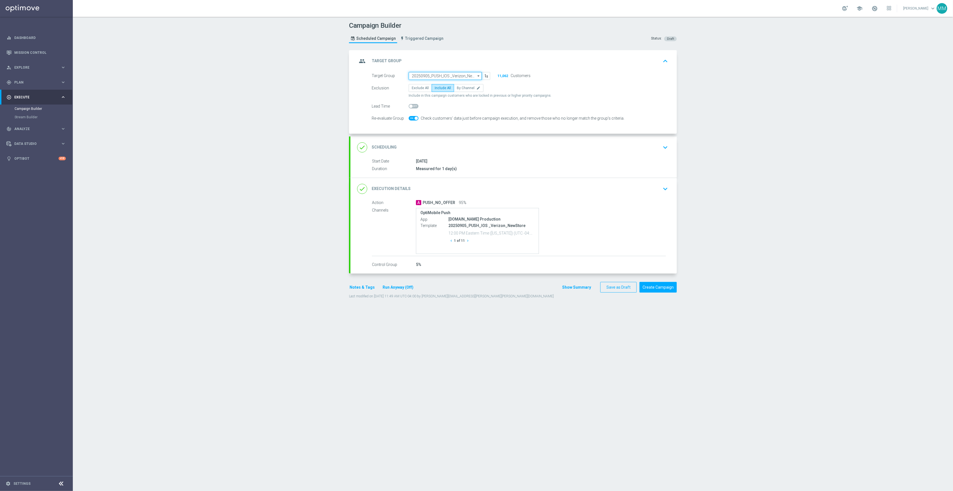
click at [433, 77] on input "20250905_PUSH_IOS _Verizon_NewStore" at bounding box center [445, 76] width 73 height 8
paste input "20250821_PUSH_IOS _Loyalty_PromoCard"
click at [437, 84] on div "20250821_PUSH_IOS _Loyalty_PromoCard" at bounding box center [448, 84] width 64 height 5
type input "20250821_PUSH_IOS _Loyalty_PromoCard"
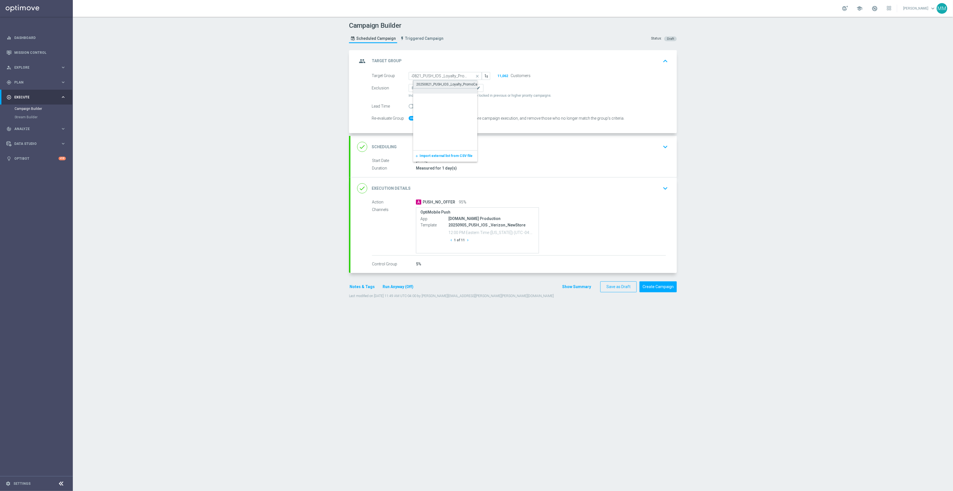
scroll to position [0, 0]
click at [562, 182] on div "done Execution Details keyboard_arrow_down" at bounding box center [514, 188] width 326 height 22
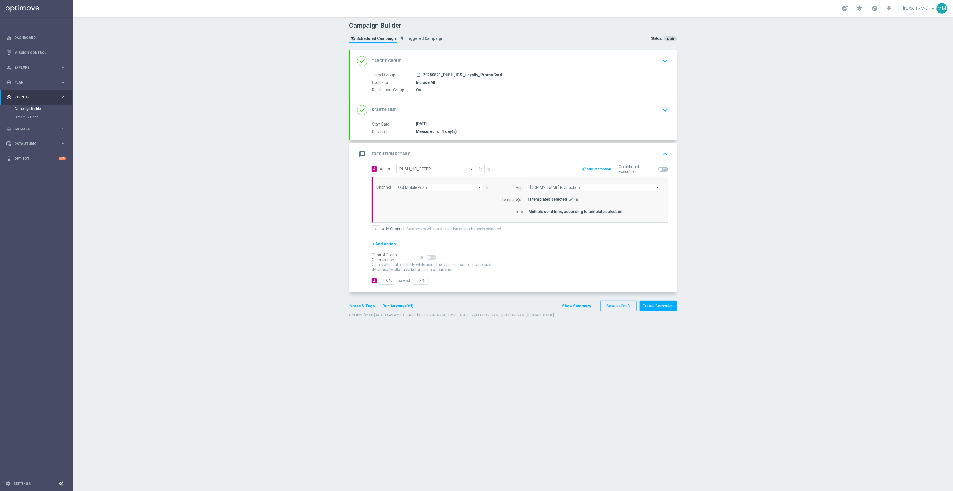
click at [475, 120] on div "done Scheduling keyboard_arrow_down" at bounding box center [514, 110] width 326 height 22
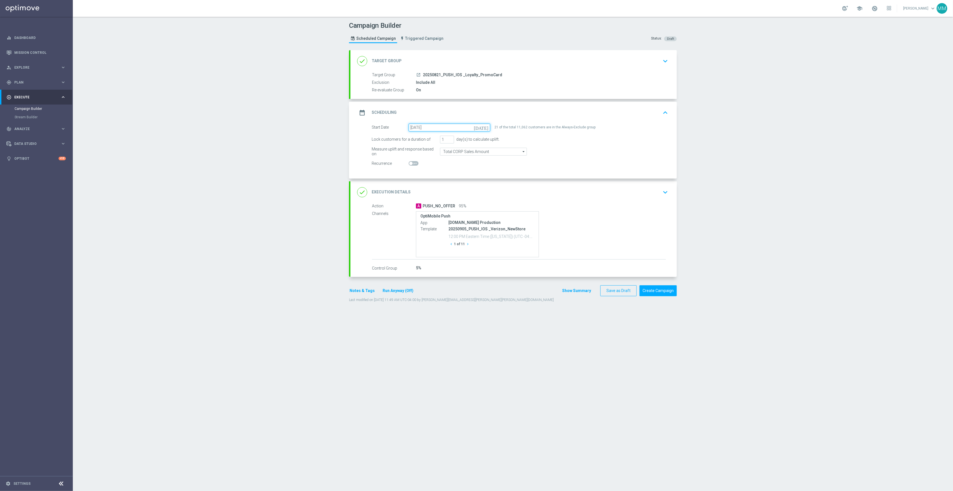
click at [441, 129] on input "[DATE]" at bounding box center [450, 128] width 82 height 8
click at [416, 144] on span "‹" at bounding box center [417, 141] width 7 height 7
click at [448, 186] on span "21" at bounding box center [452, 185] width 9 height 9
type input "[DATE]"
click at [595, 189] on div "done Execution Details keyboard_arrow_down" at bounding box center [513, 192] width 313 height 11
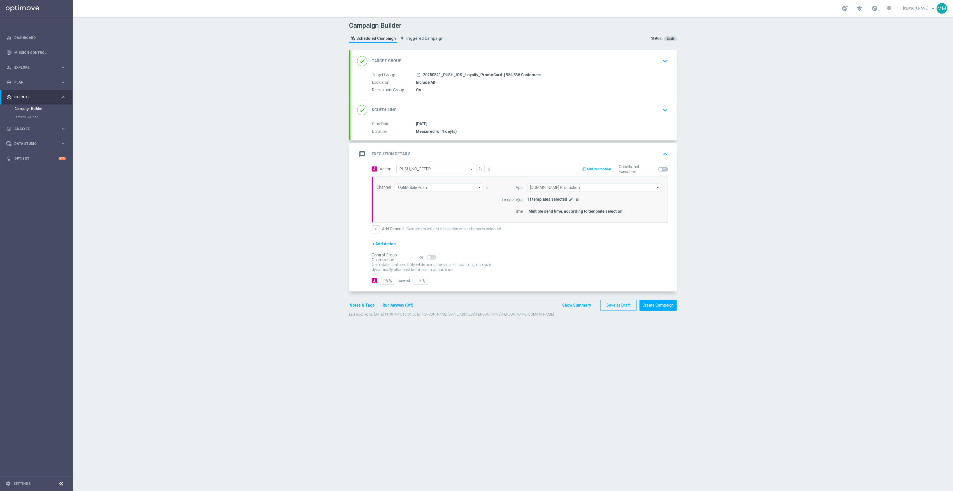
click at [569, 200] on icon "edit" at bounding box center [571, 199] width 4 height 4
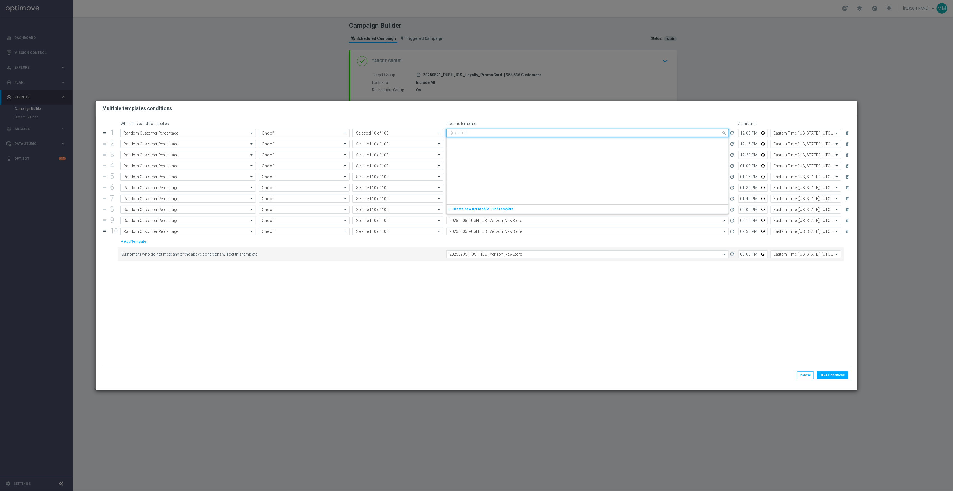
click at [524, 129] on div "Quick find 20250905_PUSH_IOS _Verizon_NewStore" at bounding box center [587, 133] width 283 height 8
paste input "20250821_PUSH_IOS _Loyalty_PromoCard"
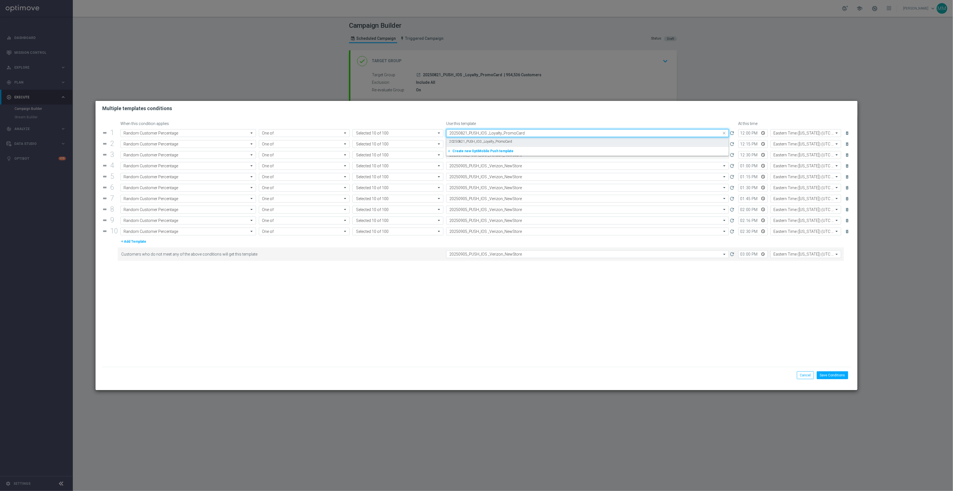
click at [518, 142] on div "20250821_PUSH_IOS _Loyalty_PromoCard" at bounding box center [587, 141] width 277 height 9
type input "20250821_PUSH_IOS _Loyalty_PromoCard"
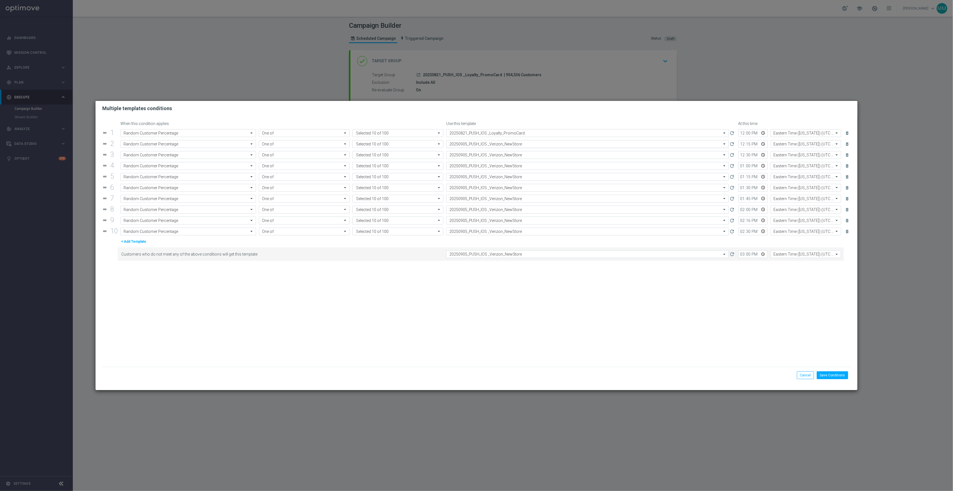
click at [518, 144] on input "text" at bounding box center [581, 144] width 265 height 5
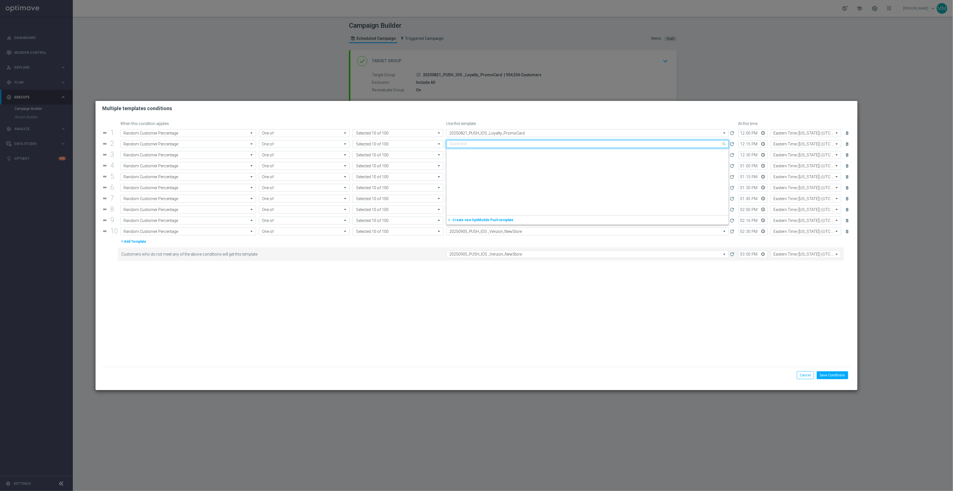
paste input "20250821_PUSH_IOS _Loyalty_PromoCard"
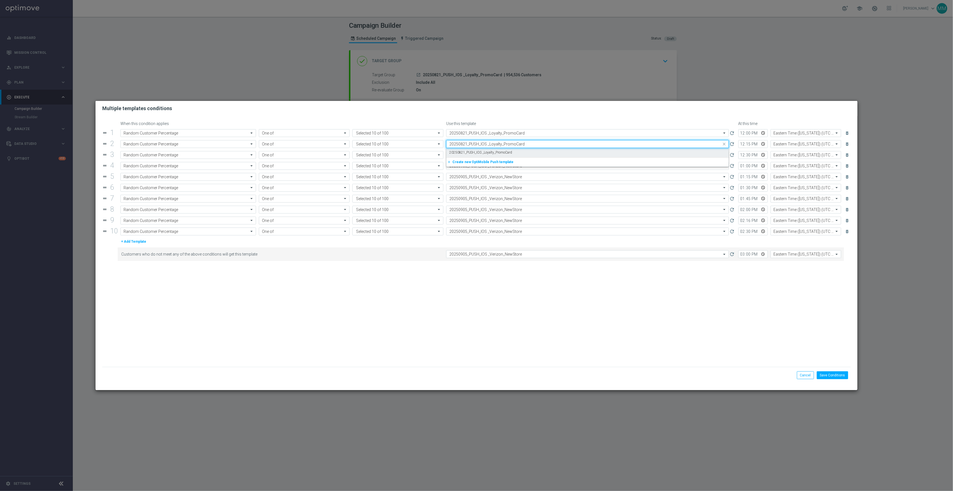
click at [517, 155] on div "20250821_PUSH_IOS _Loyalty_PromoCard" at bounding box center [587, 152] width 277 height 9
type input "20250821_PUSH_IOS _Loyalty_PromoCard"
click at [517, 156] on input "text" at bounding box center [581, 155] width 265 height 5
paste input "20250821_PUSH_IOS _Loyalty_PromoCard"
click at [516, 162] on div "20250821_PUSH_IOS _Loyalty_PromoCard" at bounding box center [587, 163] width 277 height 9
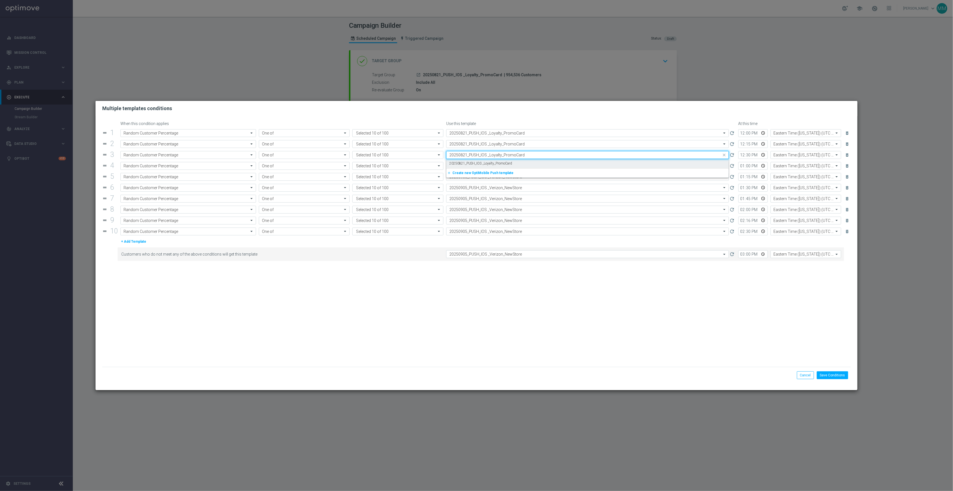
type input "20250821_PUSH_IOS _Loyalty_PromoCard"
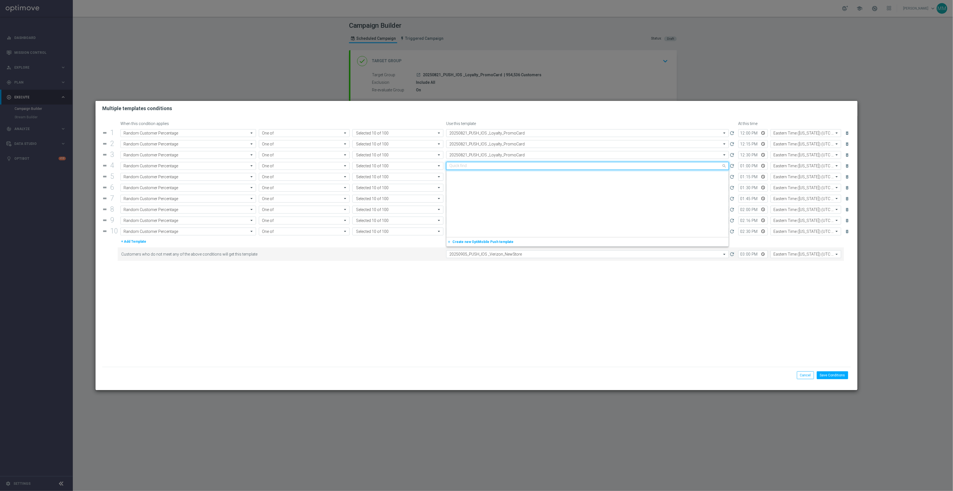
click at [516, 165] on input "text" at bounding box center [581, 166] width 265 height 5
paste input "20250821_PUSH_IOS _Loyalty_PromoCard"
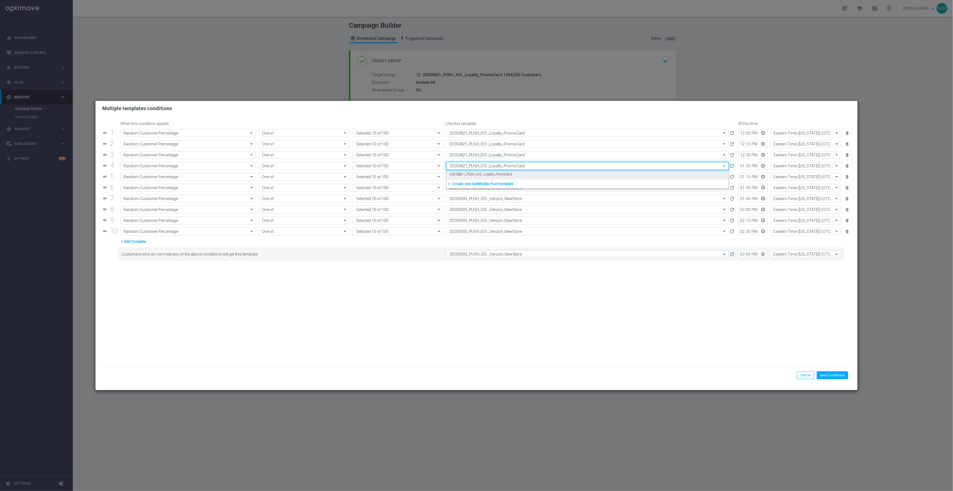
scroll to position [0, 0]
click at [517, 174] on div "20250821_PUSH_IOS _Loyalty_PromoCard" at bounding box center [587, 174] width 277 height 9
type input "20250821_PUSH_IOS _Loyalty_PromoCard"
click at [517, 176] on input "text" at bounding box center [581, 177] width 265 height 5
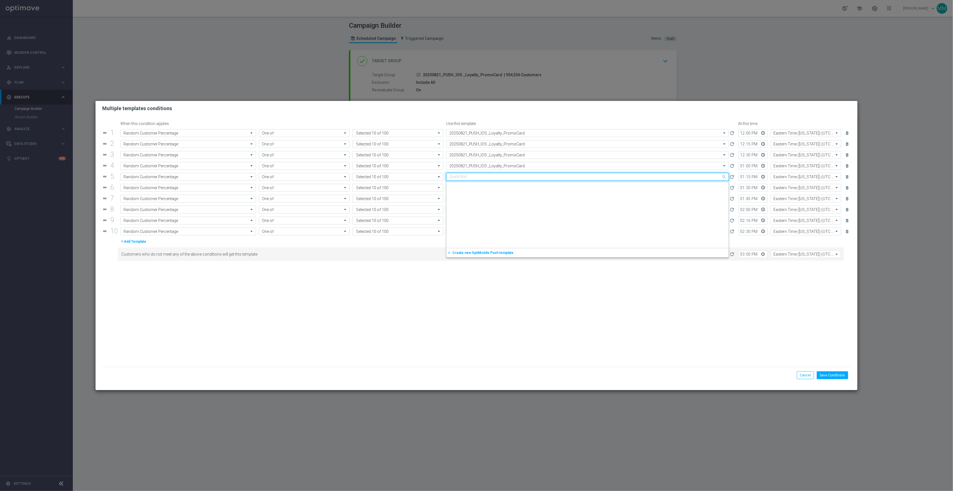
paste input "20250821_PUSH_IOS _Loyalty_PromoCard"
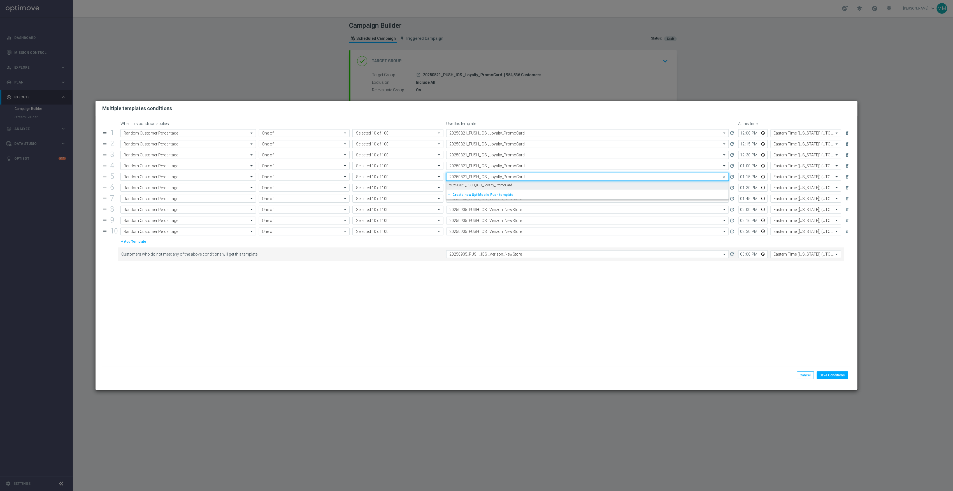
click at [516, 183] on div "20250821_PUSH_IOS _Loyalty_PromoCard" at bounding box center [587, 185] width 277 height 9
type input "20250821_PUSH_IOS _Loyalty_PromoCard"
click at [516, 190] on input "text" at bounding box center [581, 188] width 265 height 5
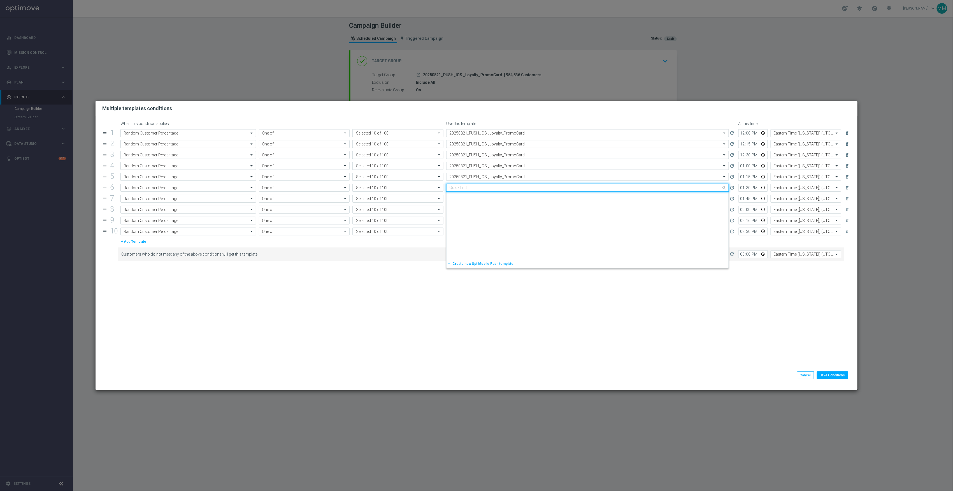
paste input "20250821_PUSH_IOS _Loyalty_PromoCard"
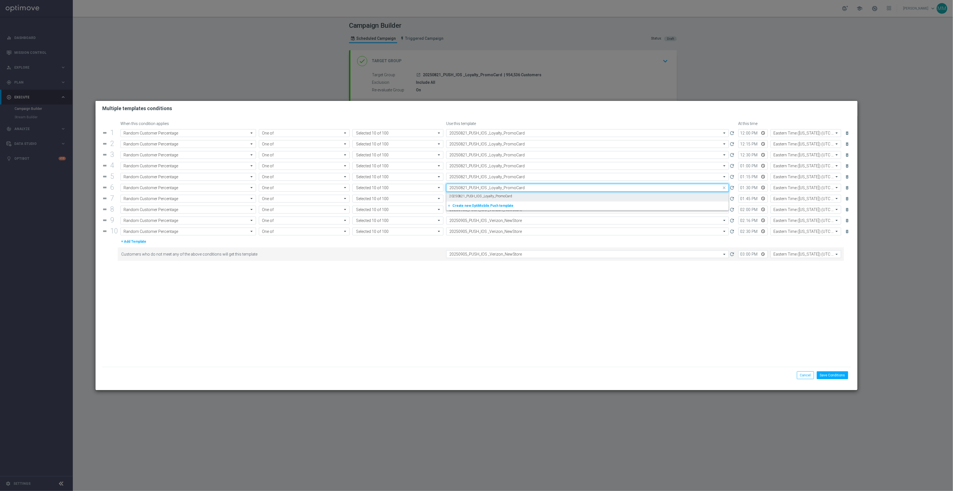
click at [515, 200] on div "20250821_PUSH_IOS _Loyalty_PromoCard" at bounding box center [587, 196] width 277 height 9
type input "20250821_PUSH_IOS _Loyalty_PromoCard"
click at [515, 200] on input "text" at bounding box center [581, 198] width 265 height 5
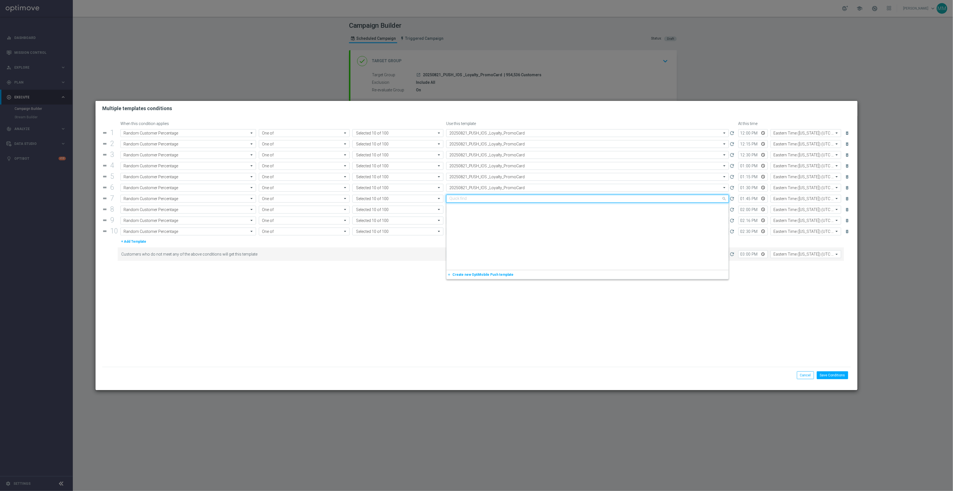
paste input "20250821_PUSH_IOS _Loyalty_PromoCard"
click at [515, 206] on div "20250821_PUSH_IOS _Loyalty_PromoCard" at bounding box center [587, 207] width 277 height 9
type input "20250821_PUSH_IOS _Loyalty_PromoCard"
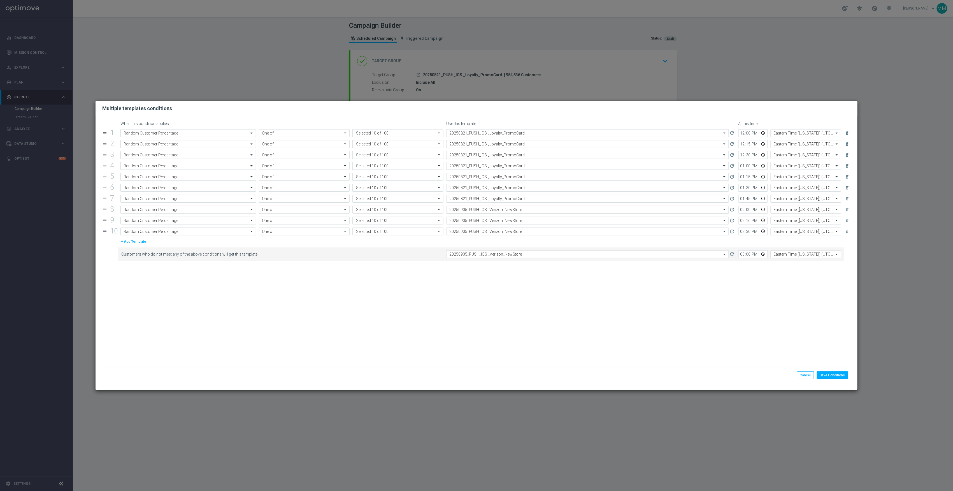
click at [515, 212] on input "text" at bounding box center [581, 209] width 265 height 5
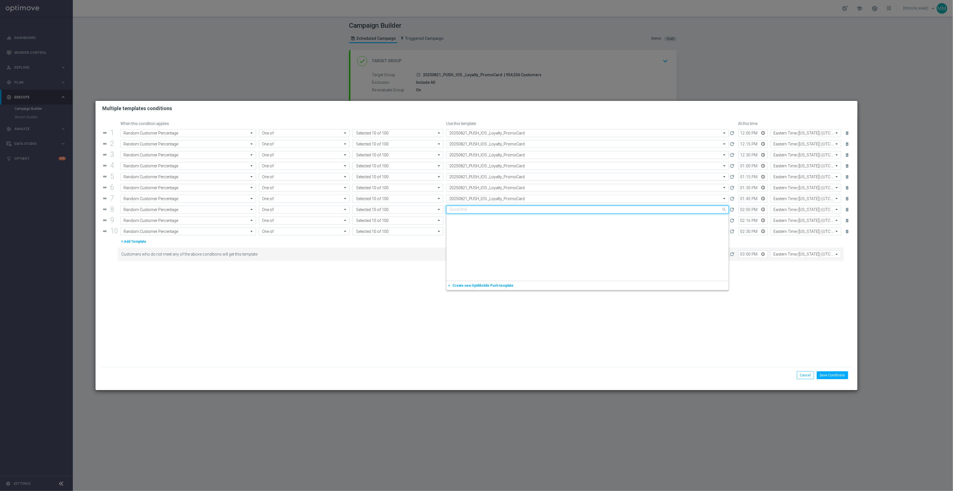
paste input "20250821_PUSH_IOS _Loyalty_PromoCard"
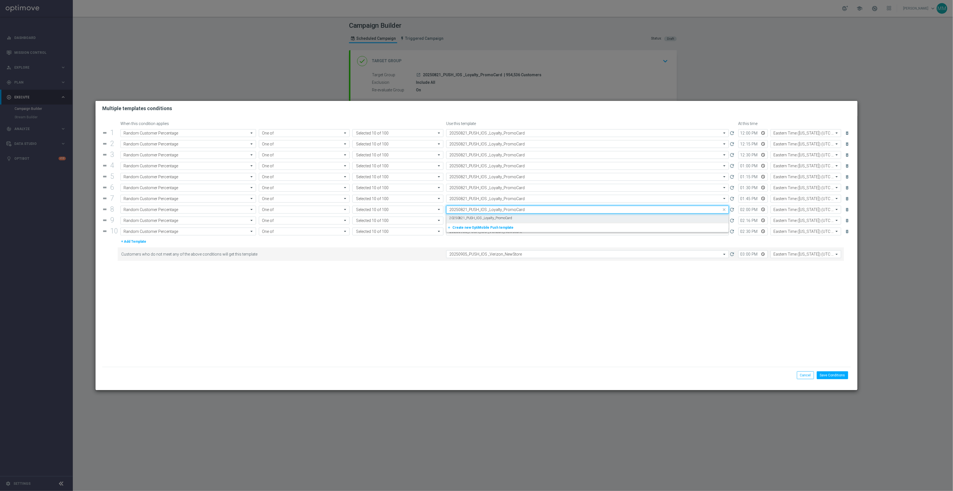
click at [514, 221] on div "20250821_PUSH_IOS _Loyalty_PromoCard" at bounding box center [587, 218] width 277 height 9
type input "20250821_PUSH_IOS _Loyalty_PromoCard"
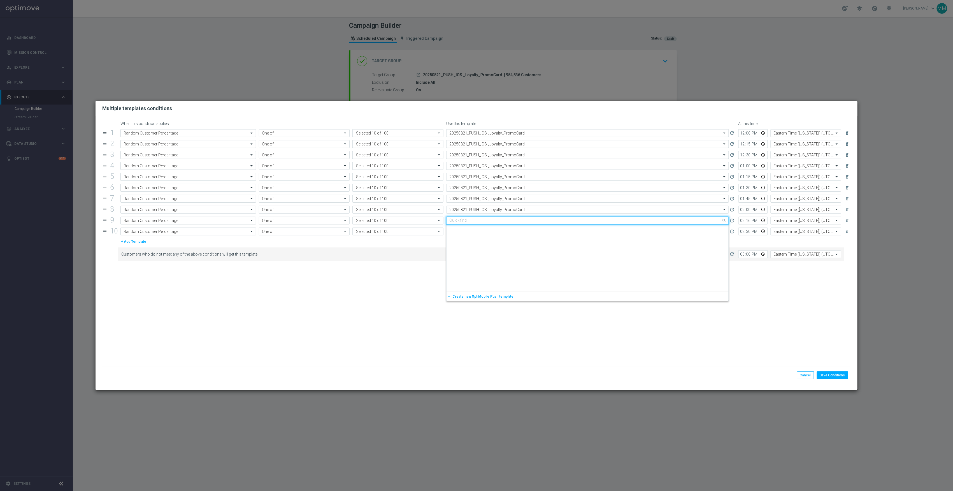
click at [514, 224] on div "Quick find 20250905_PUSH_IOS _Verizon_NewStore" at bounding box center [587, 221] width 283 height 8
paste input "20250821_PUSH_IOS _Loyalty_PromoCard"
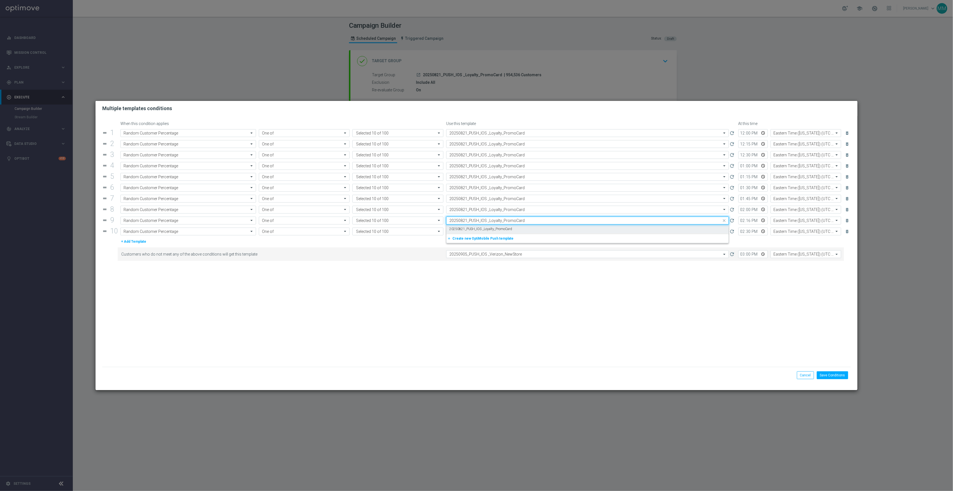
scroll to position [0, 0]
click at [514, 233] on div "20250821_PUSH_IOS _Loyalty_PromoCard" at bounding box center [587, 228] width 277 height 9
type input "20250821_PUSH_IOS _Loyalty_PromoCard"
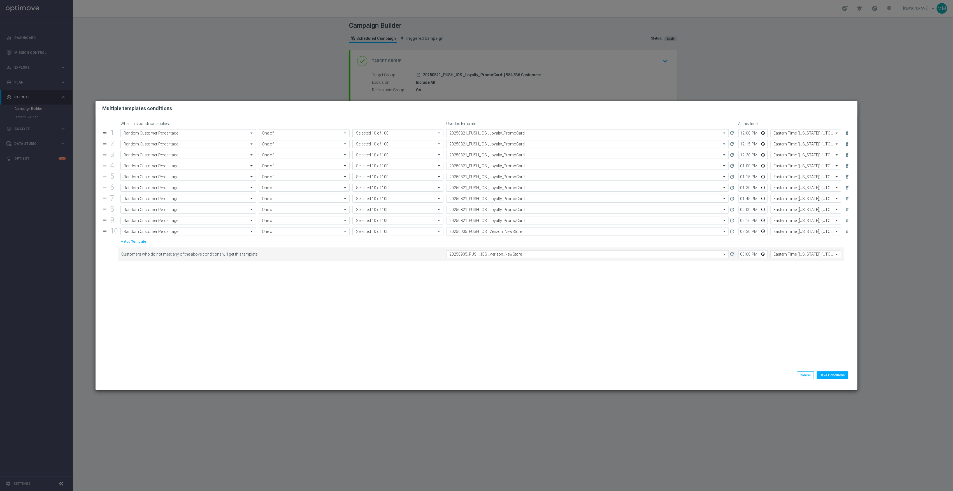
click at [514, 234] on input "text" at bounding box center [581, 231] width 265 height 5
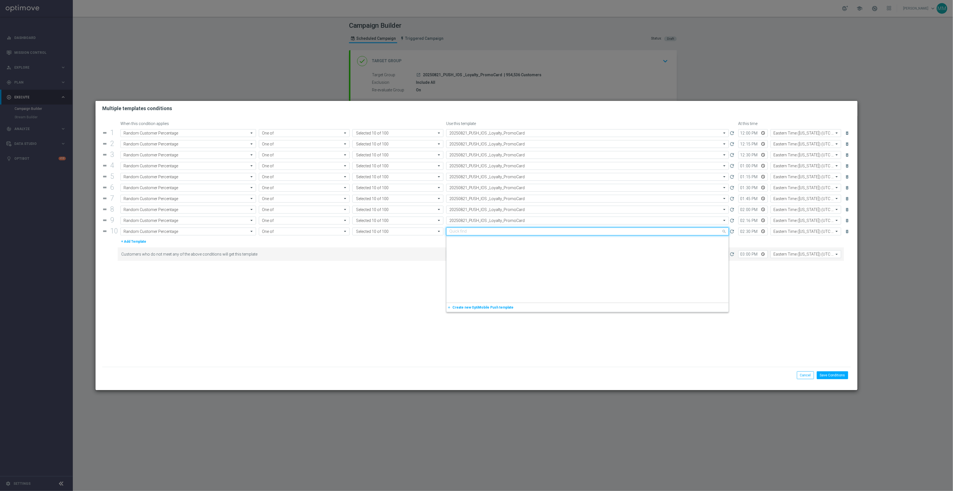
paste input "20250821_PUSH_IOS _Loyalty_PromoCard"
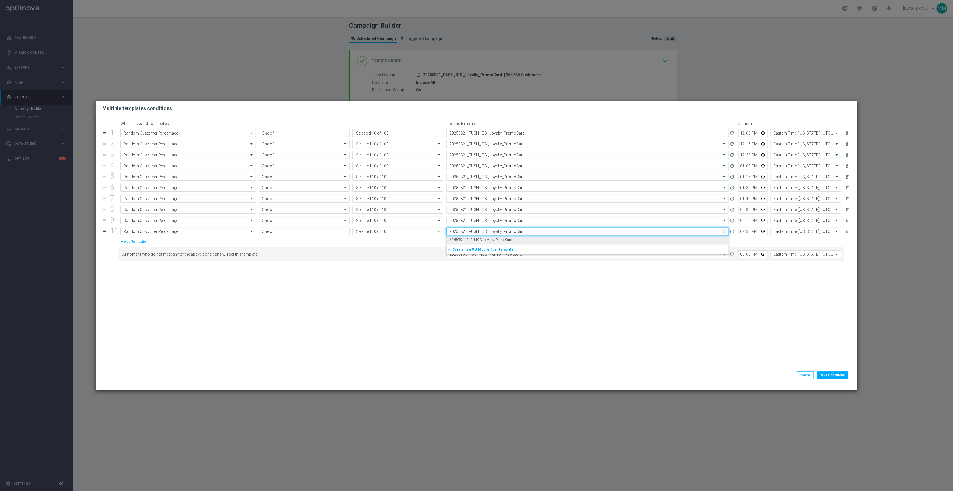
click at [514, 242] on div "20250821_PUSH_IOS _Loyalty_PromoCard" at bounding box center [587, 239] width 277 height 9
type input "20250821_PUSH_IOS _Loyalty_PromoCard"
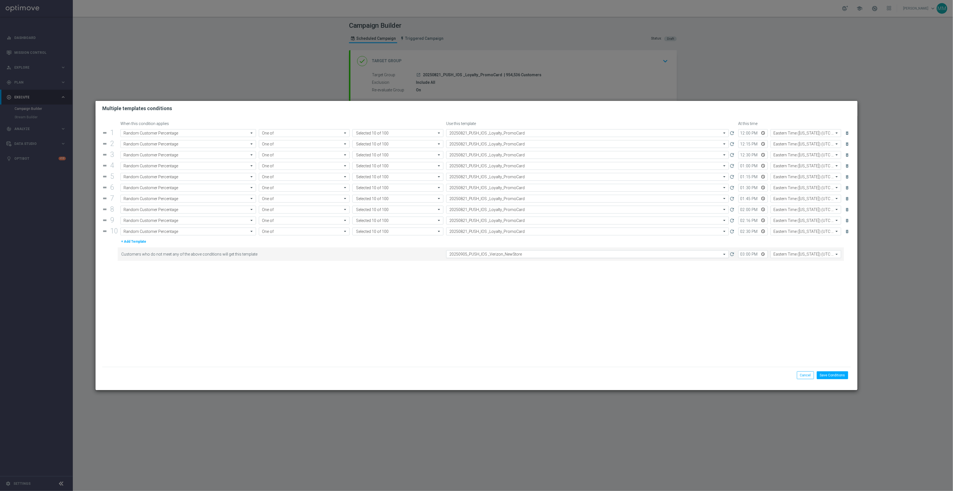
click at [514, 253] on div "Select template 20250905_PUSH_IOS _Verizon_NewStore" at bounding box center [584, 254] width 275 height 4
paste input "20250821_PUSH_IOS _Loyalty_PromoCard"
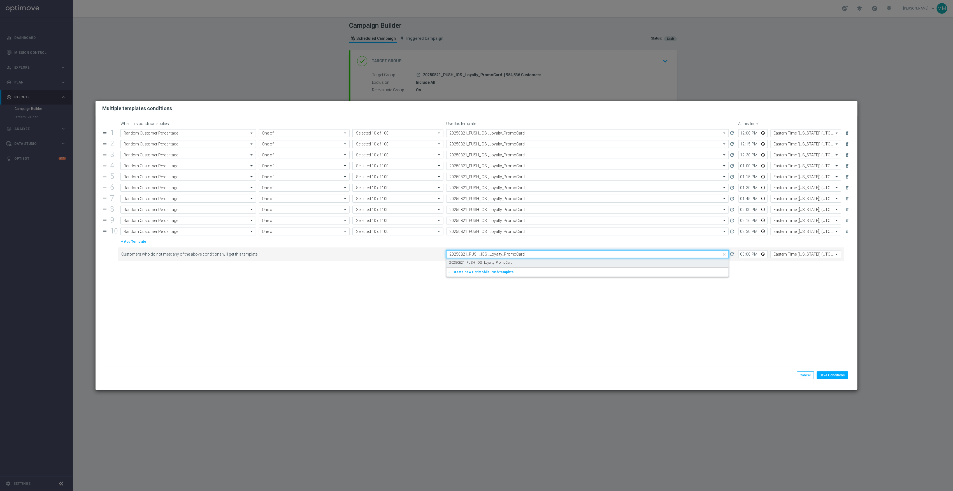
drag, startPoint x: 516, startPoint y: 261, endPoint x: 545, endPoint y: 262, distance: 29.2
click at [516, 261] on div "20250821_PUSH_IOS _Loyalty_PromoCard" at bounding box center [587, 262] width 277 height 9
type input "20250821_PUSH_IOS _Loyalty_PromoCard"
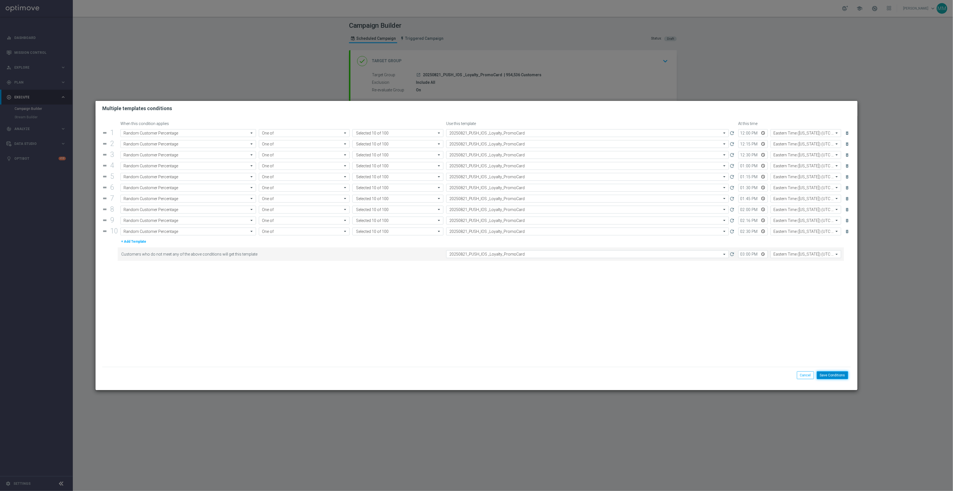
click at [841, 378] on button "Save Conditions" at bounding box center [832, 375] width 31 height 8
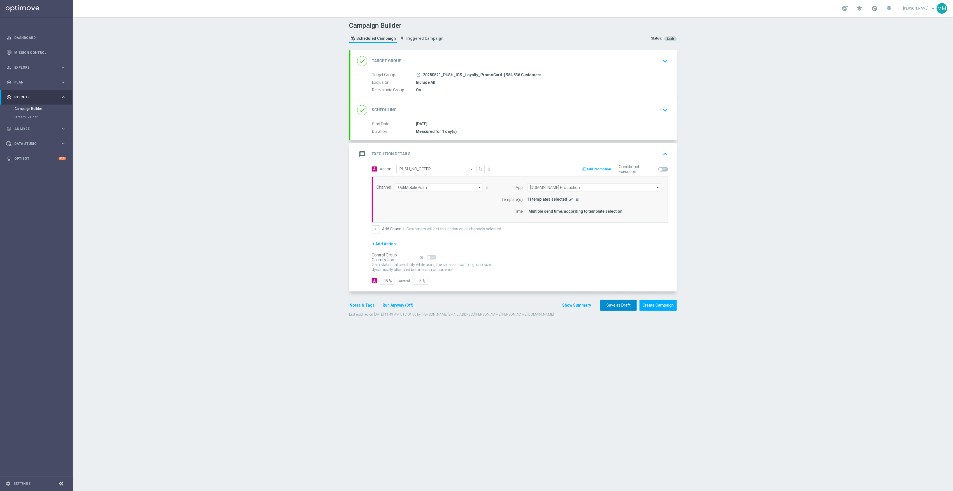
click at [604, 310] on button "Save as Draft" at bounding box center [619, 305] width 36 height 11
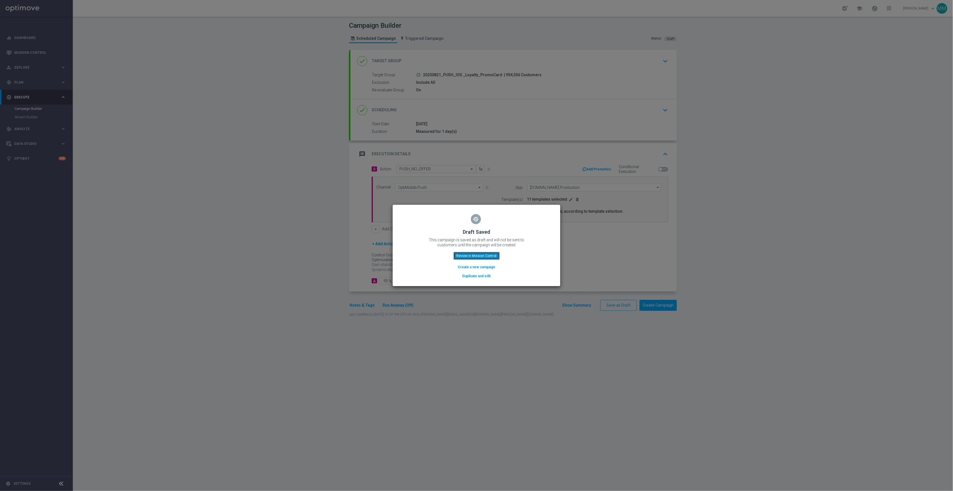
click at [488, 256] on button "Review in Mission Control" at bounding box center [477, 256] width 46 height 8
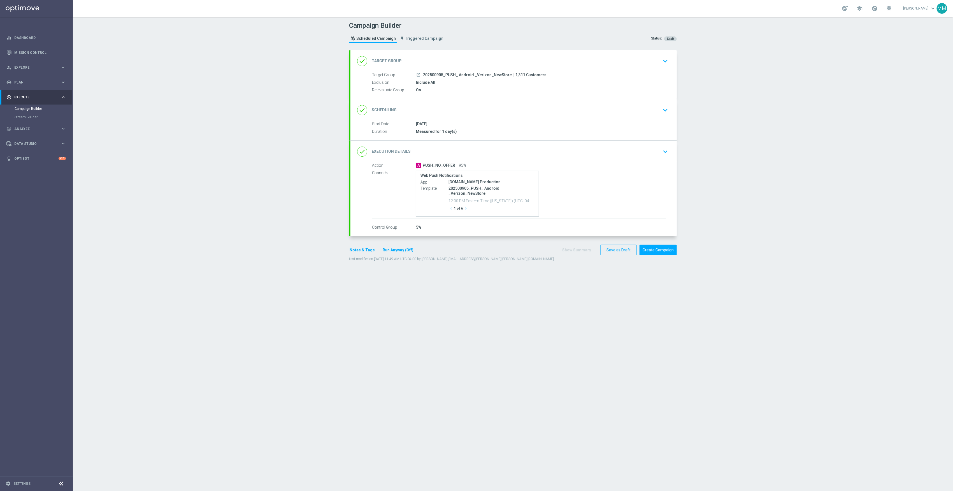
click at [514, 72] on div "launch 202500905_PUSH_ Android _Verizon_NewStore | 1,311 Customers" at bounding box center [541, 75] width 250 height 6
click at [518, 65] on div "done Target Group keyboard_arrow_down" at bounding box center [513, 61] width 313 height 11
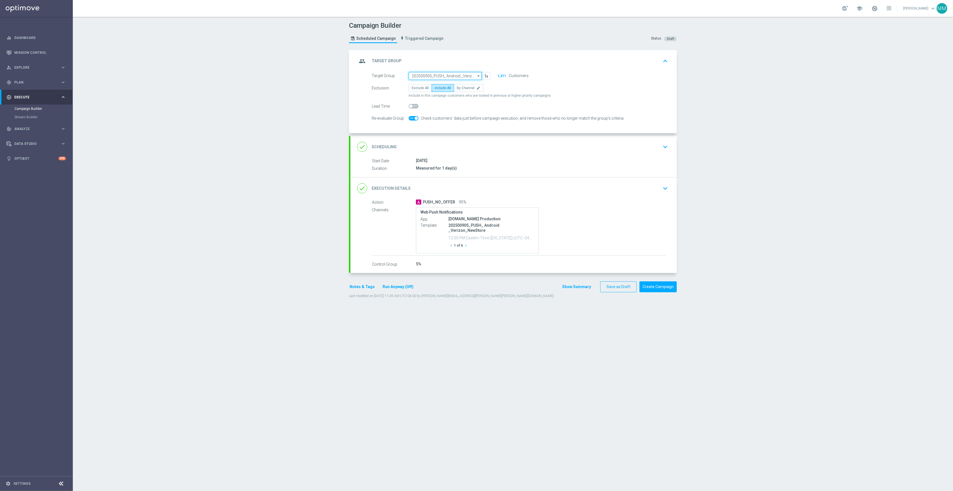
click at [444, 74] on input "202500905_PUSH_ Android _Verizon_NewStore" at bounding box center [445, 76] width 73 height 8
paste input "20250821_PUSH_ Android _Loyalty_PromoCard"
click at [441, 83] on div "20250821_PUSH_ Android _Loyalty_PromoCard" at bounding box center [450, 87] width 68 height 10
type input "20250821_PUSH_ Android _Loyalty_PromoCard"
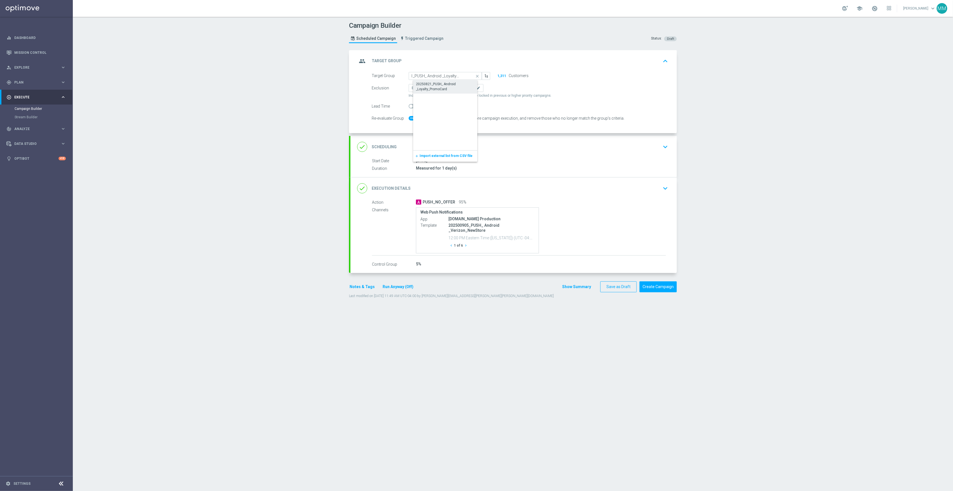
scroll to position [0, 0]
click at [487, 152] on div "done Scheduling keyboard_arrow_down" at bounding box center [513, 147] width 313 height 11
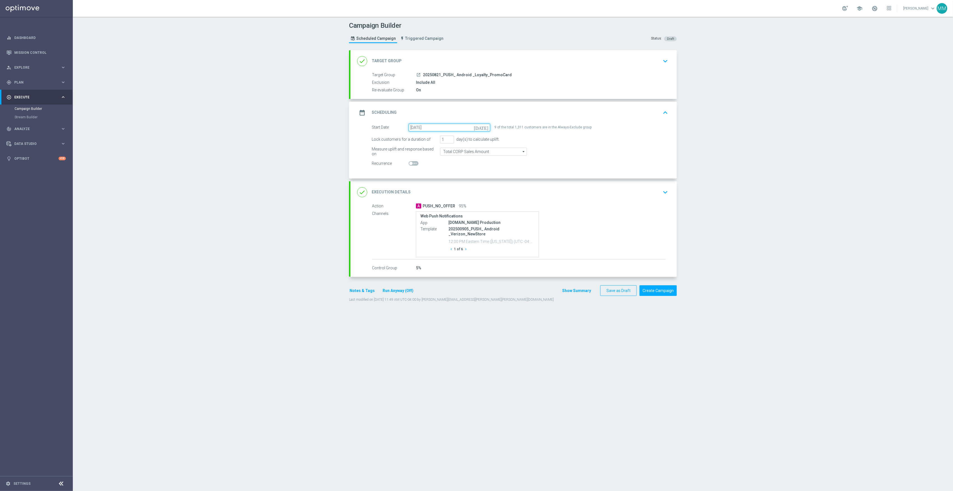
click at [454, 126] on input "[DATE]" at bounding box center [450, 128] width 82 height 8
click at [414, 141] on span "‹" at bounding box center [417, 141] width 7 height 7
click at [448, 186] on span "21" at bounding box center [452, 185] width 9 height 9
type input "[DATE]"
click at [620, 193] on div "done Execution Details keyboard_arrow_down" at bounding box center [513, 192] width 313 height 11
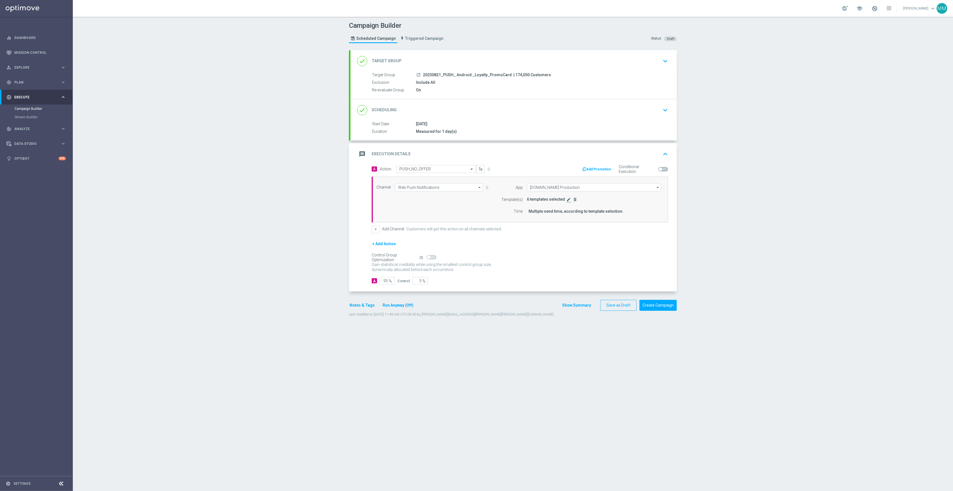
click at [567, 201] on icon "edit" at bounding box center [569, 199] width 4 height 4
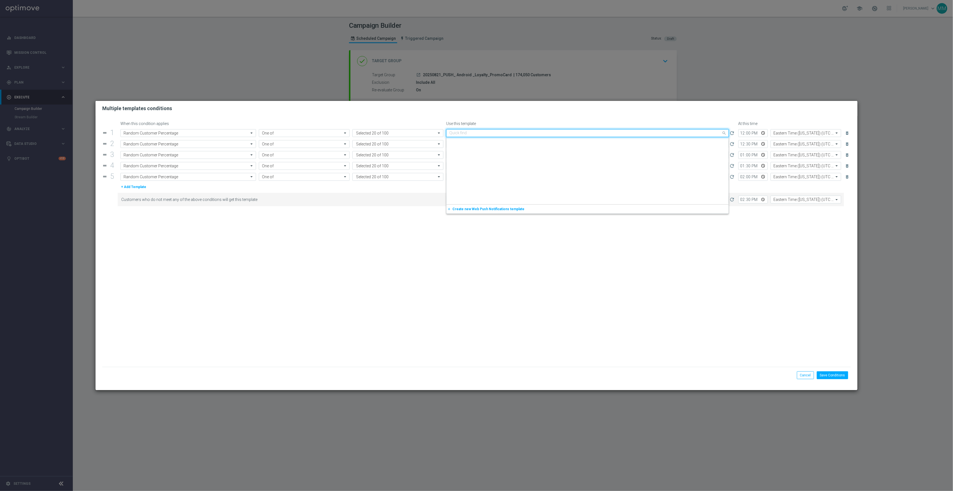
click at [508, 134] on input "text" at bounding box center [581, 133] width 265 height 5
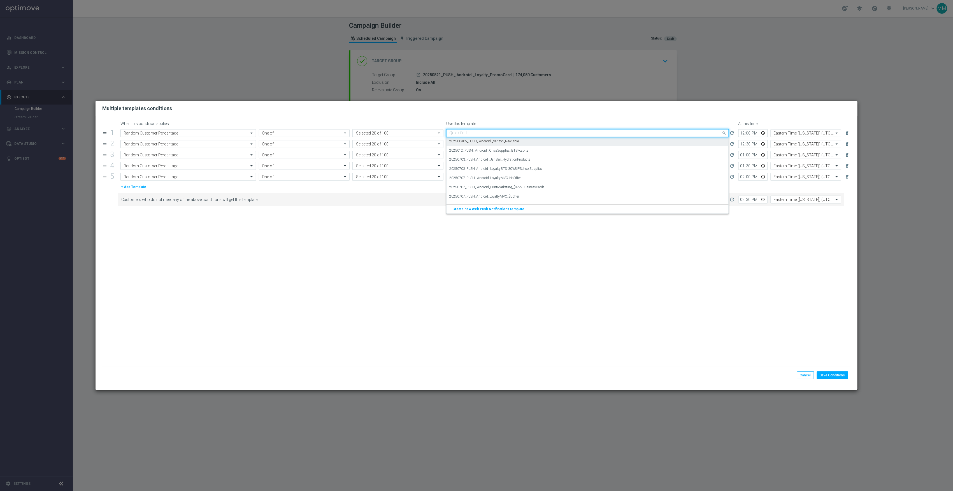
paste input "20250821_PUSH_ Android _Loyalty_PromoCard"
click at [509, 142] on label "20250821_PUSH_ Android _Loyalty_PromoCard" at bounding box center [484, 141] width 70 height 5
type input "20250821_PUSH_ Android _Loyalty_PromoCard"
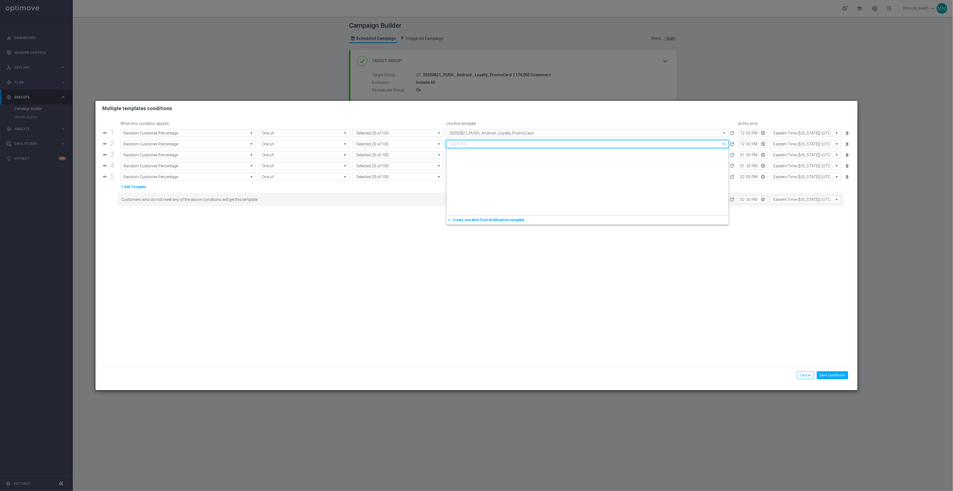
click at [509, 142] on input "text" at bounding box center [581, 144] width 265 height 5
paste input "20250821_PUSH_ Android _Loyalty_PromoCard"
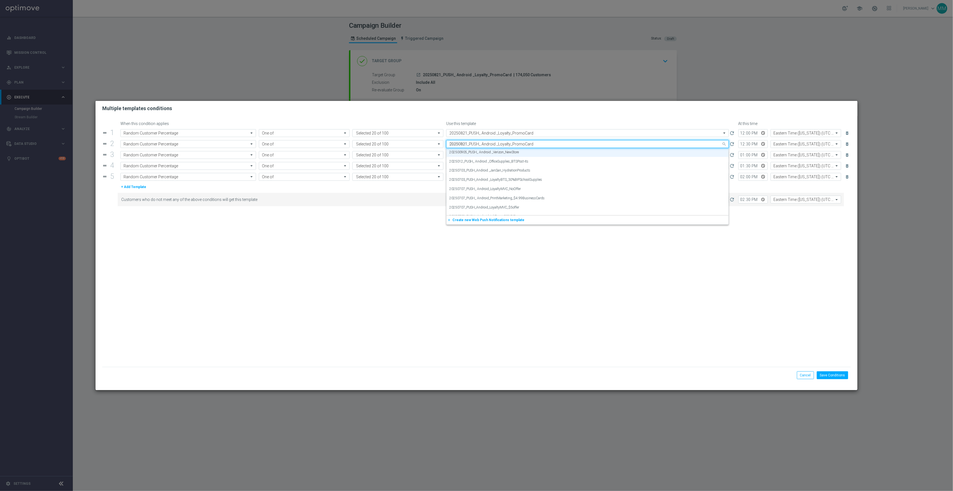
scroll to position [0, 0]
click at [510, 150] on label "20250821_PUSH_ Android _Loyalty_PromoCard" at bounding box center [484, 152] width 70 height 5
type input "20250821_PUSH_ Android _Loyalty_PromoCard"
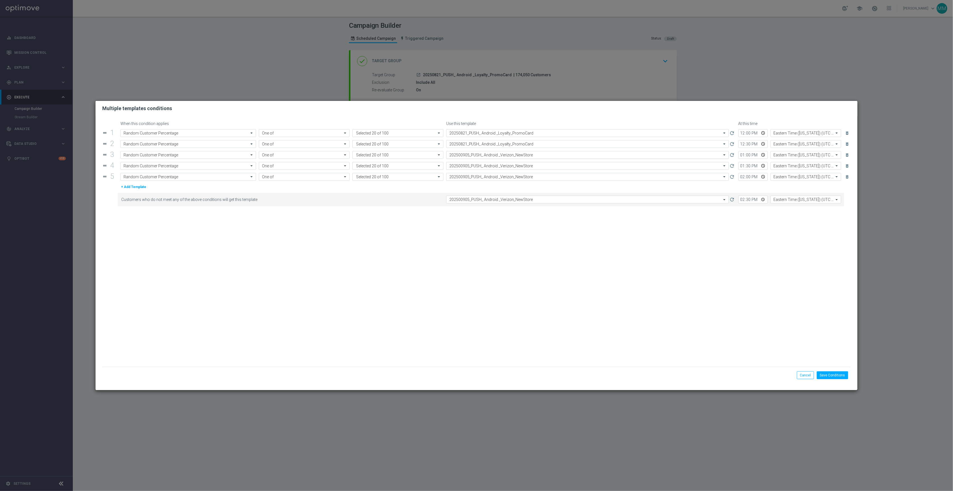
click at [510, 154] on input "text" at bounding box center [581, 155] width 265 height 5
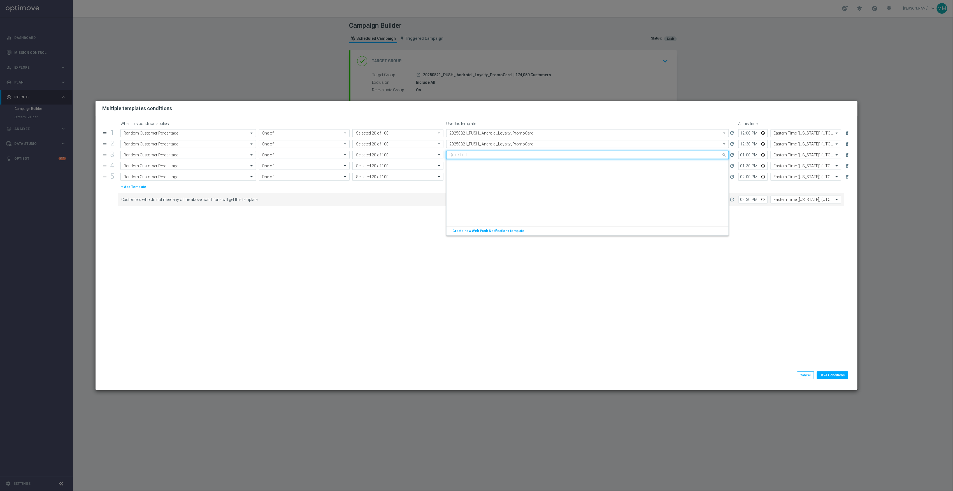
paste input "20250821_PUSH_ Android _Loyalty_PromoCard"
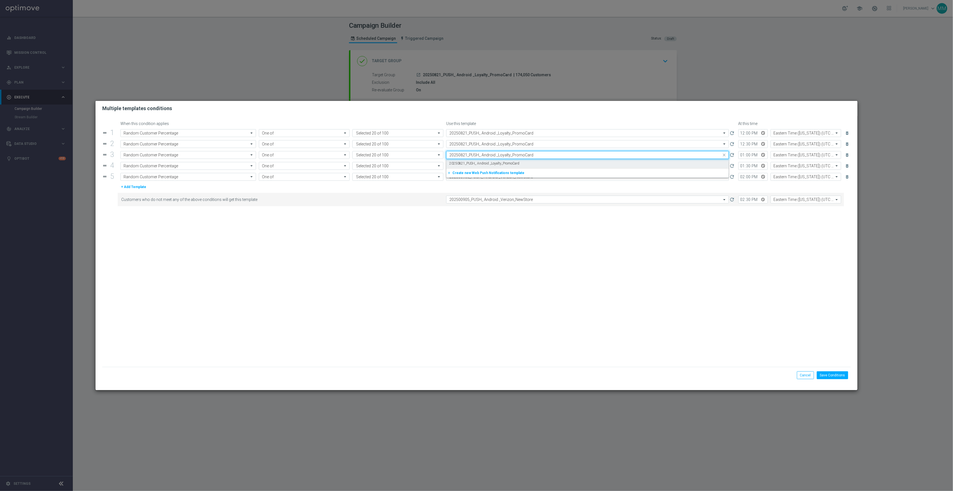
click at [510, 166] on div "20250821_PUSH_ Android _Loyalty_PromoCard" at bounding box center [587, 163] width 277 height 9
type input "20250821_PUSH_ Android _Loyalty_PromoCard"
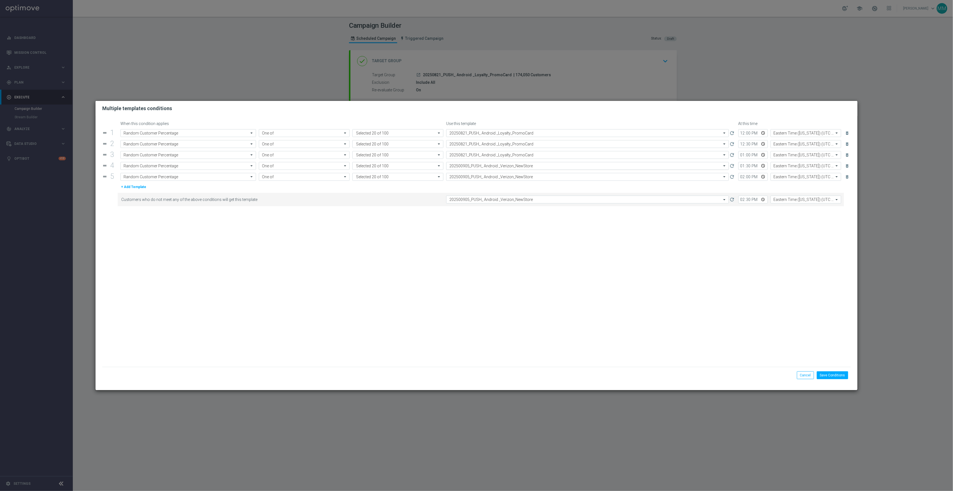
click at [511, 166] on input "text" at bounding box center [581, 166] width 265 height 5
paste input "20250821_PUSH_ Android _Loyalty_PromoCard"
click at [513, 172] on div "20250821_PUSH_ Android _Loyalty_PromoCard" at bounding box center [587, 174] width 277 height 9
type input "20250821_PUSH_ Android _Loyalty_PromoCard"
click at [515, 177] on input "text" at bounding box center [581, 177] width 265 height 5
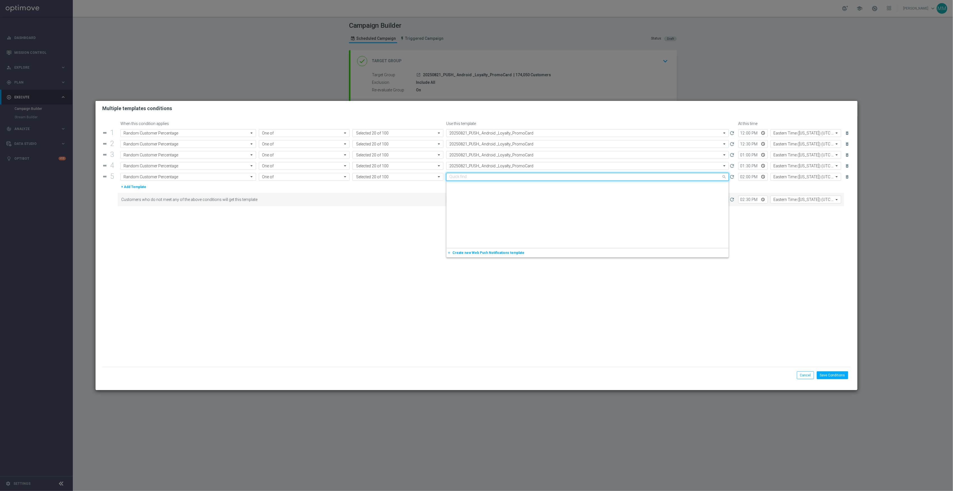
scroll to position [129, 0]
paste input "20250821_PUSH_ Android _Loyalty_PromoCard"
click at [518, 185] on label "20250821_PUSH_ Android _Loyalty_PromoCard" at bounding box center [484, 185] width 70 height 5
type input "20250821_PUSH_ Android _Loyalty_PromoCard"
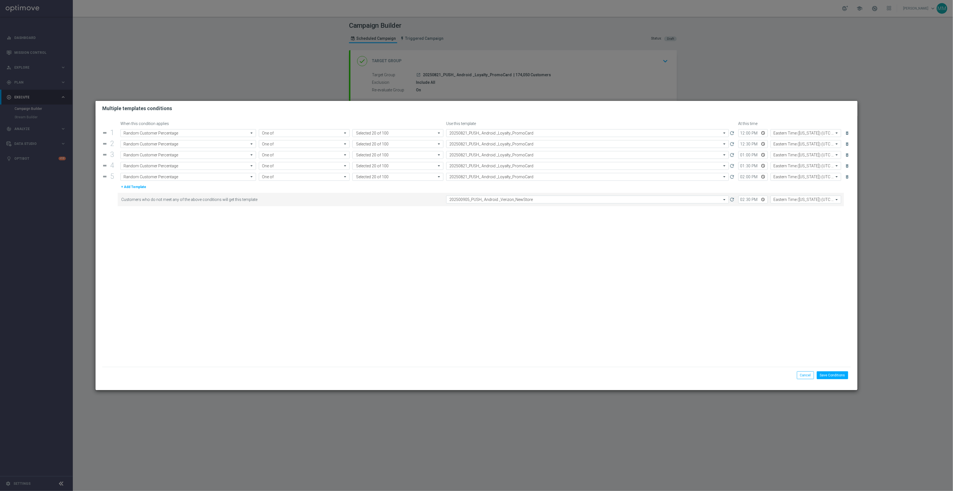
click at [523, 203] on opti-select "Select template 202500905_PUSH_ Android _Verizon_NewStore" at bounding box center [587, 200] width 283 height 8
click at [525, 202] on input "text" at bounding box center [581, 199] width 265 height 5
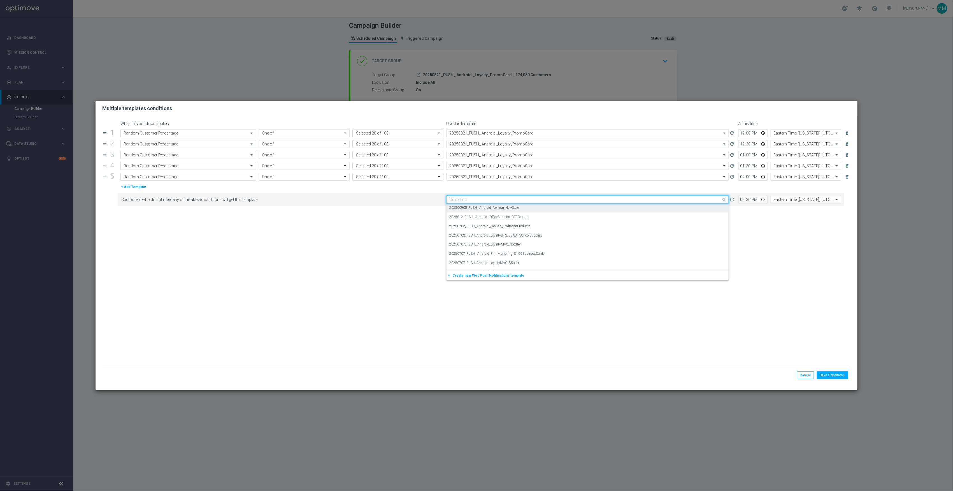
paste input "20250821_PUSH_ Android _Loyalty_PromoCard"
click at [525, 210] on div "20250821_PUSH_ Android _Loyalty_PromoCard" at bounding box center [587, 207] width 277 height 9
type input "20250821_PUSH_ Android _Loyalty_PromoCard"
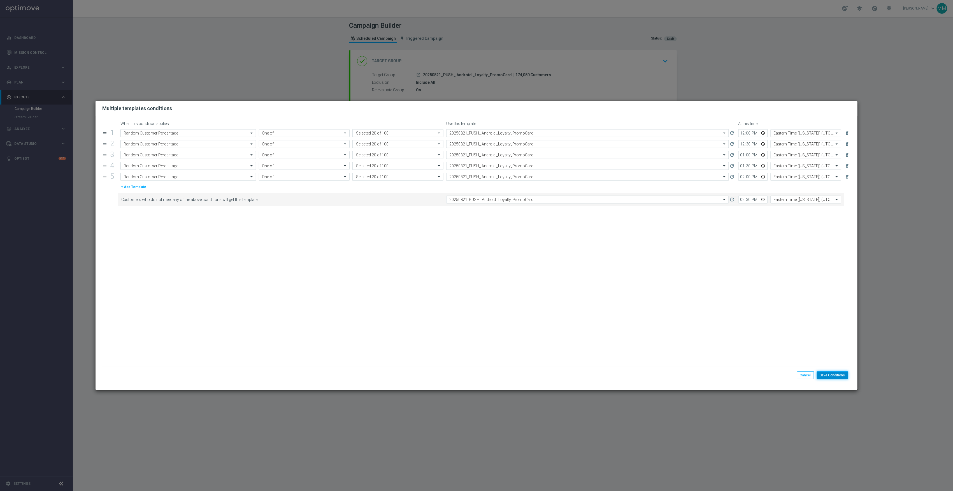
click at [831, 376] on button "Save Conditions" at bounding box center [832, 375] width 31 height 8
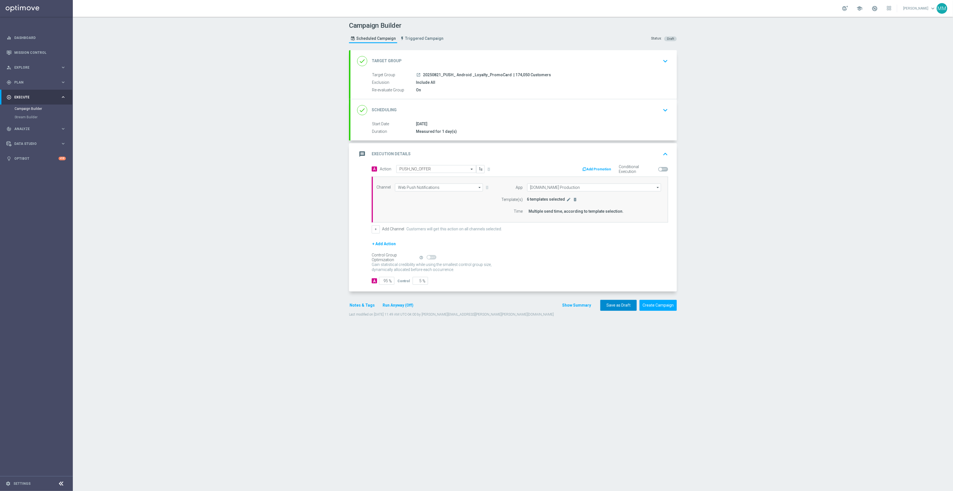
click at [616, 305] on button "Save as Draft" at bounding box center [619, 305] width 36 height 11
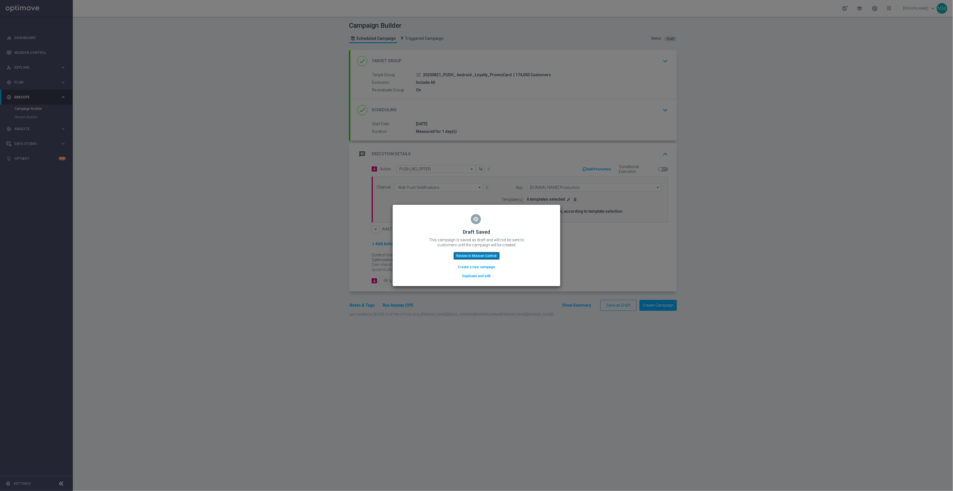
click at [482, 255] on button "Review in Mission Control" at bounding box center [477, 256] width 46 height 8
